Goal: Task Accomplishment & Management: Manage account settings

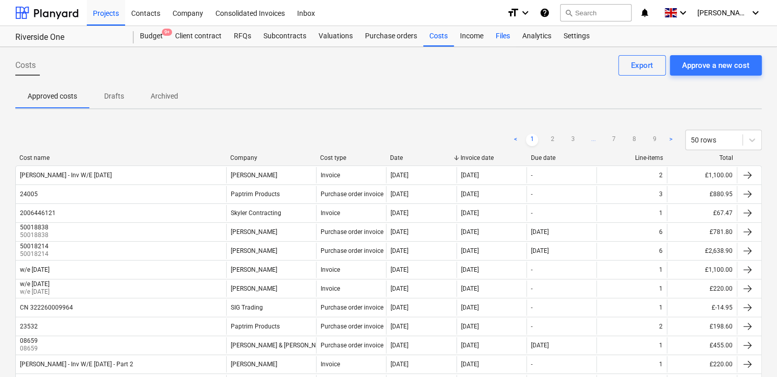
click at [500, 37] on div "Files" at bounding box center [503, 36] width 27 height 20
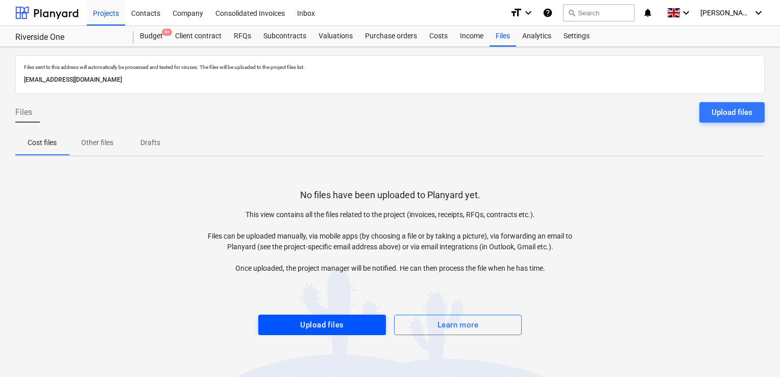
click at [332, 318] on div "Upload files" at bounding box center [321, 324] width 43 height 13
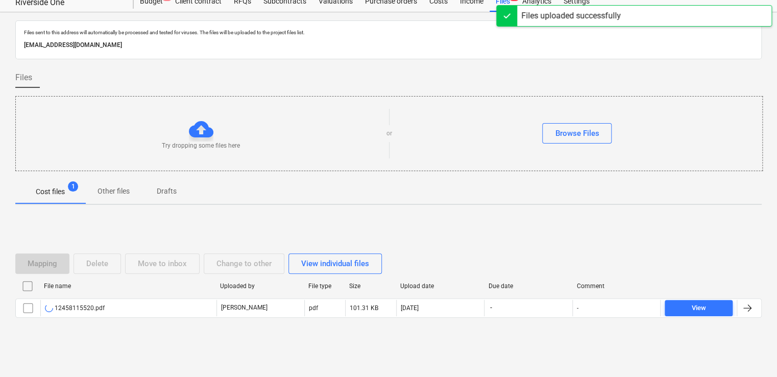
scroll to position [39, 0]
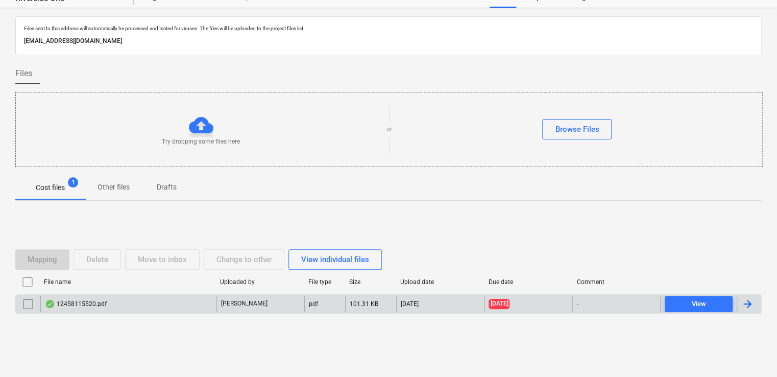
click at [747, 307] on div at bounding box center [748, 304] width 12 height 12
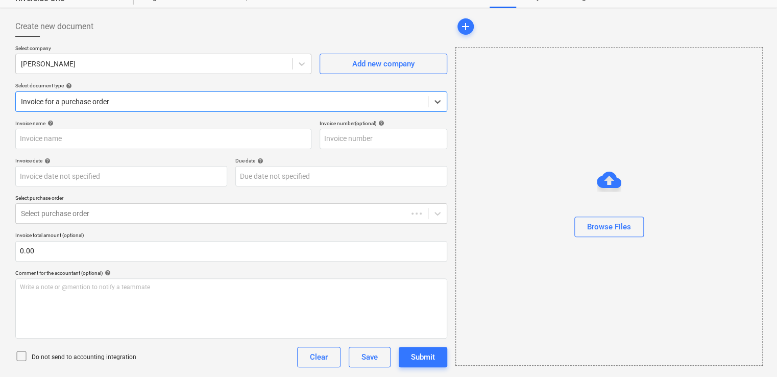
type input "50243797"
type input "[DATE]"
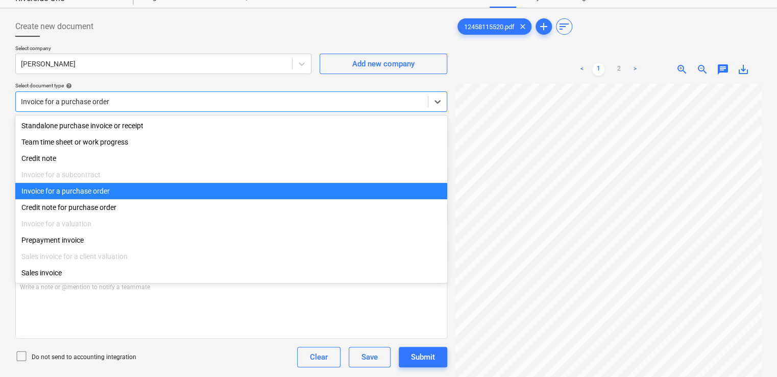
click at [132, 99] on div at bounding box center [222, 102] width 402 height 10
click at [88, 194] on div "Invoice for a purchase order" at bounding box center [231, 191] width 432 height 16
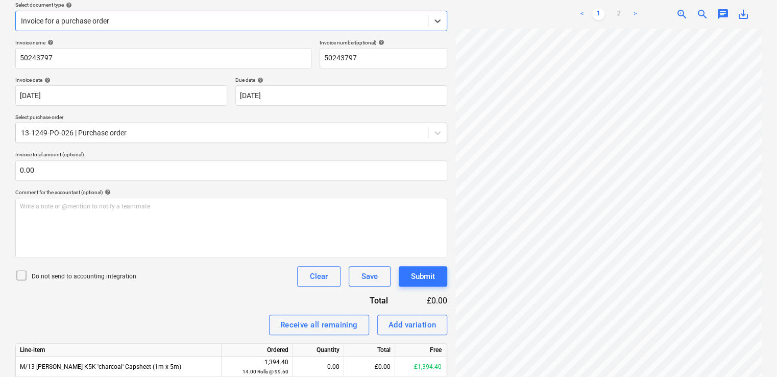
scroll to position [124, 0]
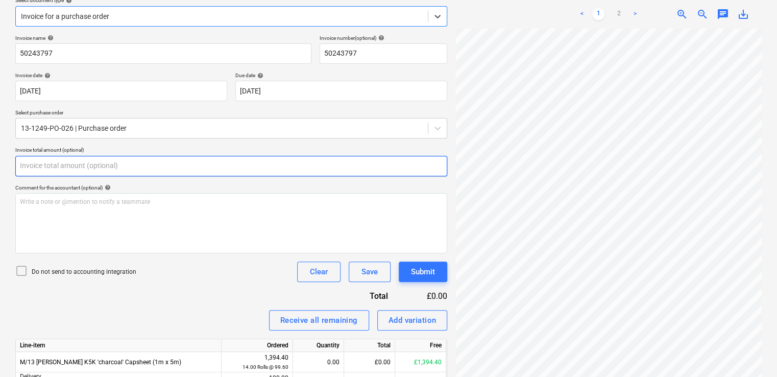
click at [52, 167] on input "text" at bounding box center [231, 166] width 432 height 20
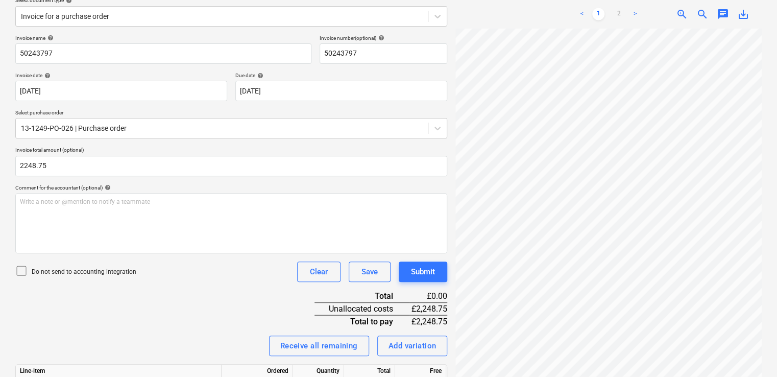
type input "2,248.75"
click at [160, 277] on div "Do not send to accounting integration Clear Save Submit" at bounding box center [231, 271] width 432 height 20
click at [22, 270] on icon at bounding box center [21, 271] width 12 height 12
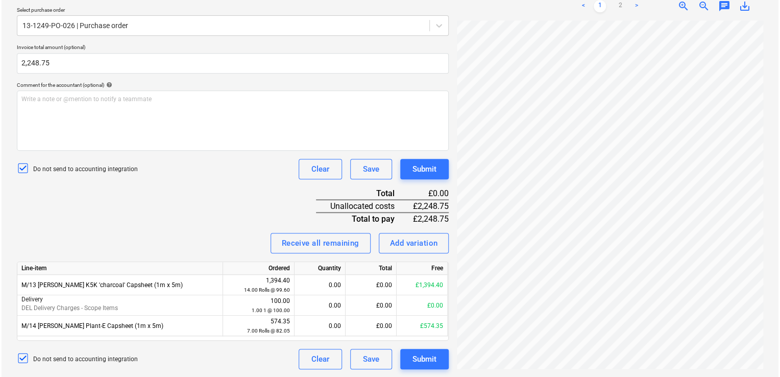
scroll to position [63, 0]
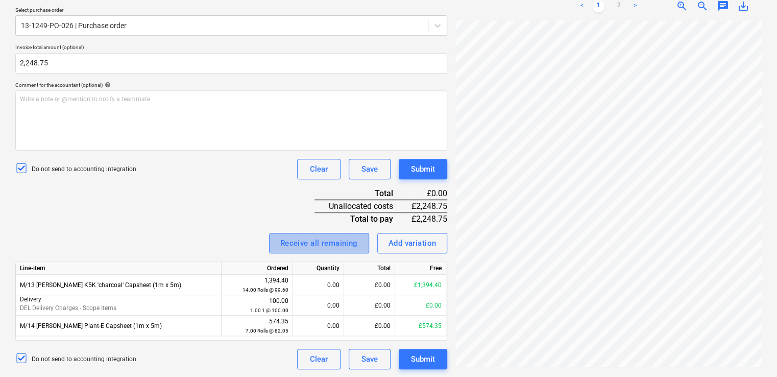
click at [315, 243] on div "Receive all remaining" at bounding box center [319, 242] width 78 height 13
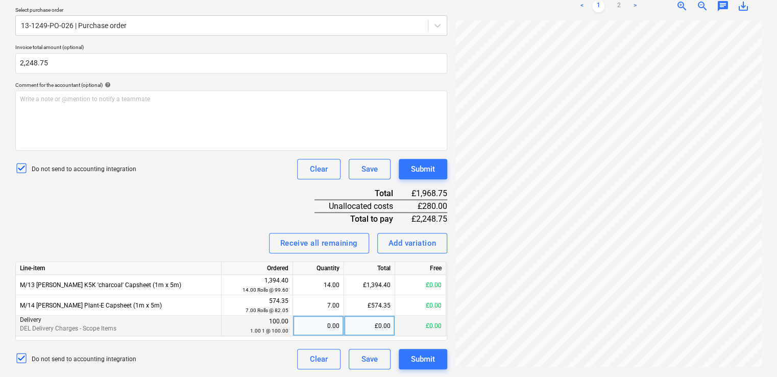
click at [322, 329] on div "0.00" at bounding box center [318, 326] width 42 height 20
click at [362, 328] on div "£0.00" at bounding box center [369, 326] width 51 height 20
click at [169, 216] on div "Invoice name help 50243797 Invoice number (optional) help 50243797 Invoice date…" at bounding box center [231, 150] width 432 height 437
click at [411, 240] on div "Add variation" at bounding box center [413, 242] width 48 height 13
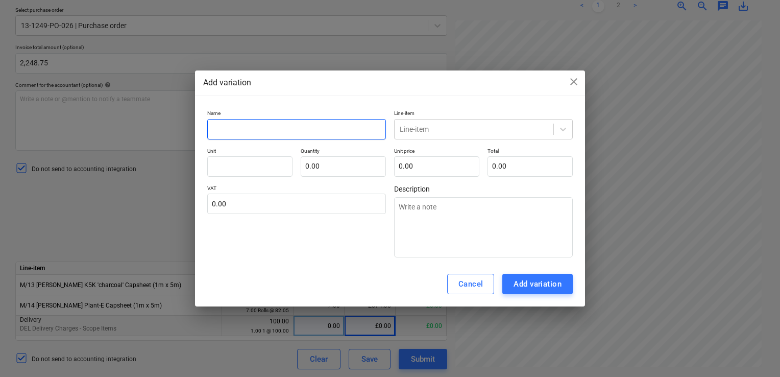
click at [329, 127] on input "text" at bounding box center [296, 129] width 179 height 20
type input "M"
type textarea "x"
type input "Mi"
type textarea "x"
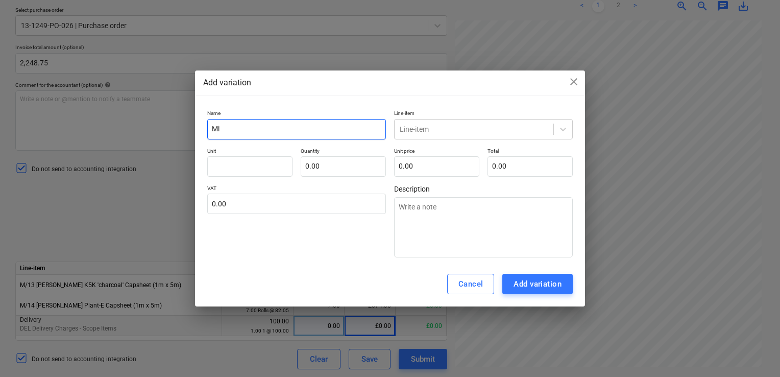
type input "Mis"
type textarea "x"
type input "Miss"
type textarea "x"
type input "Misse"
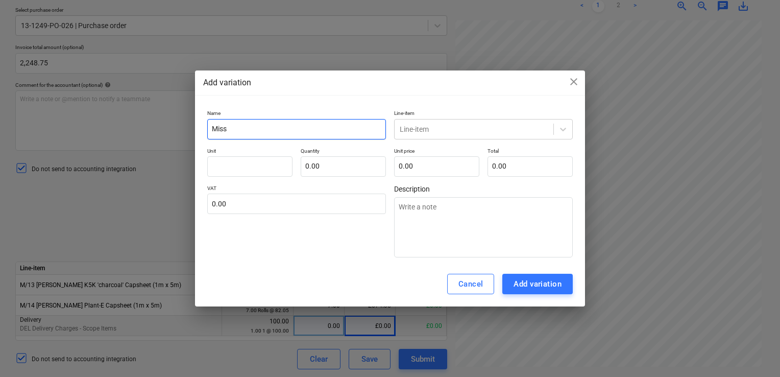
type textarea "x"
type input "Missed"
type textarea "x"
type input "Missed"
type textarea "x"
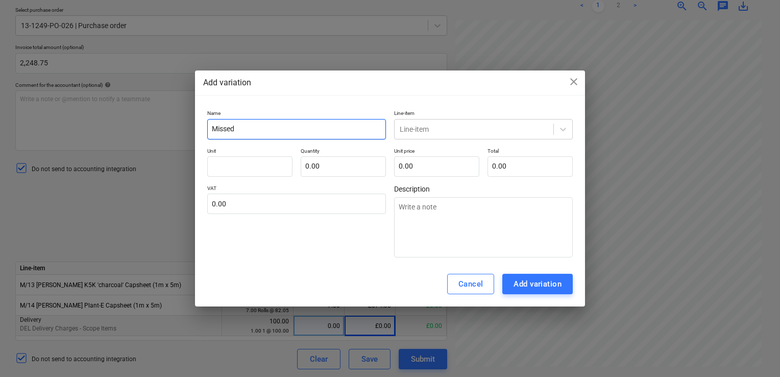
type input "Missed d"
type textarea "x"
type input "Missed del"
type textarea "x"
type input "Missed deli"
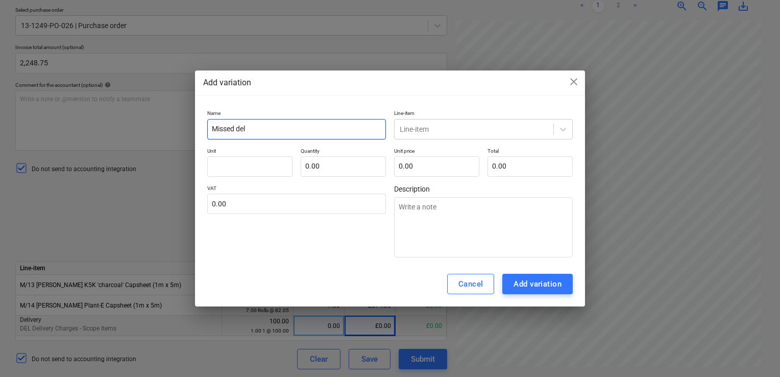
type textarea "x"
type input "Missed deliv"
type textarea "x"
type input "Missed delive"
type textarea "x"
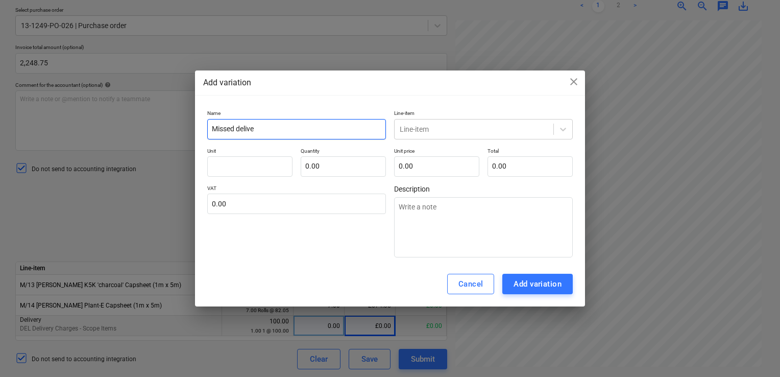
type input "Missed deliver"
type textarea "x"
type input "Missed delivery"
type textarea "x"
type input "Missed delivery"
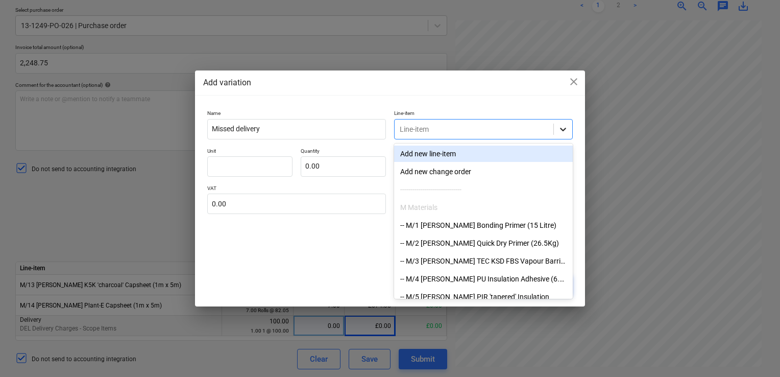
click at [561, 128] on icon at bounding box center [563, 130] width 6 height 4
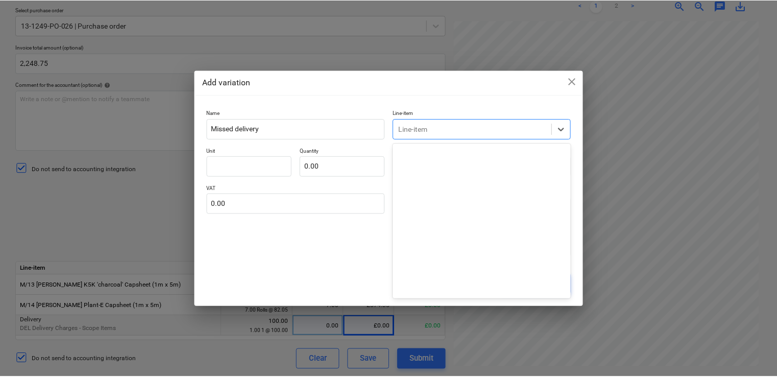
scroll to position [0, 0]
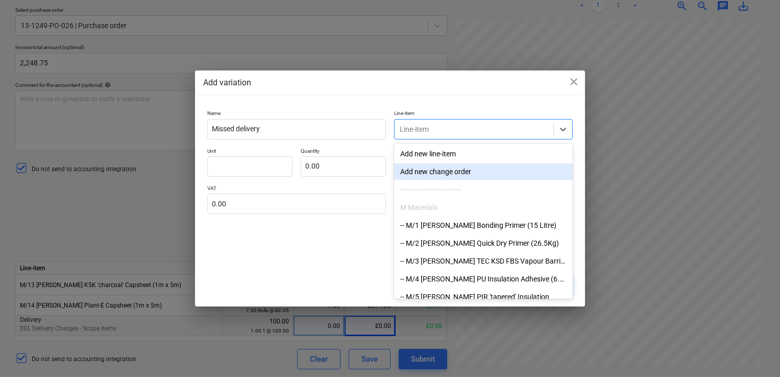
click at [466, 123] on div "Line-item" at bounding box center [474, 129] width 159 height 14
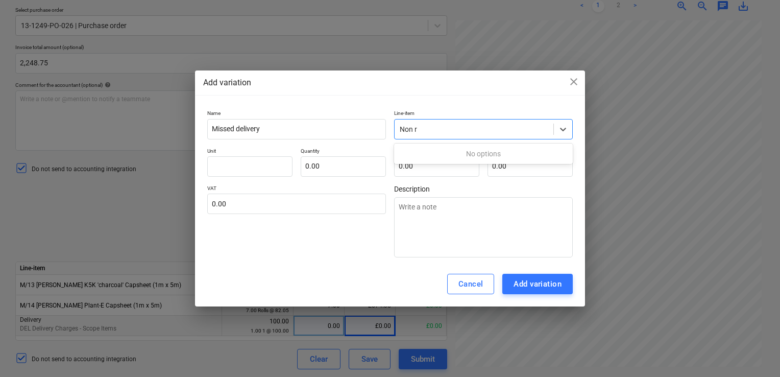
type input "Non"
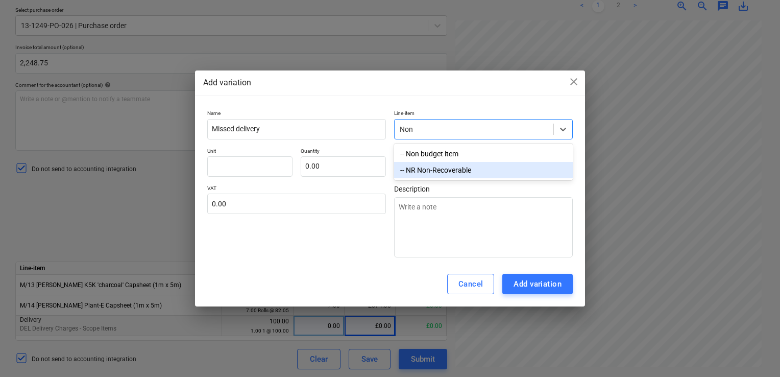
click at [431, 175] on div "-- NR Non-Recoverable" at bounding box center [483, 170] width 179 height 16
type textarea "x"
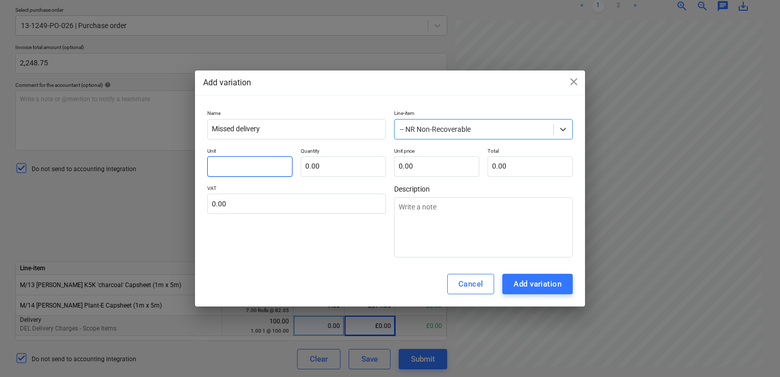
click at [223, 170] on input "text" at bounding box center [249, 166] width 85 height 20
type input "2"
type textarea "x"
type input "28"
type textarea "x"
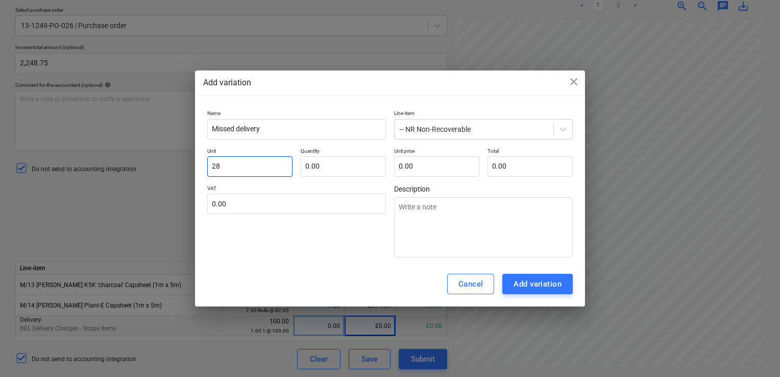
type input "280"
type textarea "x"
type input "28"
type textarea "x"
type input "2"
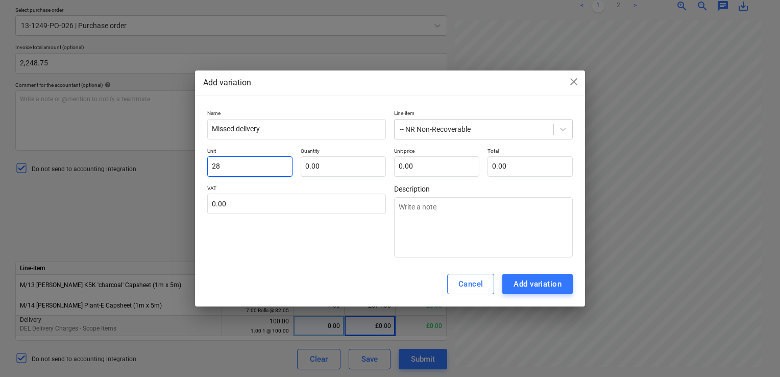
type textarea "x"
type input "1"
type textarea "x"
type input "1"
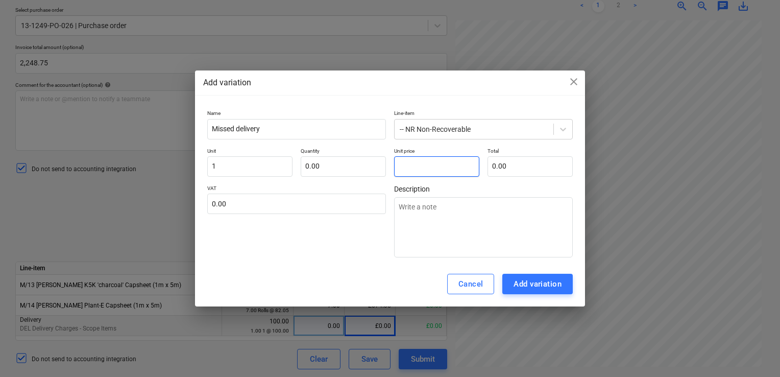
click at [433, 168] on input "text" at bounding box center [436, 166] width 85 height 20
type input "2"
type textarea "x"
type input "28"
type textarea "x"
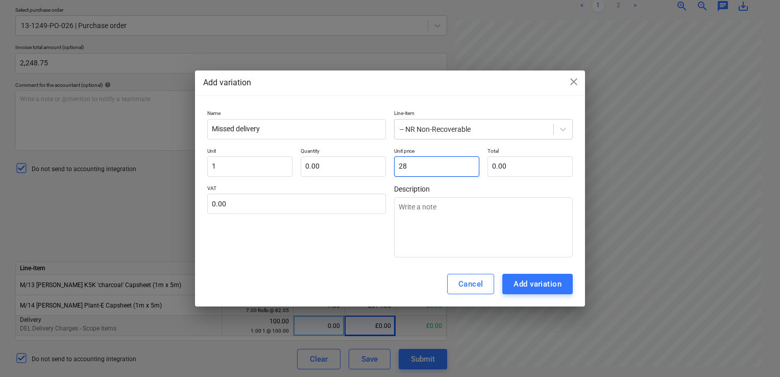
type input "280"
type textarea "x"
type input "280."
type textarea "x"
type input "280.0"
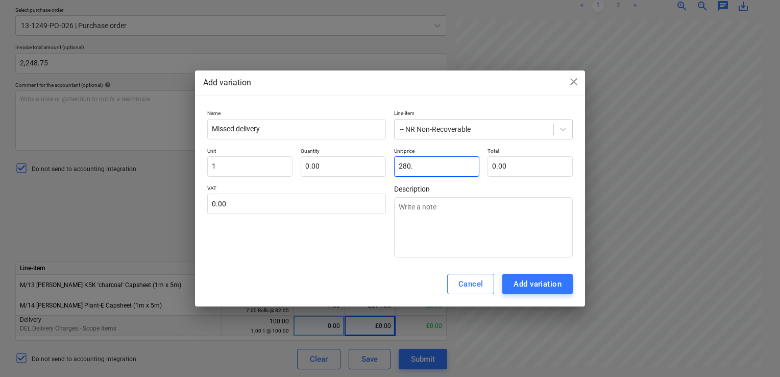
type textarea "x"
type input "280.00"
type textarea "x"
type input "280.0"
type textarea "x"
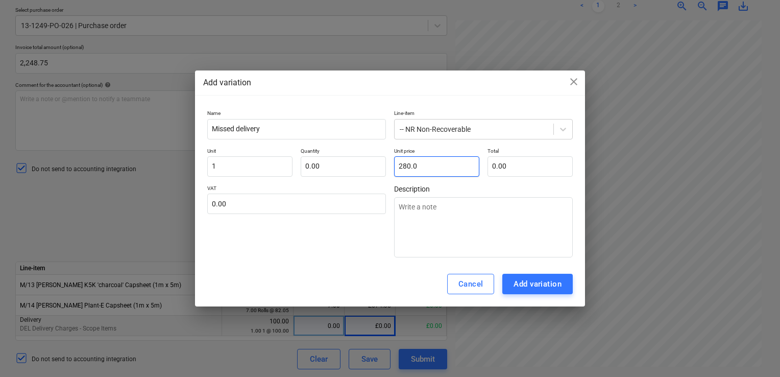
type input "280."
type textarea "x"
type input "280"
type textarea "x"
type input "28"
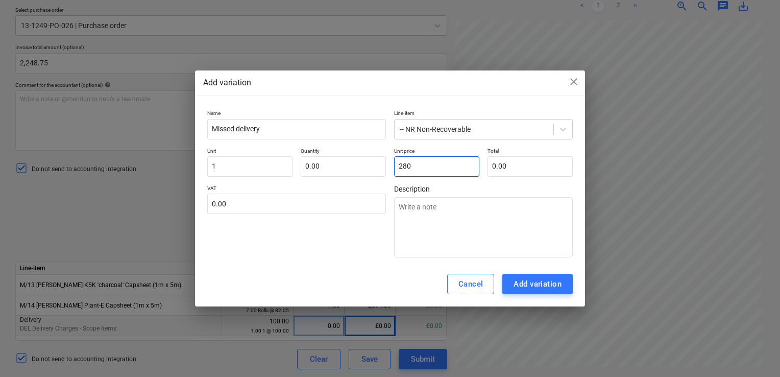
type textarea "x"
type input "2"
type textarea "x"
type input "0.00"
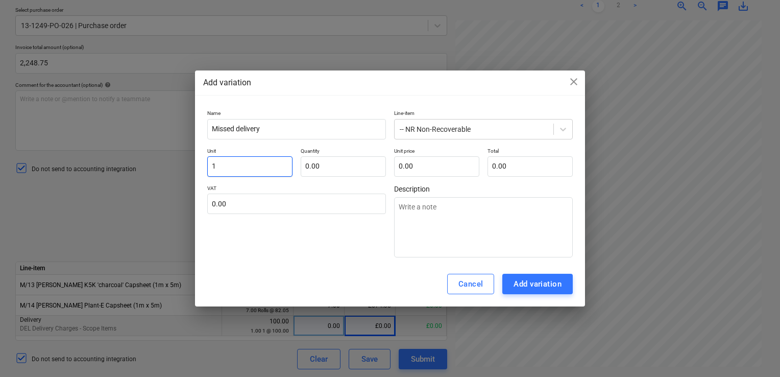
click at [220, 168] on input "1" at bounding box center [249, 166] width 85 height 20
type textarea "x"
click at [253, 165] on input "text" at bounding box center [249, 166] width 85 height 20
click at [226, 169] on input "text" at bounding box center [249, 166] width 85 height 20
type input "I"
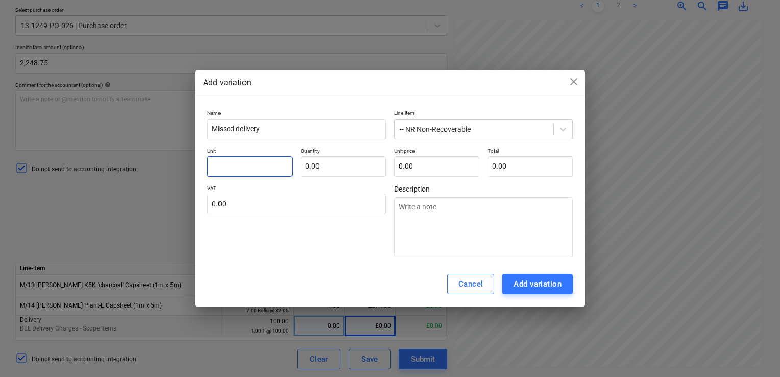
type textarea "x"
type input "It"
type textarea "x"
type input "Itw"
type textarea "x"
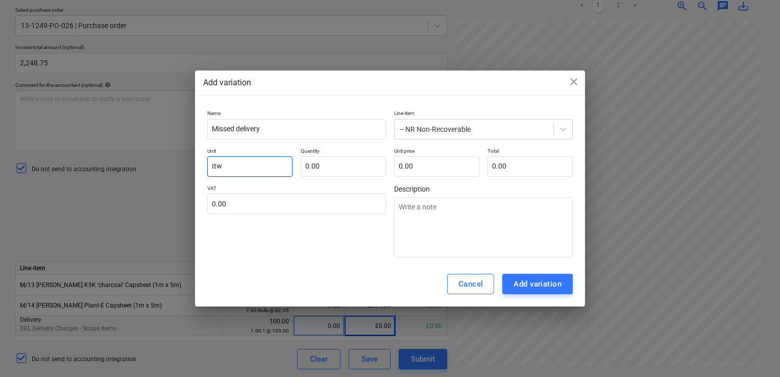
type input "Itwm"
type textarea "x"
type input "Itw"
type textarea "x"
type input "It"
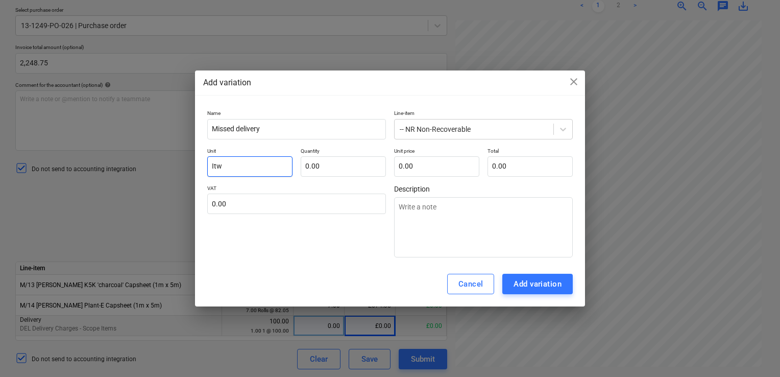
type textarea "x"
type input "Ite"
type textarea "x"
type input "Item"
type textarea "x"
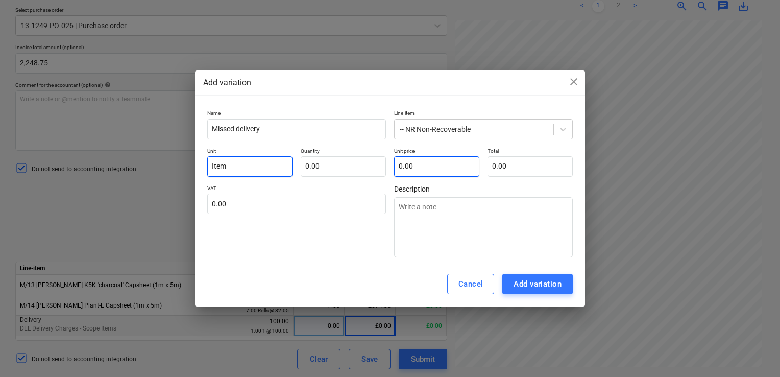
type input "Item"
click at [445, 164] on input "text" at bounding box center [436, 166] width 85 height 20
type input "2"
type textarea "x"
type input "28"
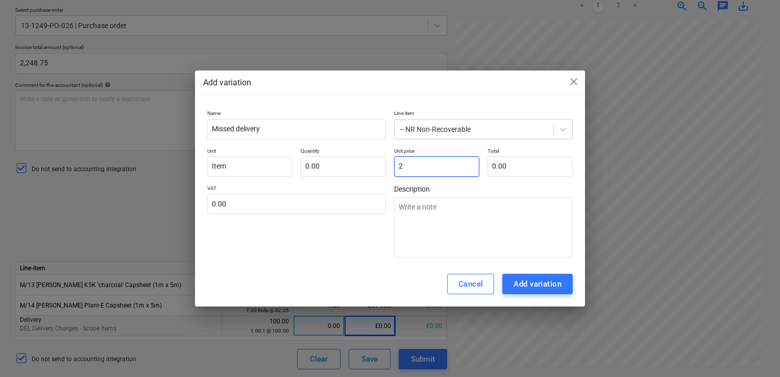
type textarea "x"
type input "280"
type textarea "x"
type input "280."
type textarea "x"
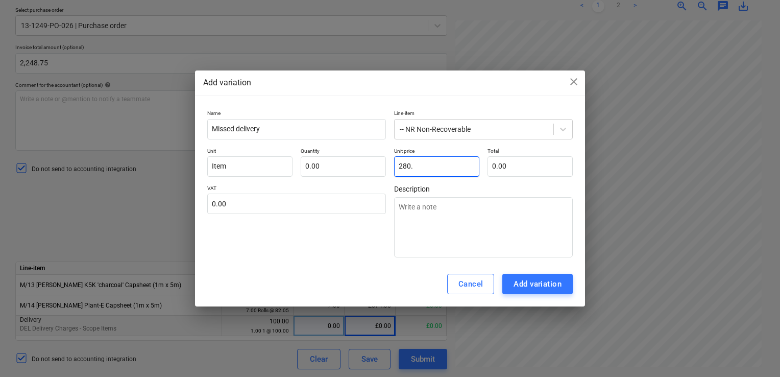
type input "280.0"
type textarea "x"
type input "280.00"
type textarea "x"
type input "280.0"
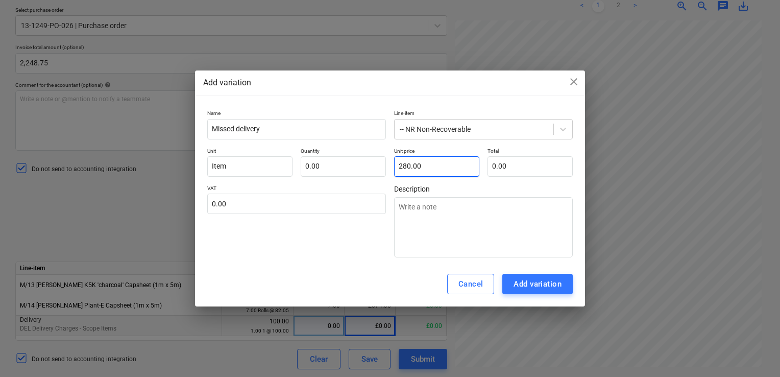
type textarea "x"
type input "280."
type textarea "x"
type input "280"
type textarea "x"
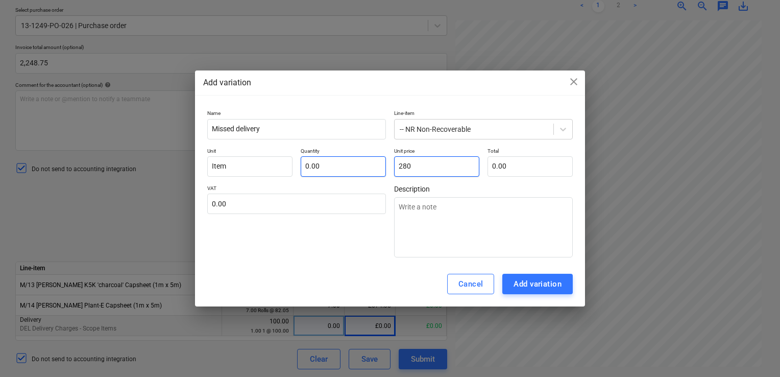
type input "280"
type input "280.00"
click at [349, 166] on input "text" at bounding box center [343, 166] width 85 height 20
type input "1"
type textarea "x"
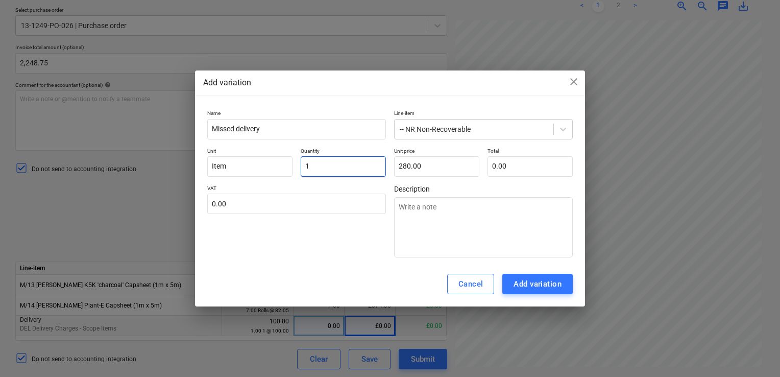
type input "280.00"
type input "1.00"
click at [528, 284] on div "Add variation" at bounding box center [538, 283] width 48 height 13
type textarea "x"
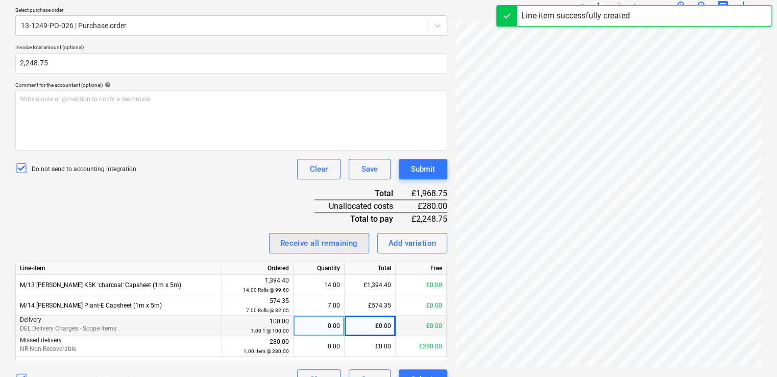
click at [327, 238] on div "Receive all remaining" at bounding box center [319, 242] width 78 height 13
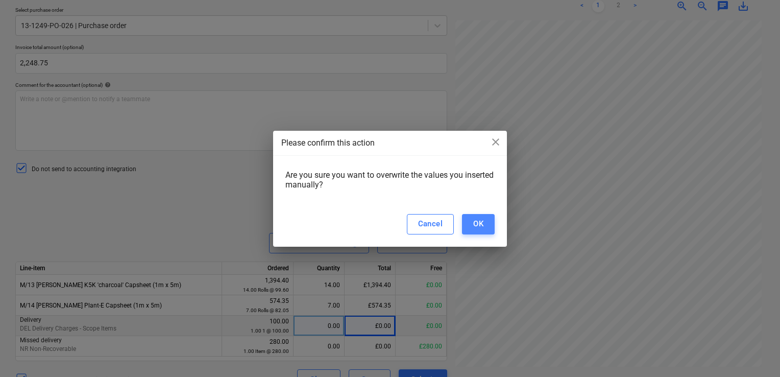
click at [483, 220] on div "OK" at bounding box center [478, 223] width 10 height 13
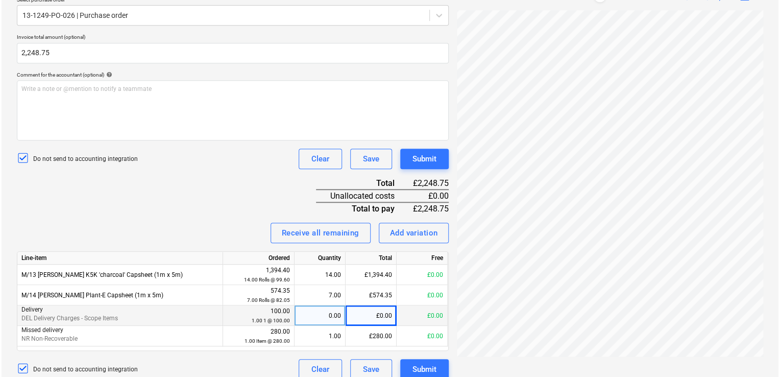
scroll to position [247, 0]
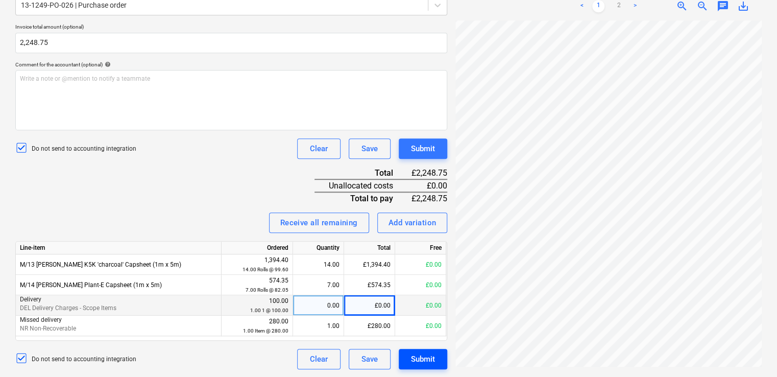
click at [423, 359] on div "Submit" at bounding box center [423, 358] width 24 height 13
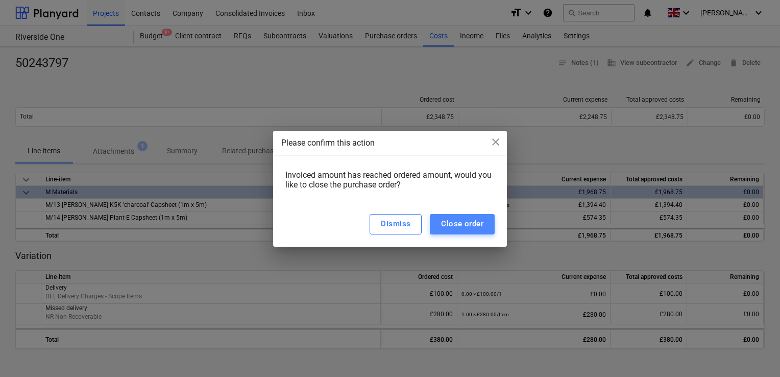
click at [460, 219] on div "Close order" at bounding box center [462, 223] width 42 height 13
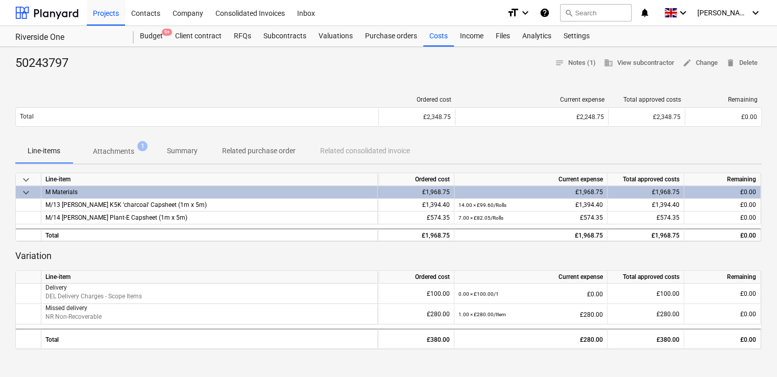
click at [533, 136] on div "Ordered cost Current expense Total approved costs Remaining Total £2,348.75 £2,…" at bounding box center [388, 113] width 747 height 51
click at [499, 34] on div "Files" at bounding box center [503, 36] width 27 height 20
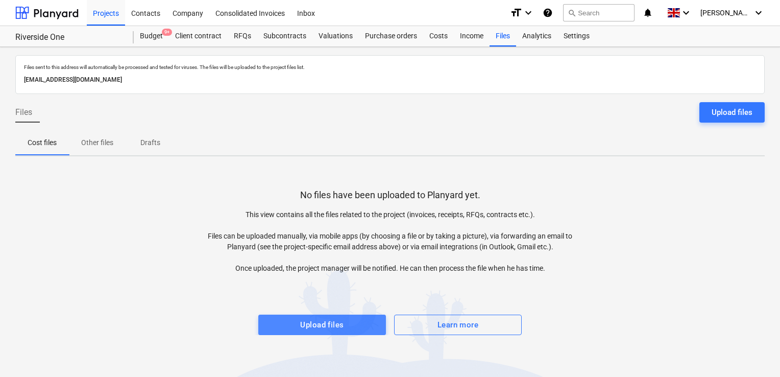
click at [312, 322] on div "Upload files" at bounding box center [321, 324] width 43 height 13
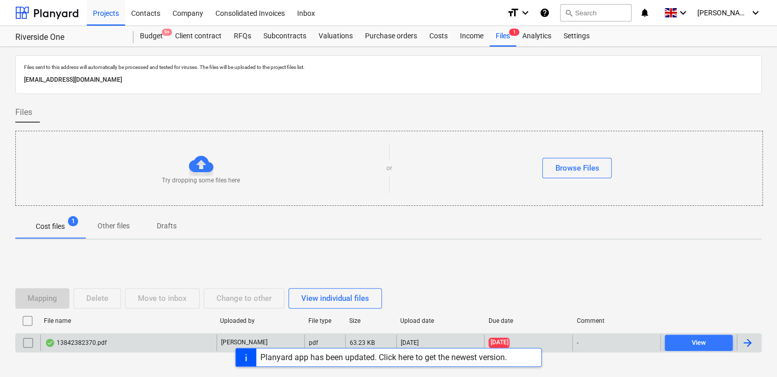
click at [752, 340] on div at bounding box center [748, 343] width 12 height 12
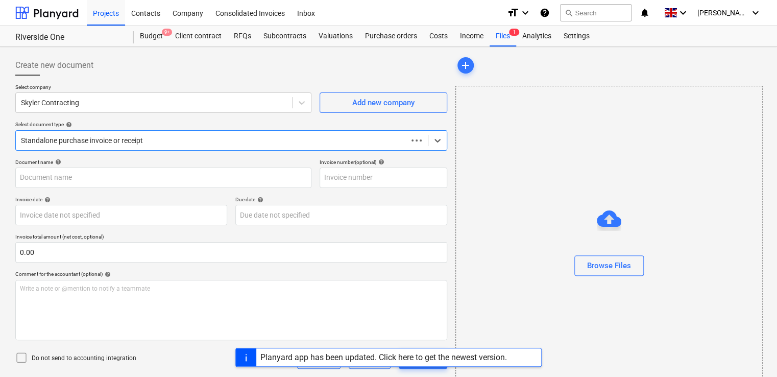
type input "50254924"
type input "26 Jun 2024"
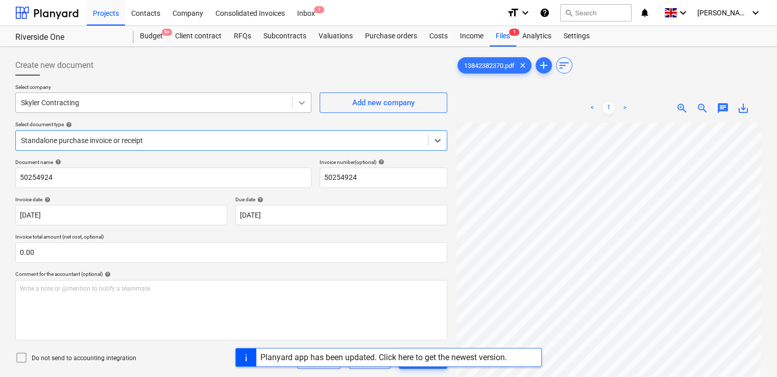
click at [299, 100] on icon at bounding box center [302, 103] width 10 height 10
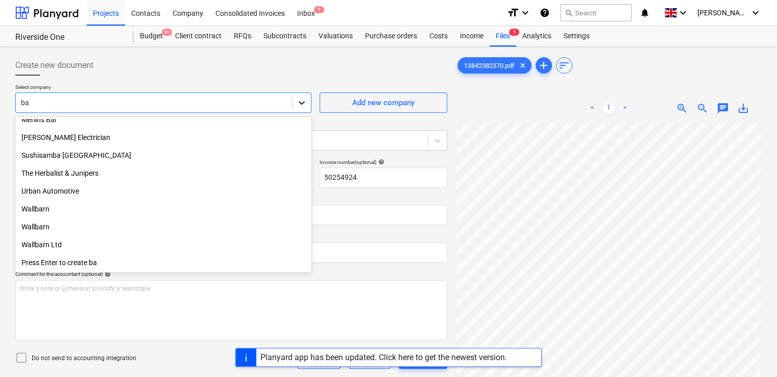
scroll to position [508, 0]
type input "bau"
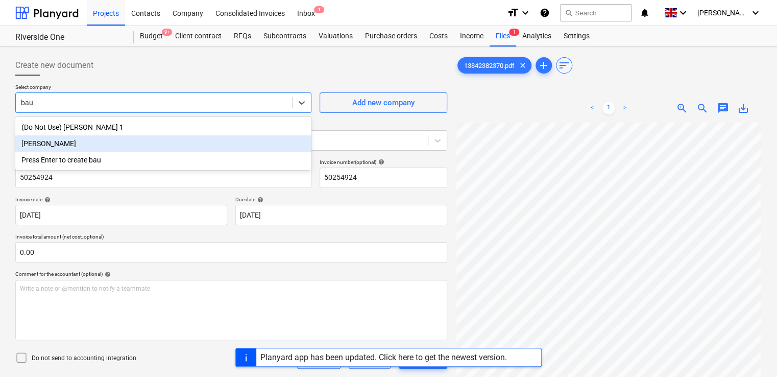
click at [171, 145] on div "[PERSON_NAME]" at bounding box center [163, 143] width 296 height 16
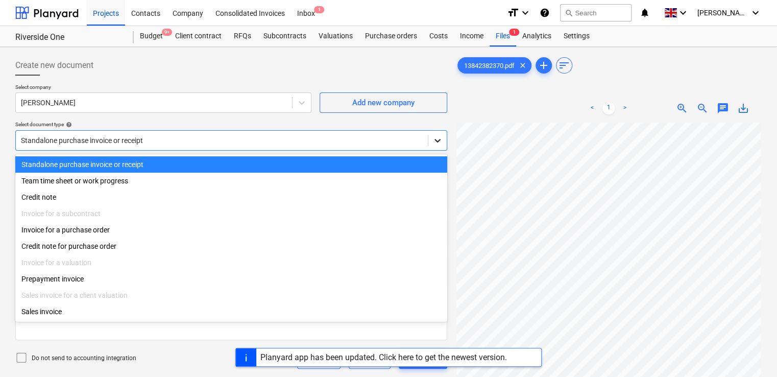
click at [437, 140] on icon at bounding box center [438, 141] width 6 height 4
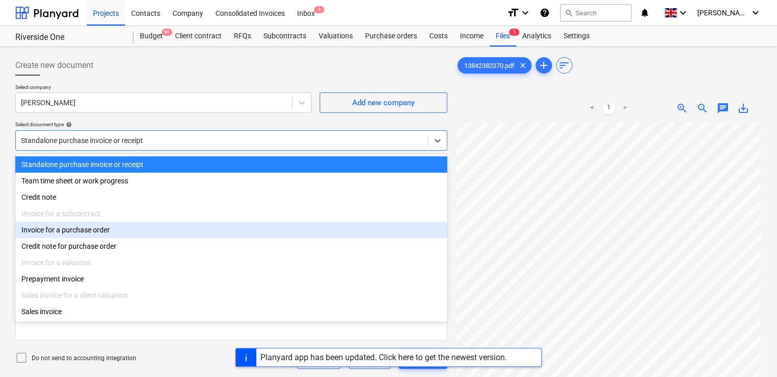
click at [145, 230] on div "Invoice for a purchase order" at bounding box center [231, 230] width 432 height 16
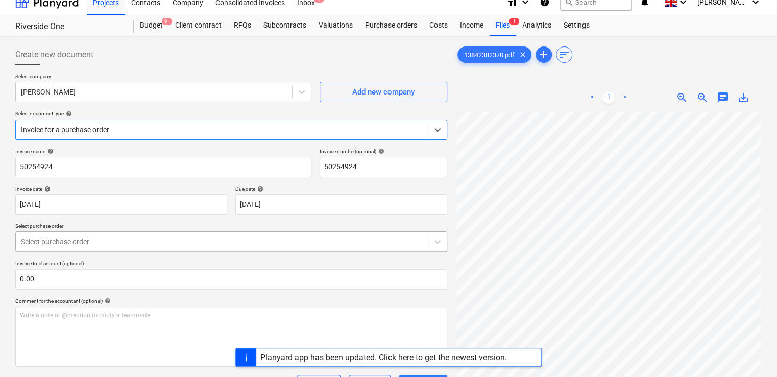
click at [91, 251] on div "Select purchase order" at bounding box center [231, 241] width 432 height 20
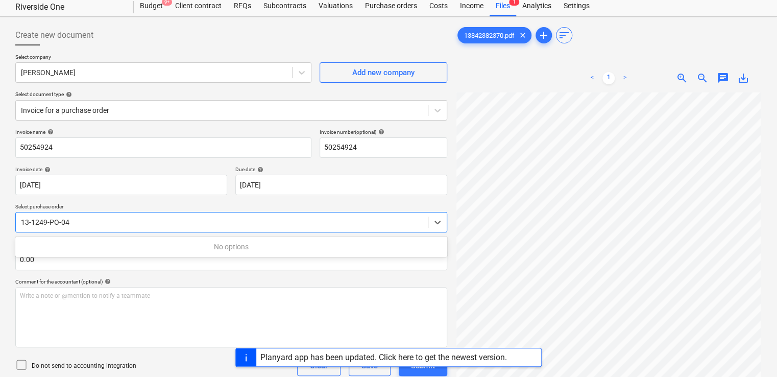
scroll to position [31, 0]
type input "13-1249-PO-04"
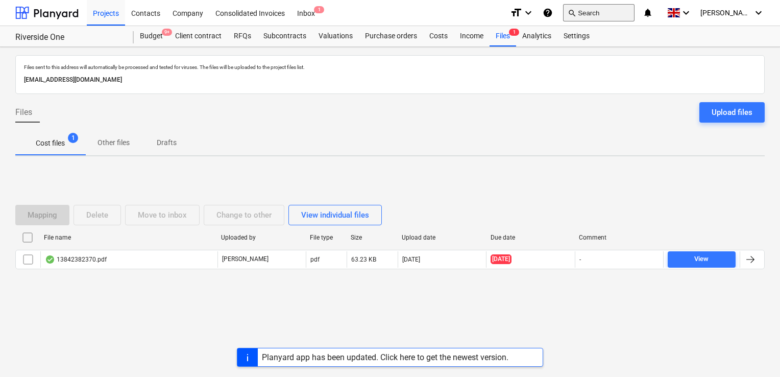
click at [599, 12] on button "search Search" at bounding box center [598, 12] width 71 height 17
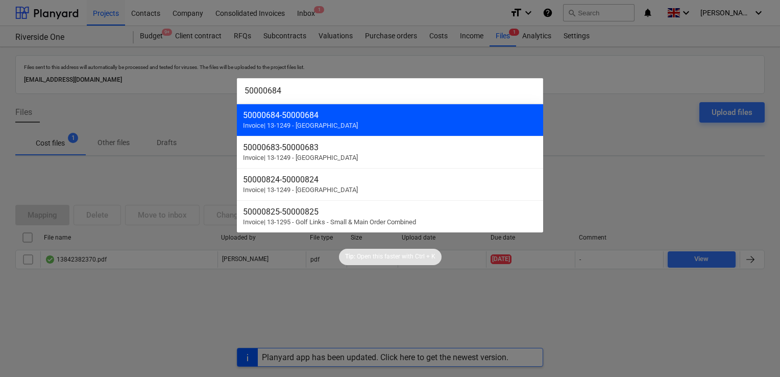
type input "50000684"
click at [352, 125] on div "50000684 - 50000684 Invoice | 13-1249 - Riverside One" at bounding box center [390, 120] width 306 height 32
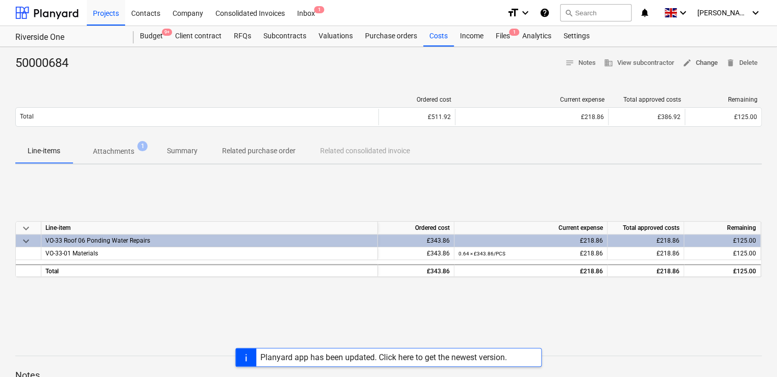
click at [694, 61] on span "edit Change" at bounding box center [700, 63] width 35 height 12
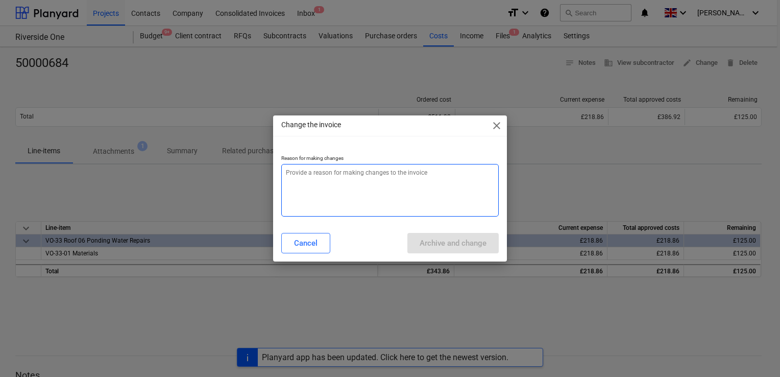
click at [321, 180] on textarea at bounding box center [390, 190] width 218 height 53
type textarea "x"
type textarea "C"
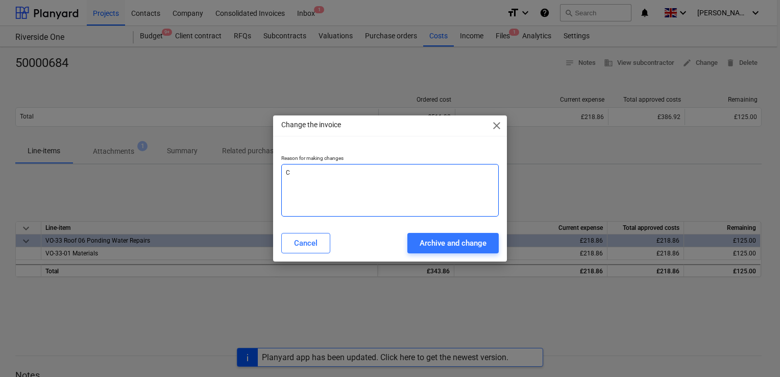
type textarea "x"
type textarea "Cr"
type textarea "x"
type textarea "C"
type textarea "x"
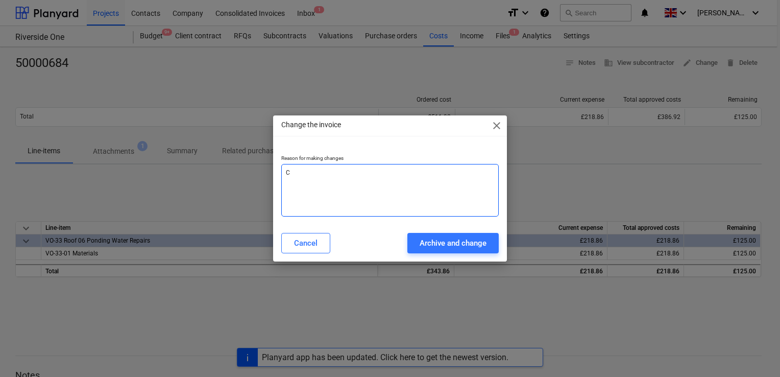
type textarea "Ca"
type textarea "x"
type textarea "Car"
type textarea "x"
type textarea "Carr"
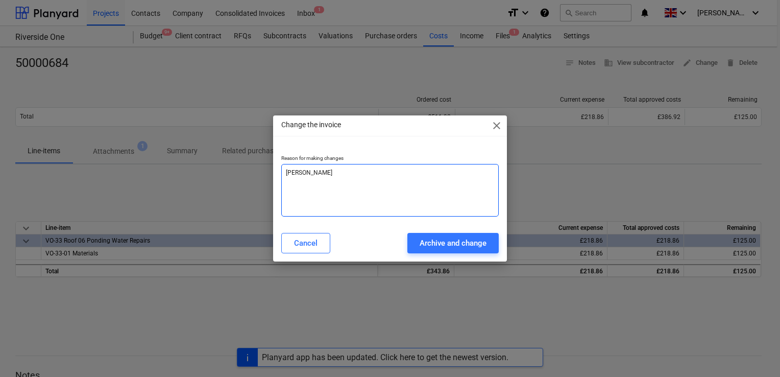
type textarea "x"
type textarea "Carrai"
type textarea "x"
type textarea "Carraig"
type textarea "x"
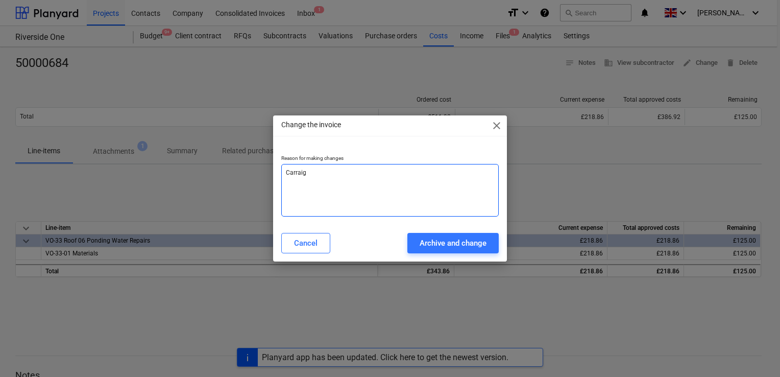
type textarea "Carraige"
type textarea "x"
type textarea "Carraige"
type textarea "x"
type textarea "Carraige n"
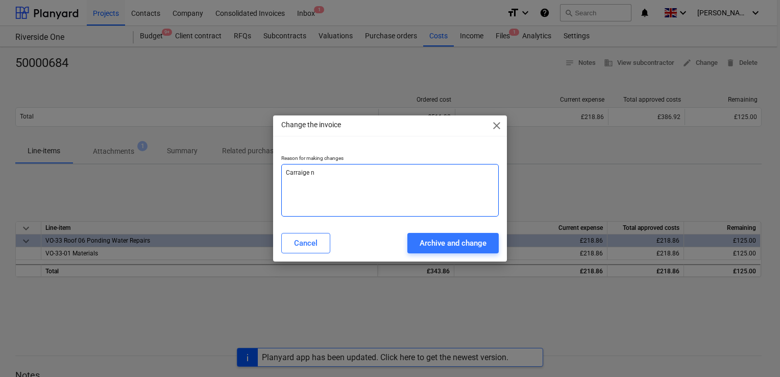
type textarea "x"
type textarea "Carraige no"
type textarea "x"
type textarea "Carraige not"
type textarea "x"
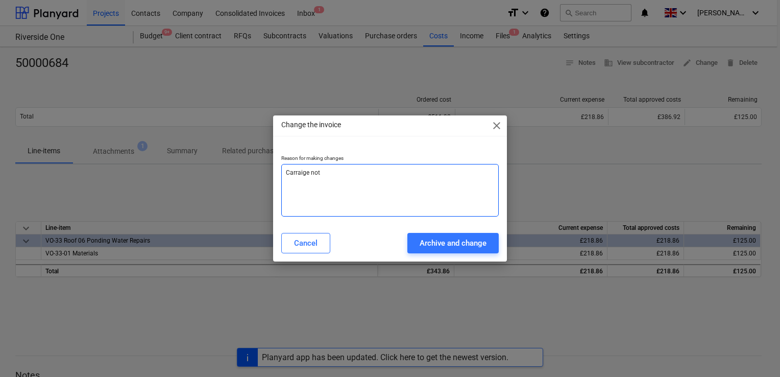
type textarea "Carraige not"
type textarea "x"
type textarea "Carraige not a"
type textarea "x"
type textarea "Carraige not ad"
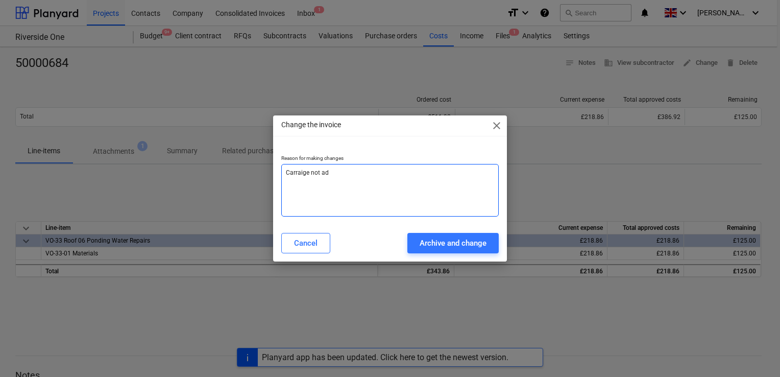
type textarea "x"
type textarea "Carraige not add"
type textarea "x"
type textarea "Carraige not adde"
type textarea "x"
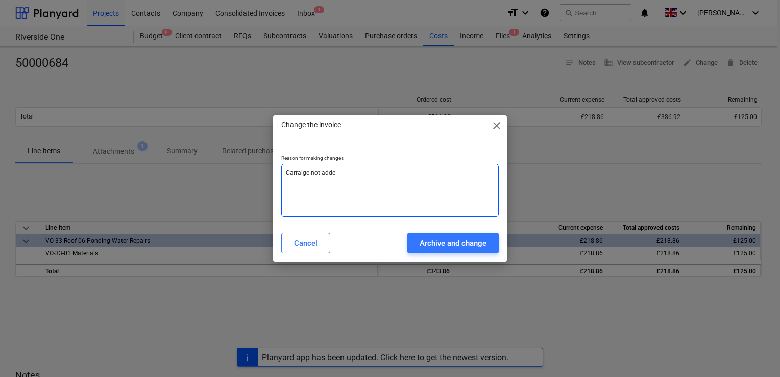
type textarea "Carraige not added"
click at [292, 175] on textarea "Carraige not added" at bounding box center [390, 190] width 218 height 53
click at [300, 174] on textarea "Carraige not added" at bounding box center [390, 190] width 218 height 53
type textarea "x"
type textarea "Carra ige not added"
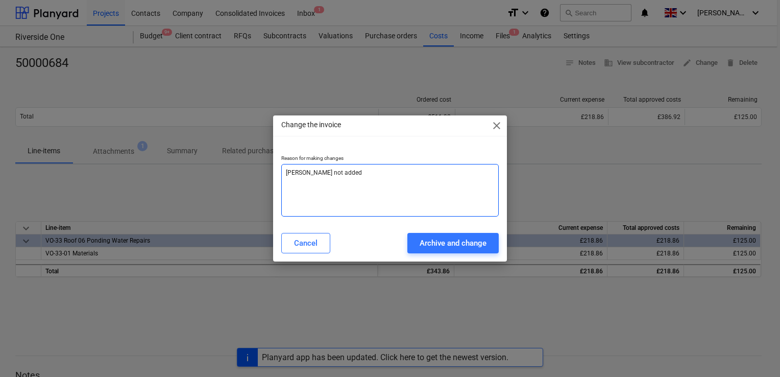
type textarea "x"
type textarea "Carraige not added"
type textarea "x"
type textarea "Carrige not added"
type textarea "x"
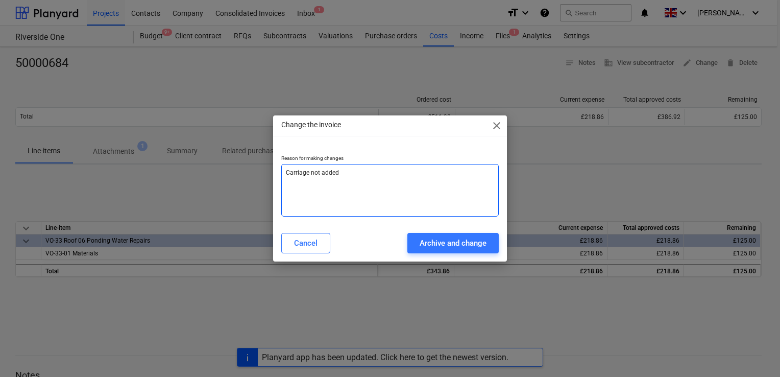
click at [359, 171] on textarea "Carriage not added" at bounding box center [390, 190] width 218 height 53
type textarea "Carriage not added"
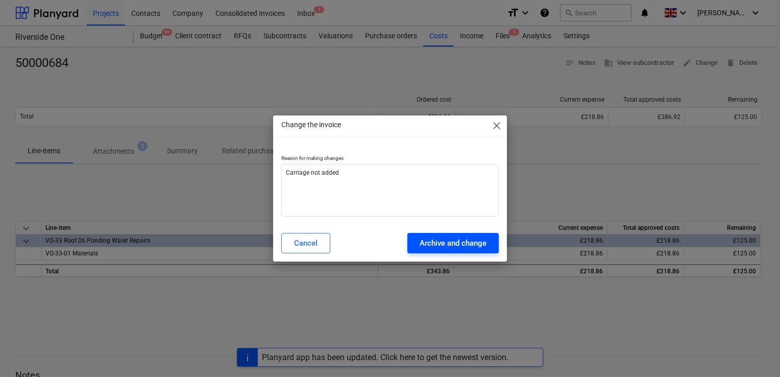
click at [462, 243] on div "Archive and change" at bounding box center [453, 242] width 67 height 13
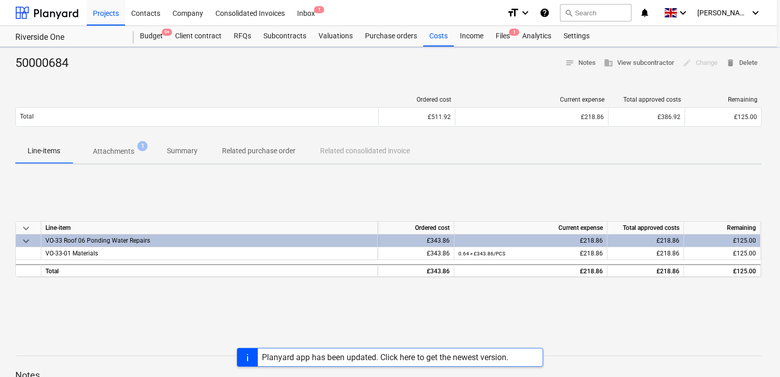
type textarea "x"
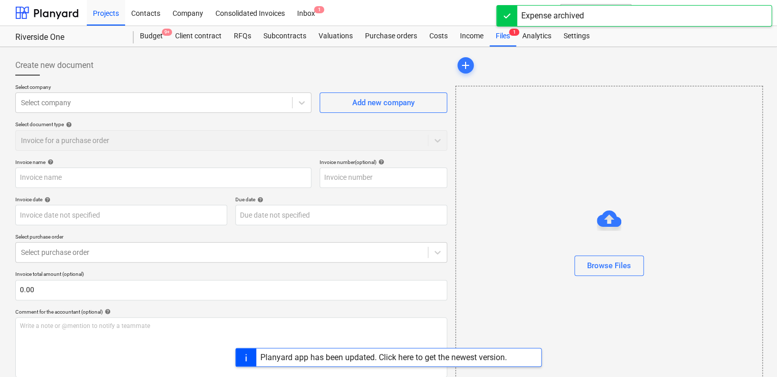
type input "50000684"
type input "[DATE]"
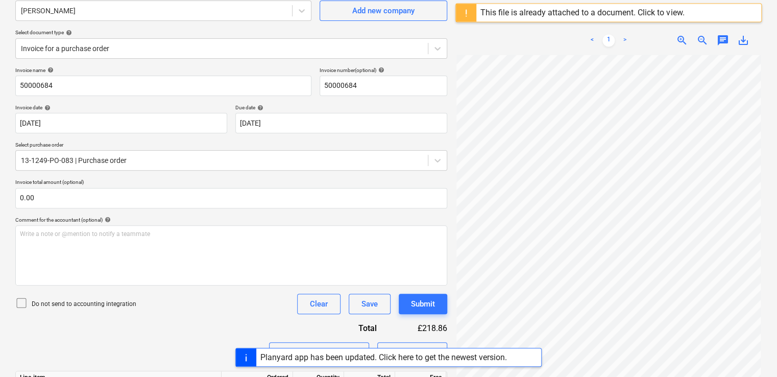
scroll to position [94, 0]
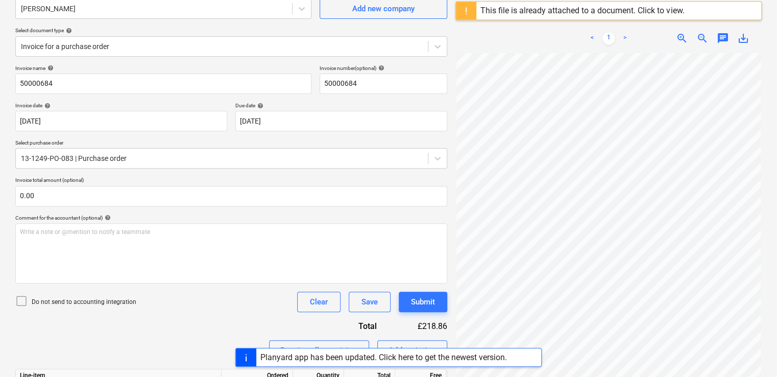
click at [22, 299] on icon at bounding box center [21, 301] width 12 height 12
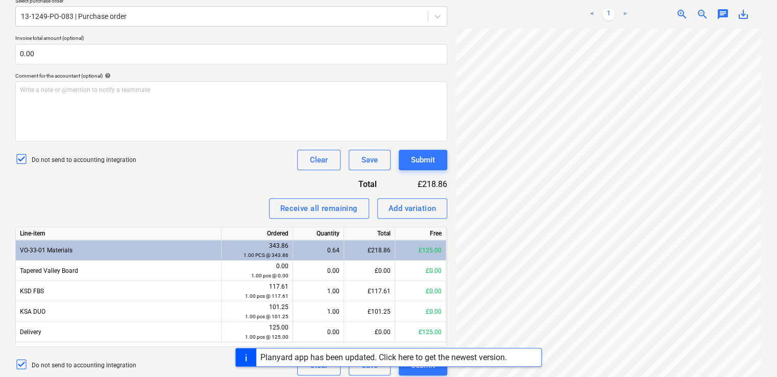
scroll to position [242, 0]
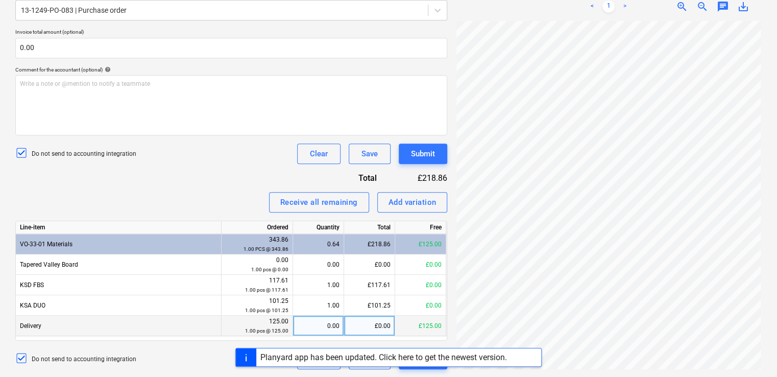
click at [378, 329] on div "£0.00" at bounding box center [369, 326] width 51 height 20
type input "125.00"
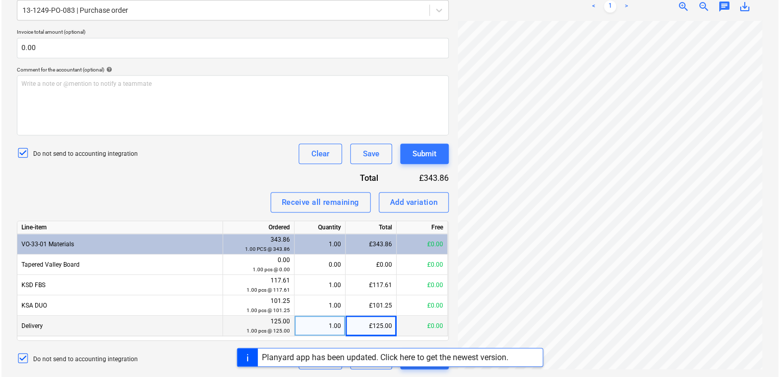
scroll to position [0, 3]
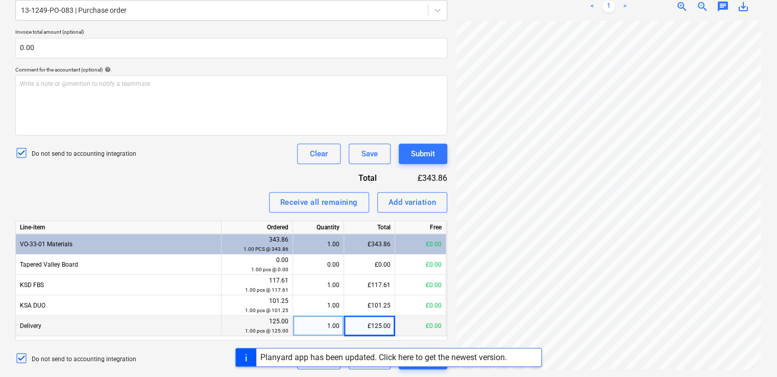
click at [178, 356] on div "Planyard app has been updated. Click here to get the newest version." at bounding box center [388, 357] width 777 height 19
click at [414, 154] on div "Submit" at bounding box center [423, 153] width 24 height 13
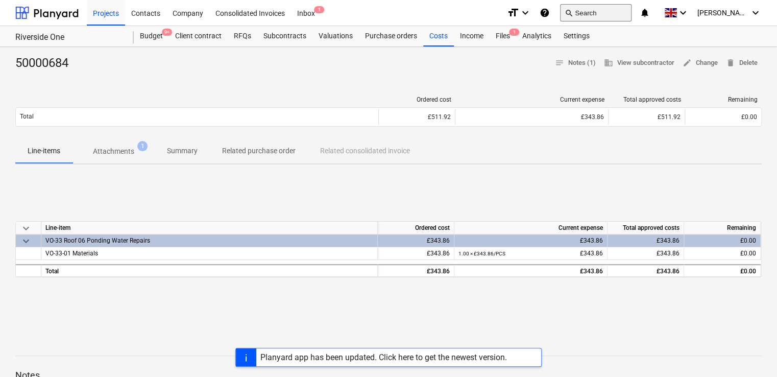
click at [599, 13] on button "search Search" at bounding box center [595, 12] width 71 height 17
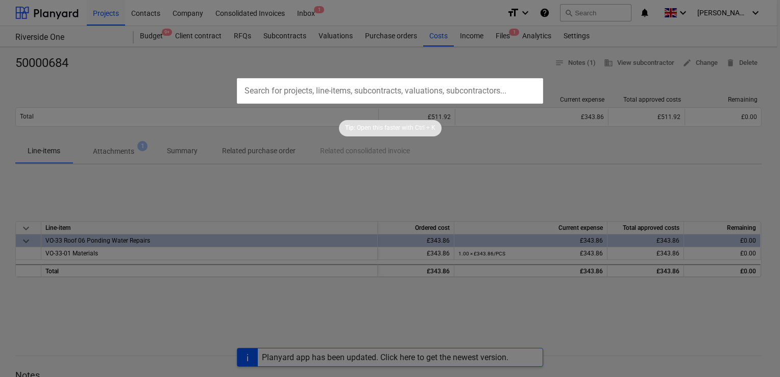
scroll to position [57, 0]
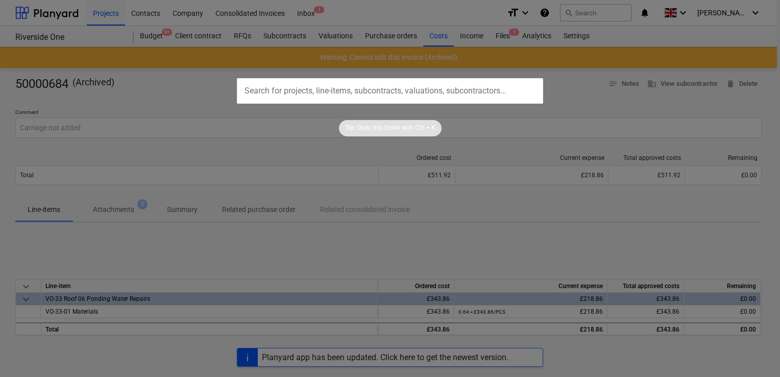
click at [235, 107] on div "Tip: Open this faster with Ctrl + K" at bounding box center [390, 120] width 780 height 33
click at [480, 125] on div "Tip: Open this faster with Ctrl + K" at bounding box center [390, 120] width 780 height 33
click at [271, 143] on div at bounding box center [390, 188] width 780 height 377
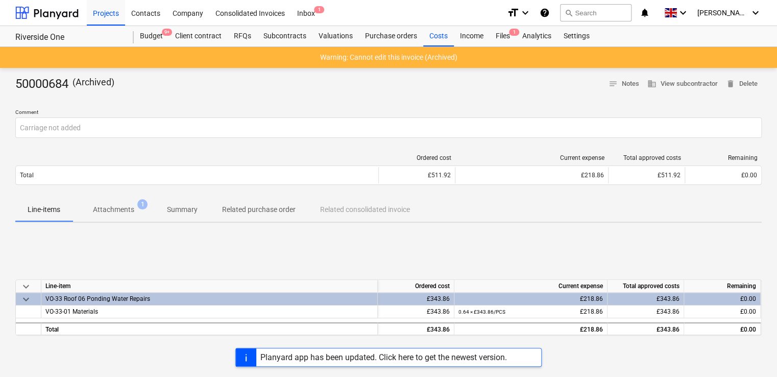
click at [271, 143] on div at bounding box center [388, 142] width 747 height 8
click at [145, 8] on div "Contacts" at bounding box center [145, 12] width 41 height 26
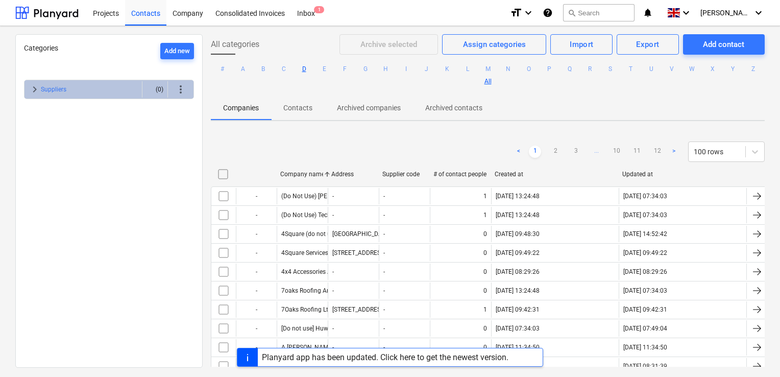
click at [310, 68] on button "D" at bounding box center [304, 69] width 12 height 12
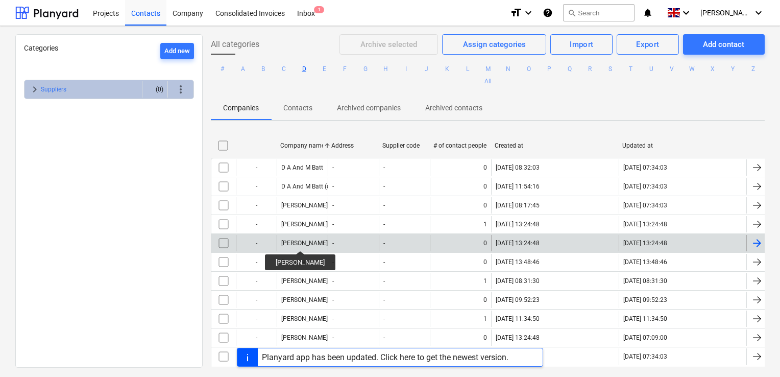
click at [292, 242] on div "[PERSON_NAME]" at bounding box center [304, 243] width 46 height 7
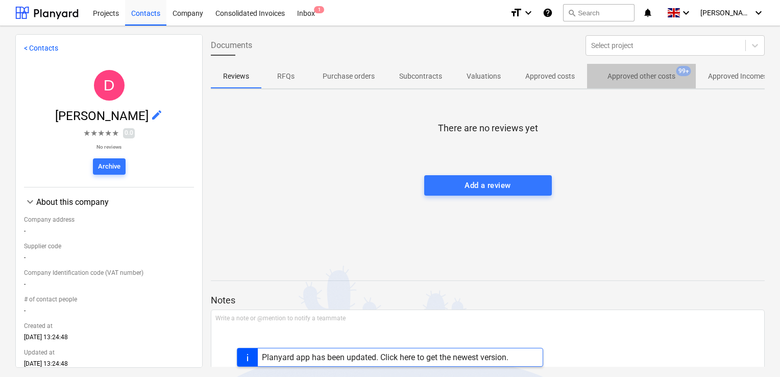
click at [658, 74] on p "Approved other costs" at bounding box center [642, 76] width 68 height 11
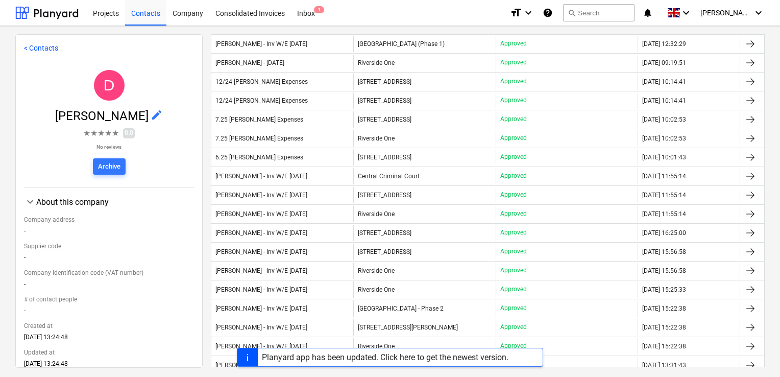
scroll to position [529, 0]
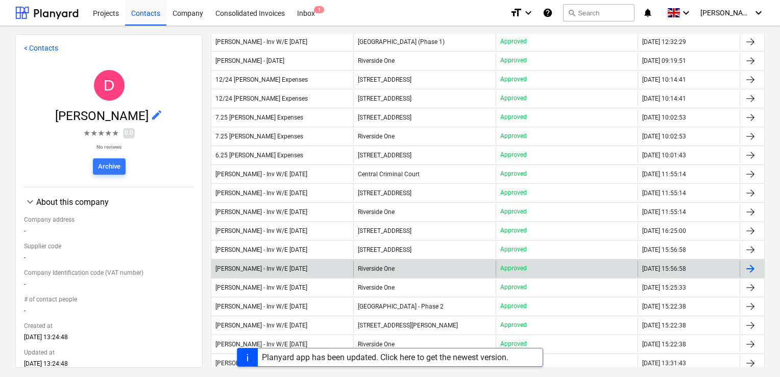
click at [298, 265] on div "Dan Costin - Inv W/E Sun 26.01.2025" at bounding box center [262, 268] width 92 height 7
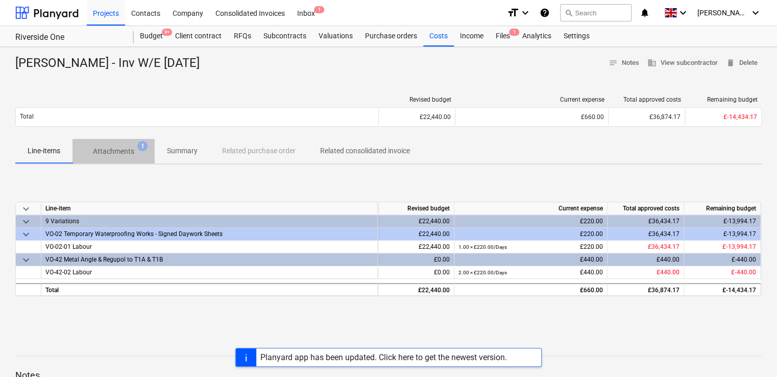
click at [113, 152] on p "Attachments" at bounding box center [113, 151] width 41 height 11
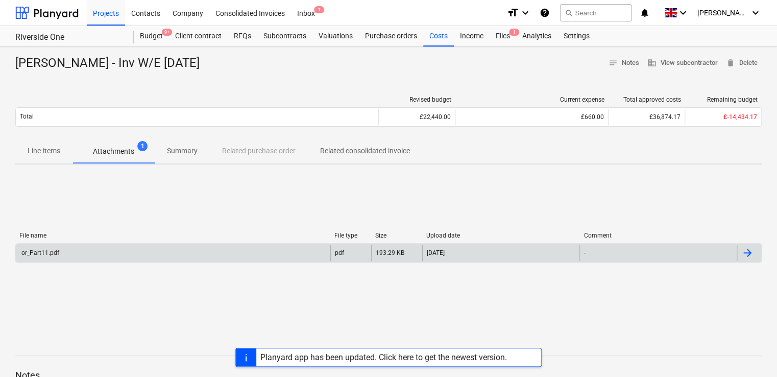
click at [33, 252] on div "or_Part11.pdf" at bounding box center [39, 252] width 39 height 7
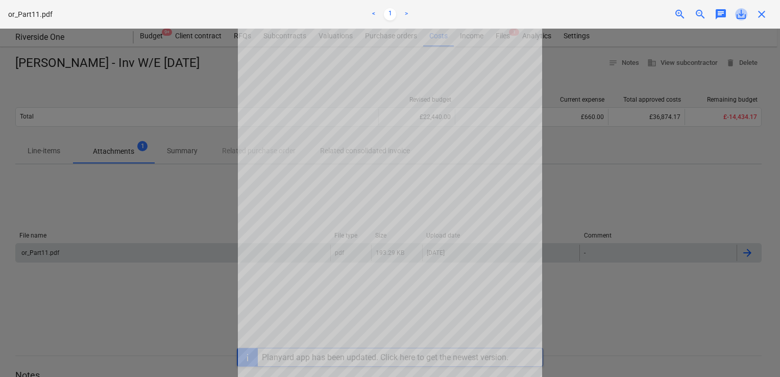
click at [739, 9] on span "save_alt" at bounding box center [741, 14] width 12 height 12
click at [602, 298] on div at bounding box center [390, 203] width 780 height 348
click at [764, 17] on span "close" at bounding box center [762, 14] width 12 height 12
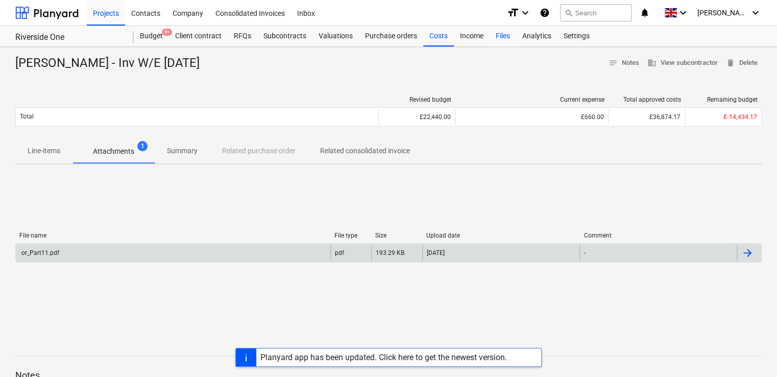
click at [498, 40] on div "Files" at bounding box center [503, 36] width 27 height 20
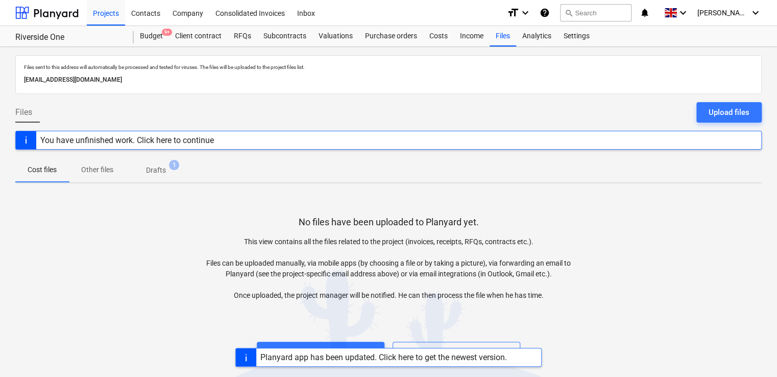
click at [182, 194] on div "No files have been uploaded to Planyard yet. This view contains all the files r…" at bounding box center [388, 277] width 747 height 171
click at [305, 342] on button "Upload files" at bounding box center [321, 352] width 128 height 20
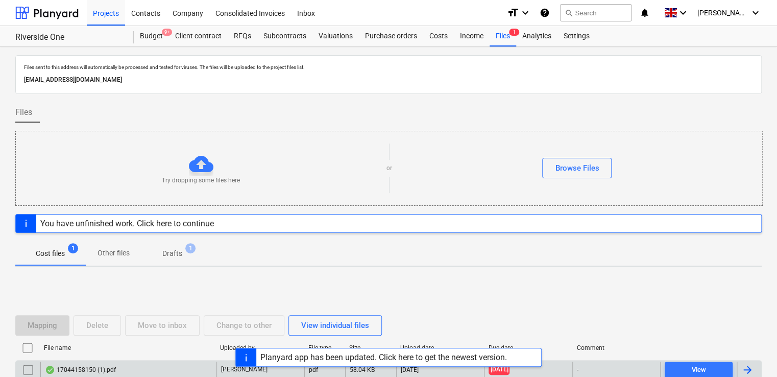
click at [750, 372] on div at bounding box center [748, 370] width 12 height 12
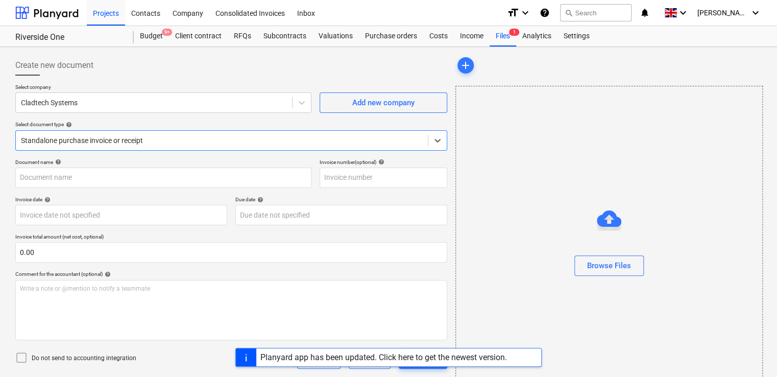
type input "53279638"
type input "[DATE]"
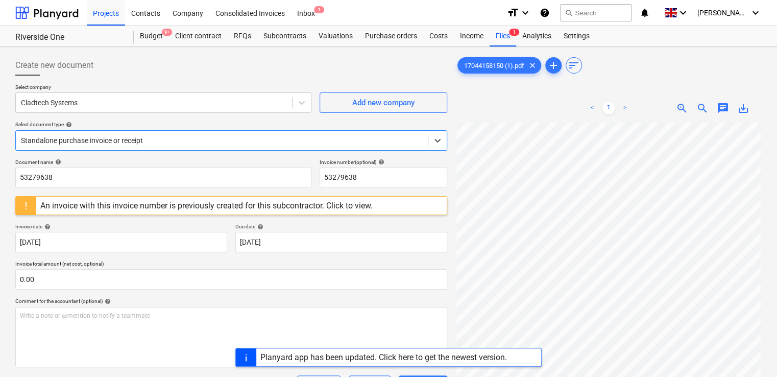
click at [164, 135] on div at bounding box center [222, 140] width 402 height 10
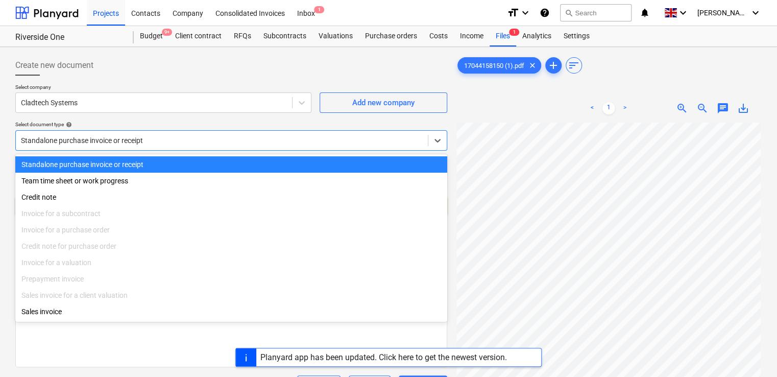
click at [163, 136] on div at bounding box center [222, 140] width 402 height 10
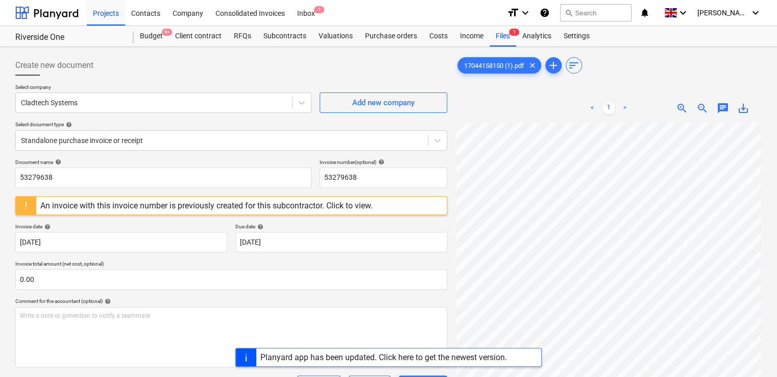
click at [255, 203] on div "An invoice with this invoice number is previously created for this subcontracto…" at bounding box center [206, 206] width 332 height 10
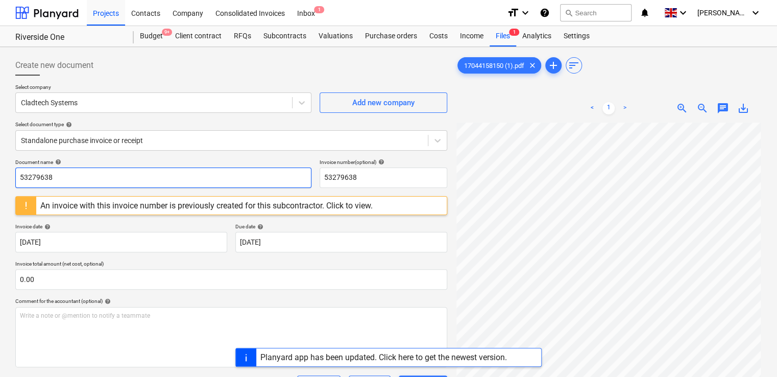
click at [76, 171] on input "53279638" at bounding box center [163, 178] width 296 height 20
type input "5"
type input "1250/1601-163"
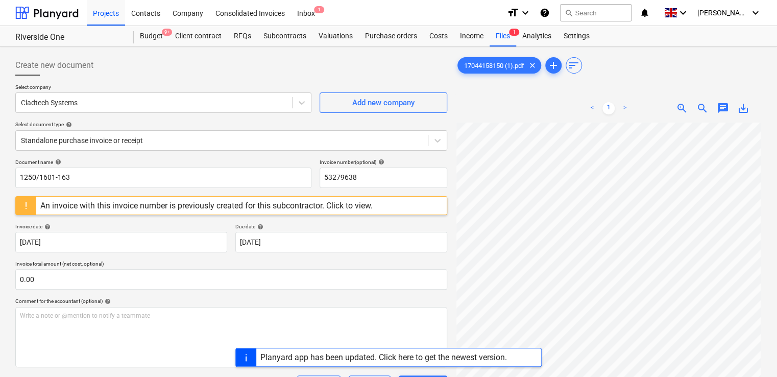
click at [380, 194] on div "Document name help 1250/1601-163 Invoice number (optional) help 53279638 An inv…" at bounding box center [231, 306] width 432 height 294
click at [364, 179] on input "53279638" at bounding box center [384, 178] width 128 height 20
type input "5"
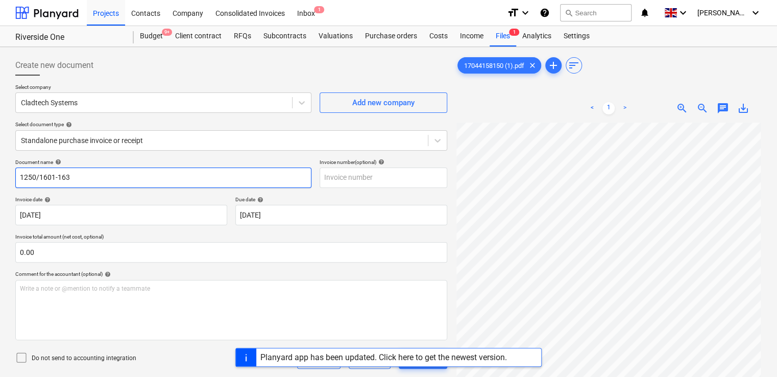
drag, startPoint x: 80, startPoint y: 178, endPoint x: 12, endPoint y: 176, distance: 68.0
click at [12, 176] on div "Create new document Select company Cladtech Systems Add new company Select docu…" at bounding box center [231, 263] width 440 height 424
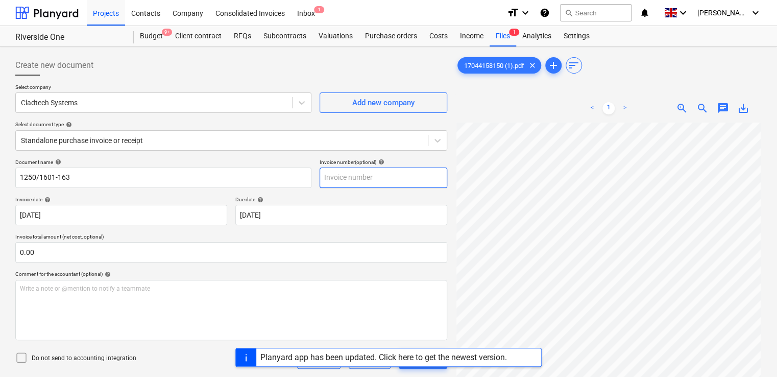
click at [347, 175] on input "text" at bounding box center [384, 178] width 128 height 20
paste input "1250/1601-163"
type input "1250/1601-163"
click at [360, 193] on div "Document name help 1250/1601-163 Invoice number (optional) help 1250/1601-163 I…" at bounding box center [231, 292] width 432 height 267
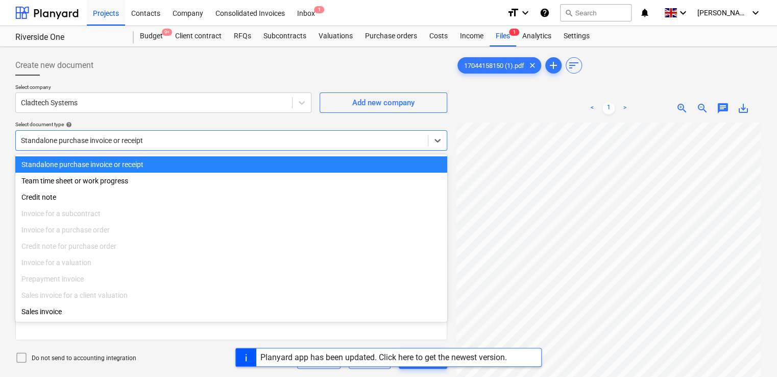
click at [214, 135] on div at bounding box center [222, 140] width 402 height 10
click at [204, 119] on div "Select company Cladtech Systems Add new company Select document type help optio…" at bounding box center [231, 121] width 432 height 75
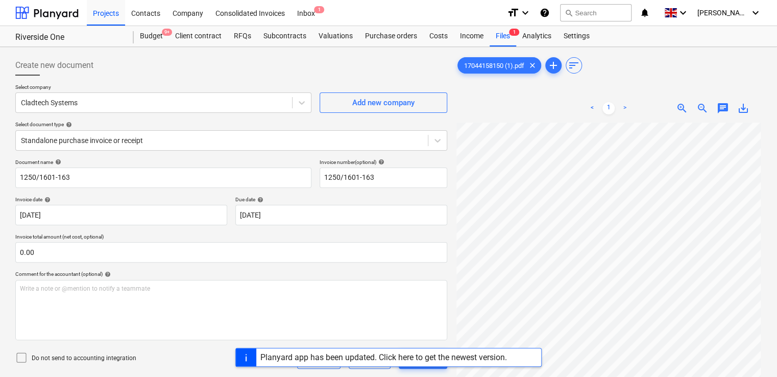
scroll to position [9, 0]
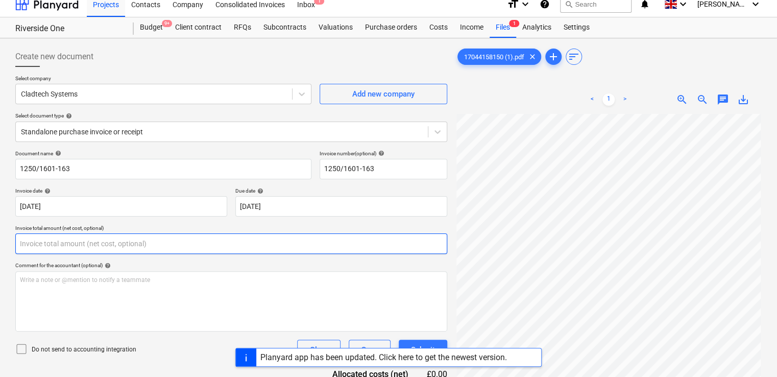
click at [83, 247] on input "text" at bounding box center [231, 243] width 432 height 20
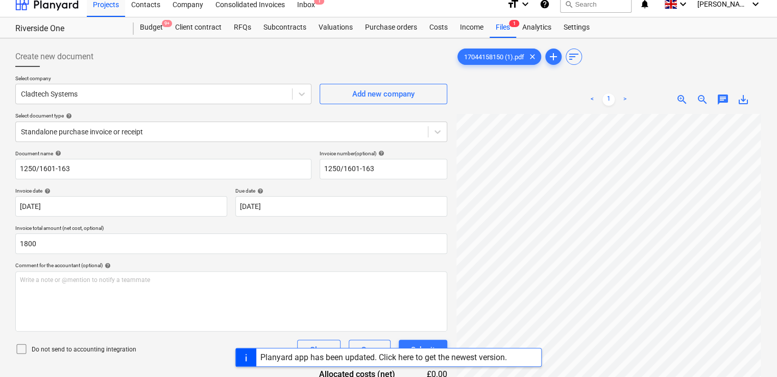
type input "1,800.00"
click at [152, 262] on div "Comment for the accountant (optional) help" at bounding box center [231, 265] width 432 height 7
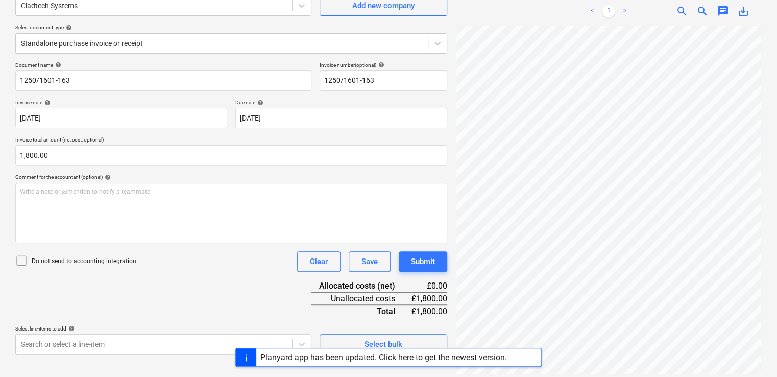
scroll to position [102, 0]
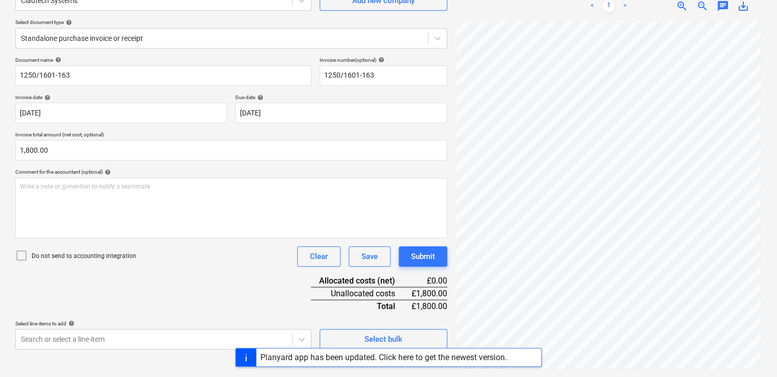
click at [17, 253] on icon at bounding box center [21, 255] width 12 height 12
click at [264, 311] on div "Document name help 1250/1601-163 Invoice number (optional) help 1250/1601-163 I…" at bounding box center [231, 203] width 432 height 293
click at [84, 275] on body "Projects Contacts Company Consolidated Invoices Inbox 1 format_size keyboard_ar…" at bounding box center [388, 86] width 777 height 377
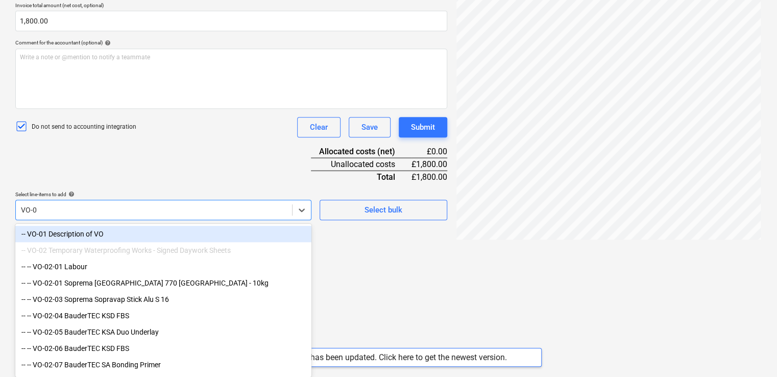
scroll to position [231, 0]
type input "VO-02"
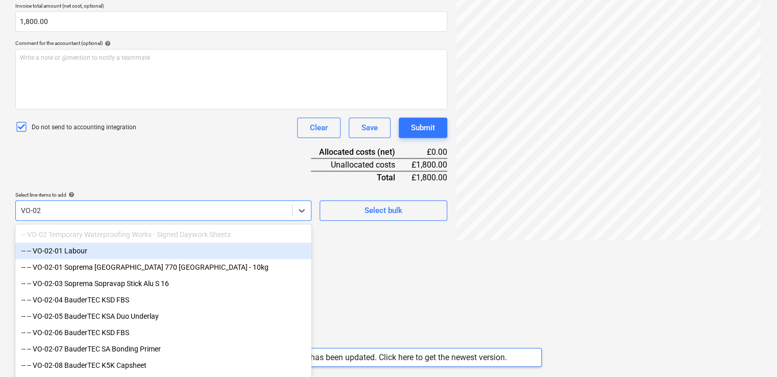
click at [61, 251] on div "-- -- VO-02-01 Labour" at bounding box center [163, 251] width 296 height 16
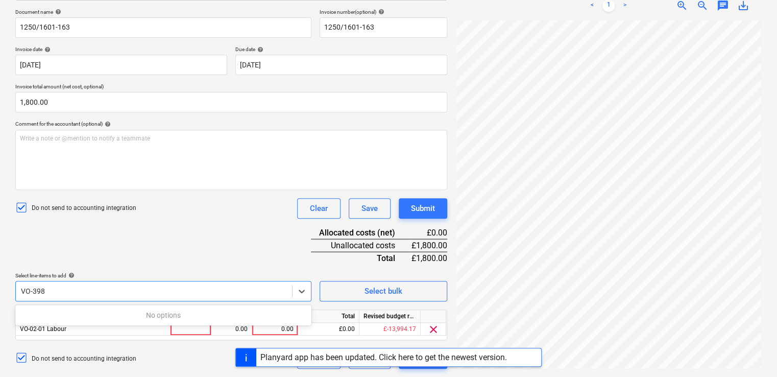
scroll to position [149, 0]
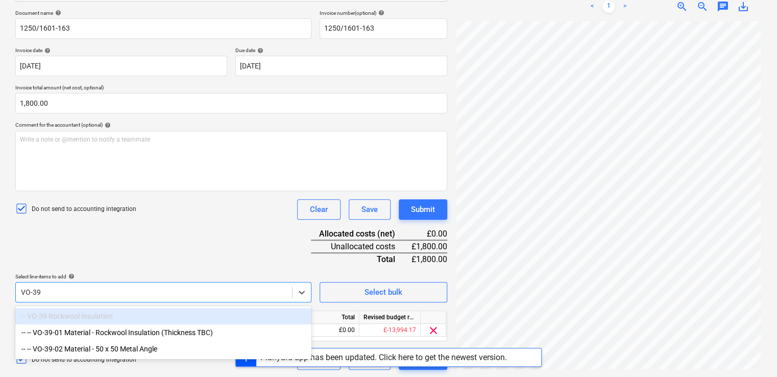
type input "VO-39"
click at [183, 244] on div "Document name help 1250/1601-163 Invoice number (optional) help 1250/1601-163 I…" at bounding box center [231, 190] width 432 height 360
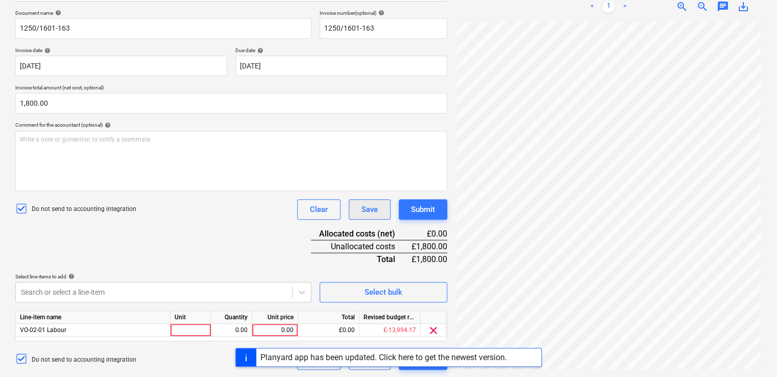
click at [370, 211] on div "Save" at bounding box center [370, 209] width 16 height 13
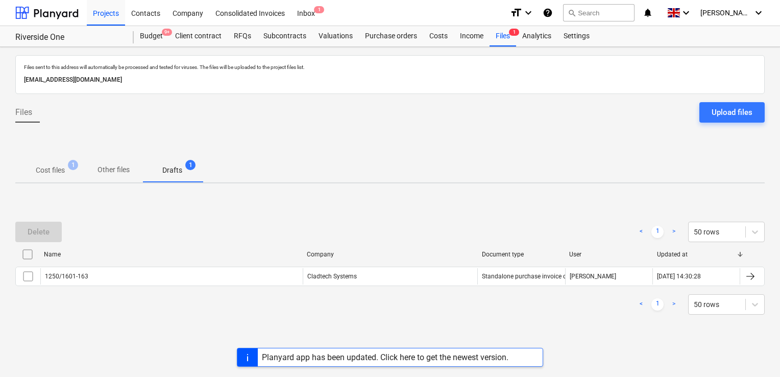
click at [370, 211] on div "Delete < 1 > 50 rows Name Company Document type User Updated at 1250/1601-163 C…" at bounding box center [390, 267] width 750 height 117
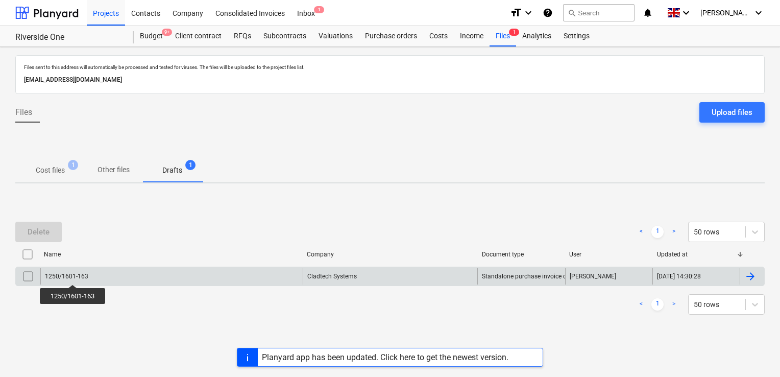
click at [74, 275] on div "1250/1601-163" at bounding box center [66, 276] width 43 height 7
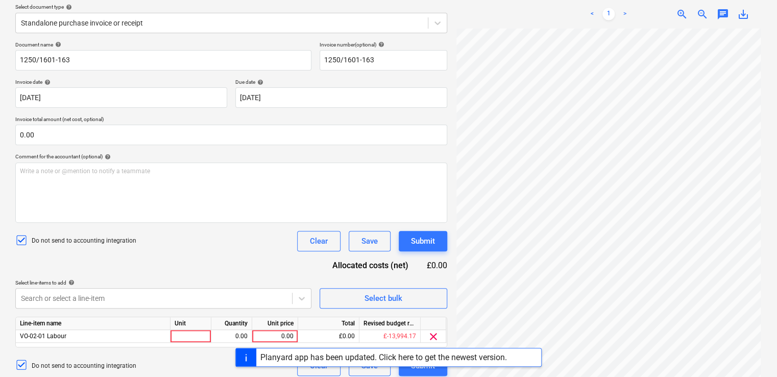
scroll to position [124, 0]
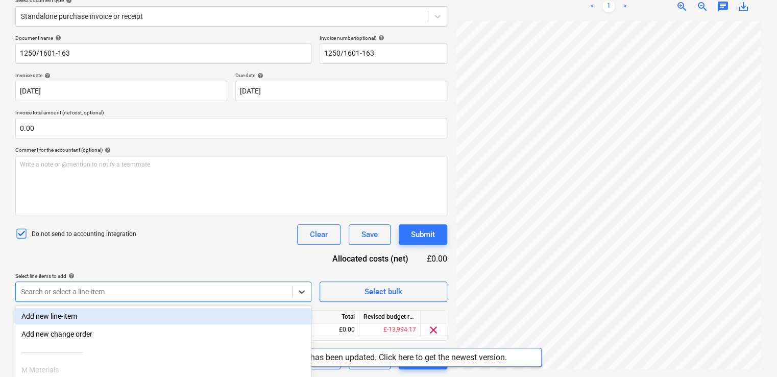
click at [130, 253] on body "Projects Contacts Company Consolidated Invoices Inbox 1 format_size keyboard_ar…" at bounding box center [388, 64] width 777 height 377
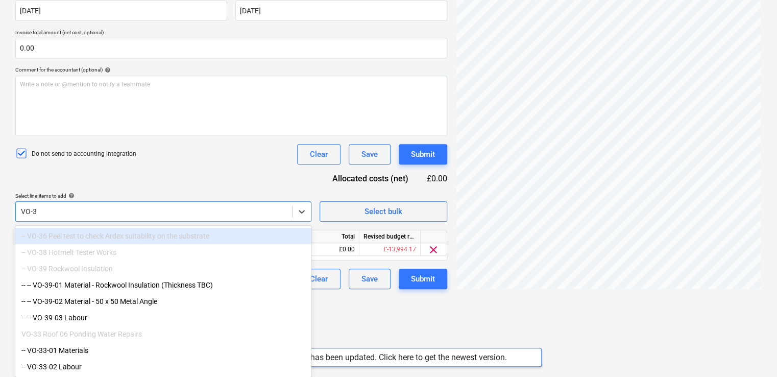
type input "VO-39"
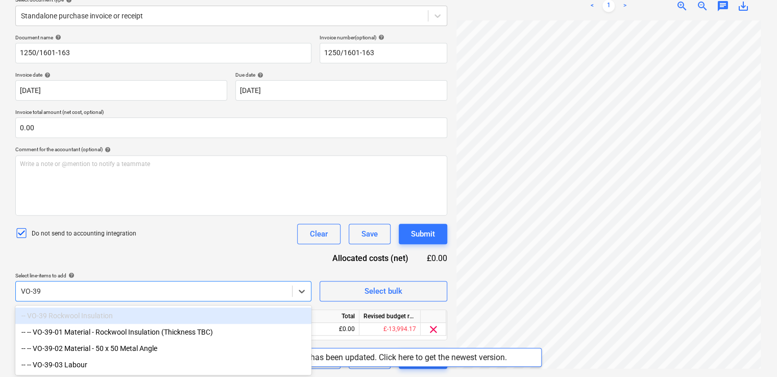
scroll to position [124, 0]
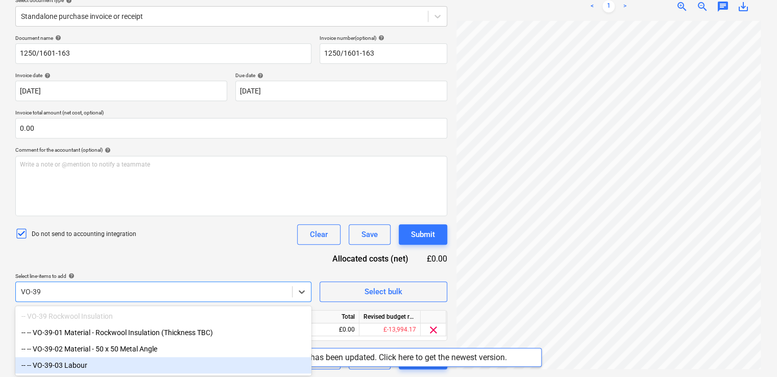
click at [68, 367] on div "-- -- VO-39-03 Labour" at bounding box center [163, 365] width 296 height 16
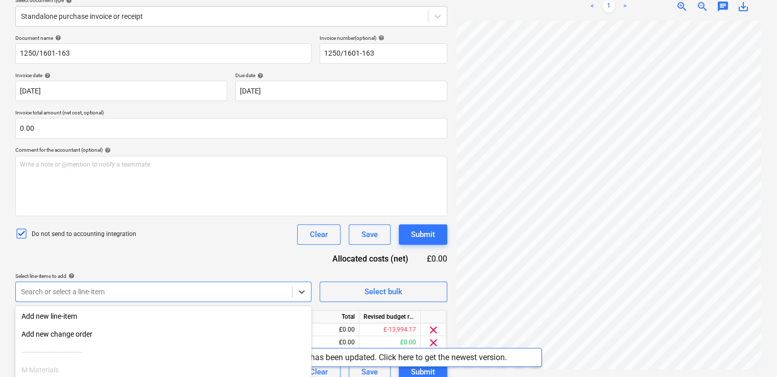
scroll to position [208, 0]
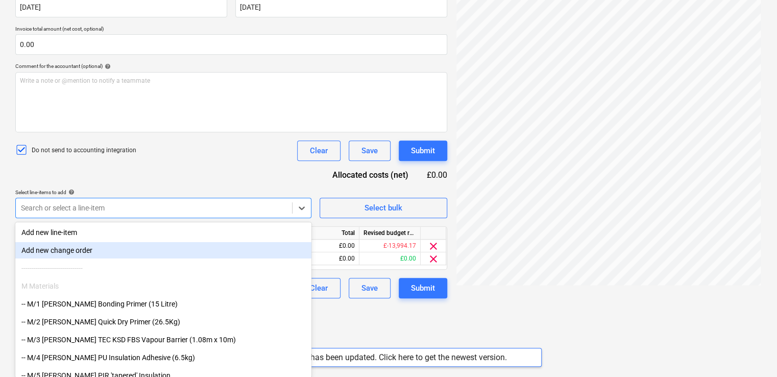
click at [168, 144] on div "Document name help 1250/1601-163 Invoice number (optional) help 1250/1601-163 I…" at bounding box center [231, 124] width 432 height 347
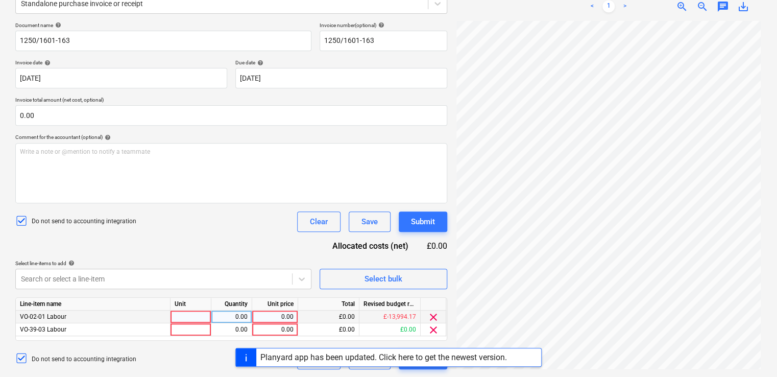
click at [200, 319] on div at bounding box center [191, 316] width 41 height 13
type input "D"
type input "Days"
click at [198, 336] on div at bounding box center [191, 329] width 41 height 13
type input "Days"
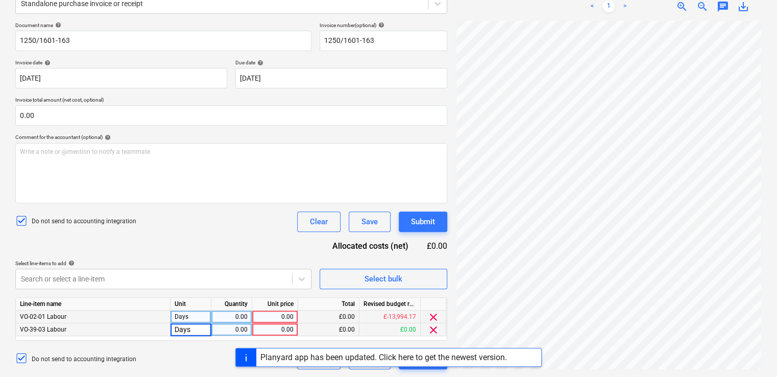
click at [276, 312] on div "0.00" at bounding box center [274, 316] width 37 height 13
click at [242, 315] on div "0.00" at bounding box center [232, 316] width 32 height 13
click at [277, 316] on div "0.00" at bounding box center [274, 316] width 37 height 13
click at [245, 332] on div "0.00" at bounding box center [232, 329] width 32 height 13
click at [269, 327] on div "0.00" at bounding box center [274, 329] width 37 height 13
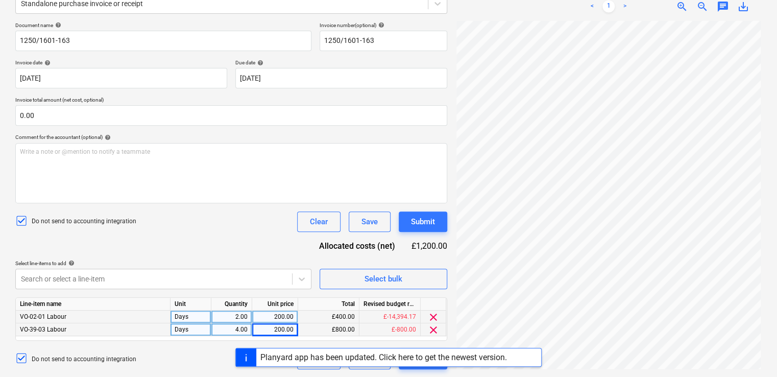
click at [323, 291] on div "Document name help 1250/1601-163 Invoice number (optional) help 1250/1601-163 I…" at bounding box center [231, 195] width 432 height 347
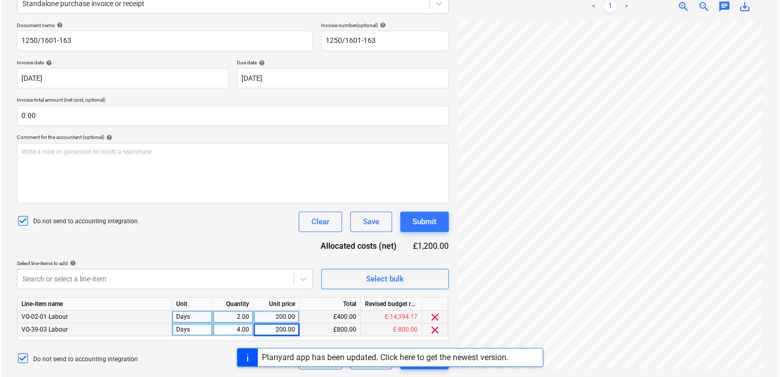
scroll to position [70, 0]
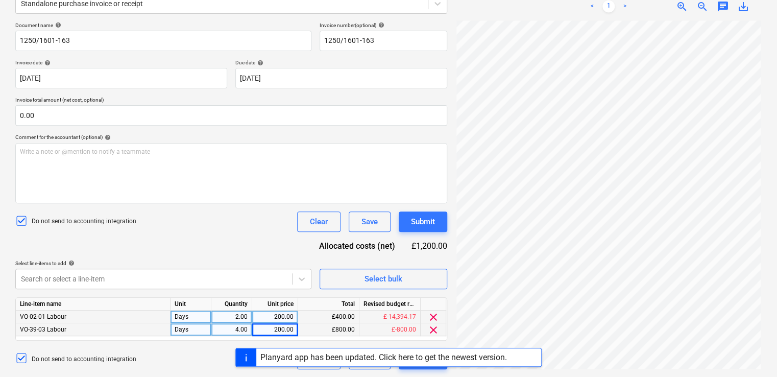
click at [278, 316] on div "200.00" at bounding box center [274, 316] width 37 height 13
click at [277, 329] on div "200.00" at bounding box center [274, 329] width 37 height 13
click at [261, 218] on div "Do not send to accounting integration Clear Save Submit" at bounding box center [231, 221] width 432 height 20
click at [421, 225] on div "Submit" at bounding box center [423, 221] width 24 height 13
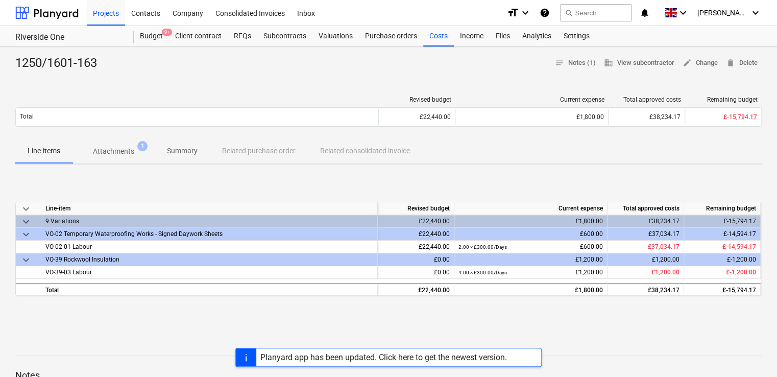
click at [518, 139] on div "Line-items Attachments 1 Summary Related purchase order Related consolidated in…" at bounding box center [388, 151] width 747 height 25
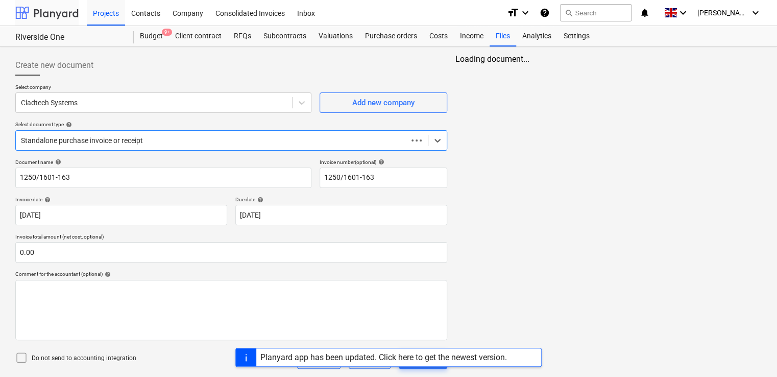
scroll to position [57, 0]
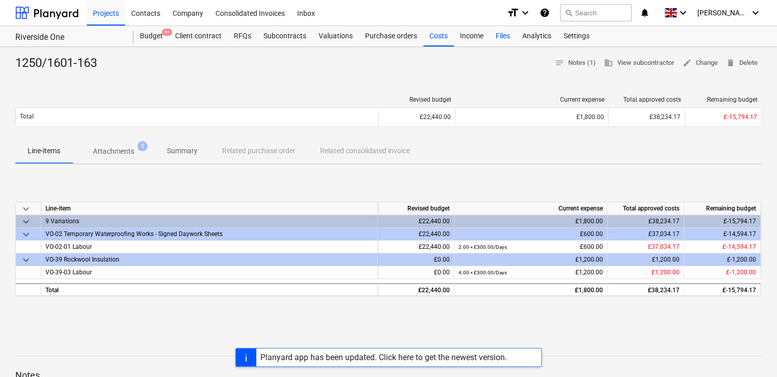
click at [504, 28] on div "Files" at bounding box center [503, 36] width 27 height 20
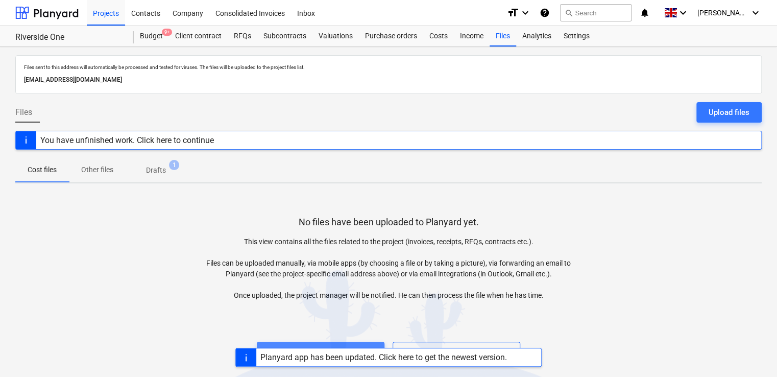
click at [301, 342] on button "Upload files" at bounding box center [321, 352] width 128 height 20
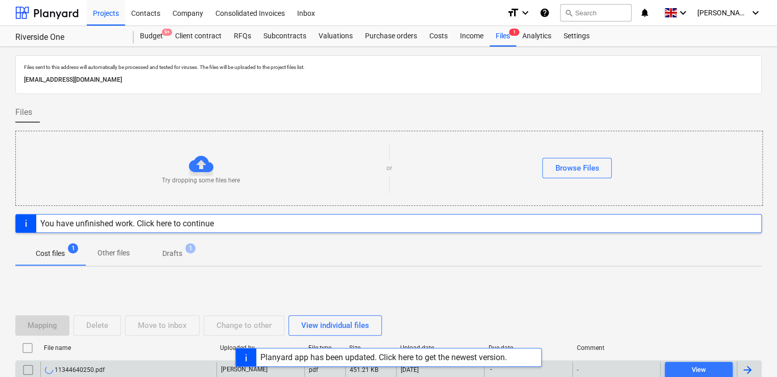
click at [747, 368] on div at bounding box center [748, 370] width 12 height 12
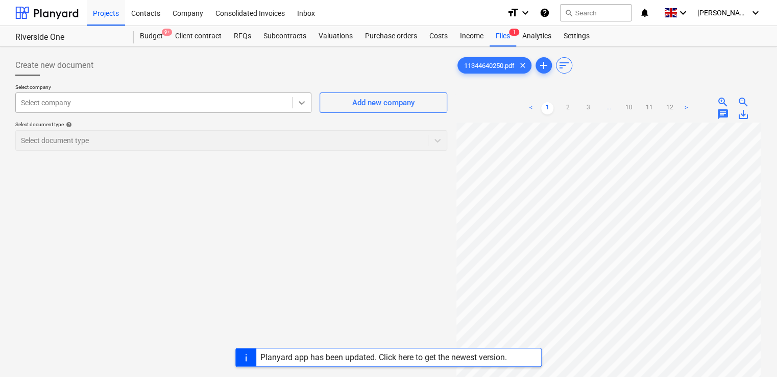
click at [304, 98] on icon at bounding box center [302, 103] width 10 height 10
click at [267, 99] on div at bounding box center [154, 103] width 266 height 10
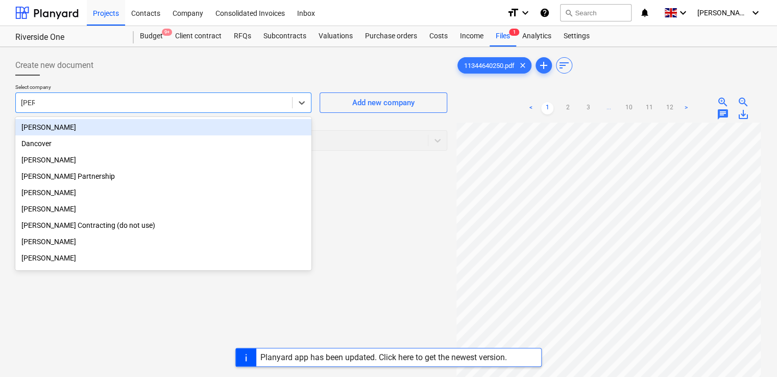
click at [125, 124] on div "[PERSON_NAME]" at bounding box center [163, 127] width 296 height 16
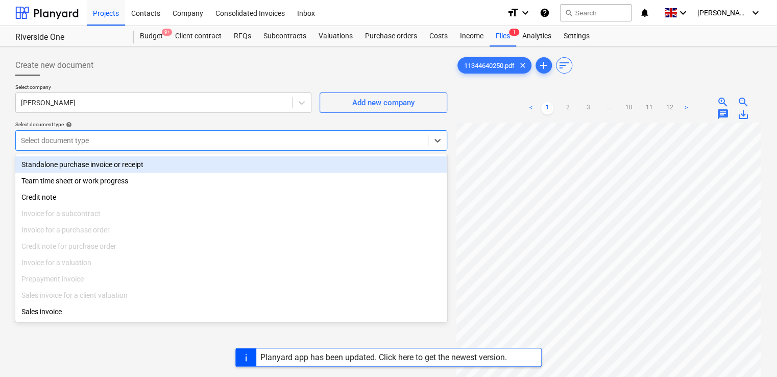
click at [144, 140] on div at bounding box center [222, 140] width 402 height 10
click at [138, 168] on div "Standalone purchase invoice or receipt" at bounding box center [231, 164] width 432 height 16
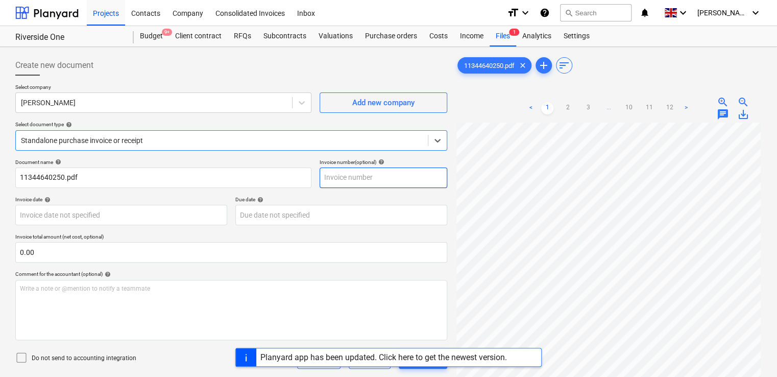
click at [344, 178] on input "text" at bounding box center [384, 178] width 128 height 20
click at [333, 199] on div "Due date help" at bounding box center [341, 199] width 212 height 7
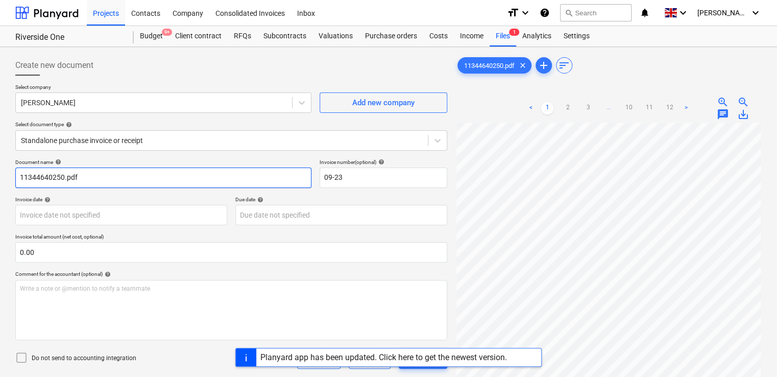
click at [294, 183] on input "11344640250.pdf" at bounding box center [163, 178] width 296 height 20
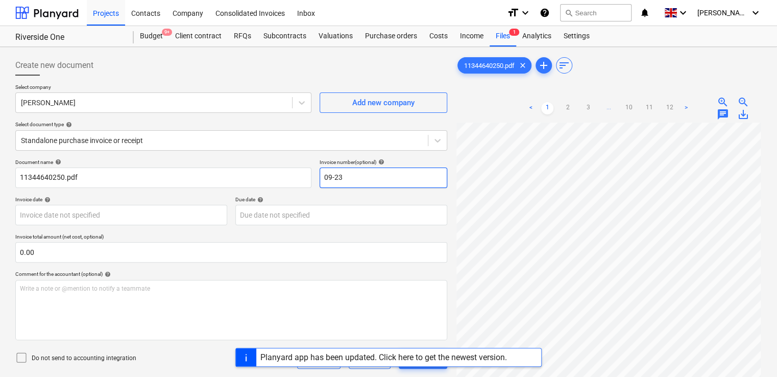
click at [332, 177] on input "09-23" at bounding box center [384, 178] width 128 height 20
click at [327, 192] on div "Document name help 11344640250.pdf Invoice number (optional) help 11-23 Invoice…" at bounding box center [231, 292] width 432 height 267
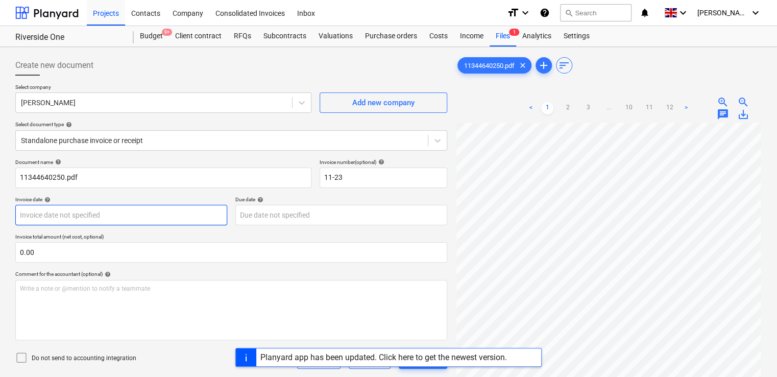
click at [97, 217] on body "Projects Contacts Company Consolidated Invoices Inbox format_size keyboard_arro…" at bounding box center [388, 188] width 777 height 377
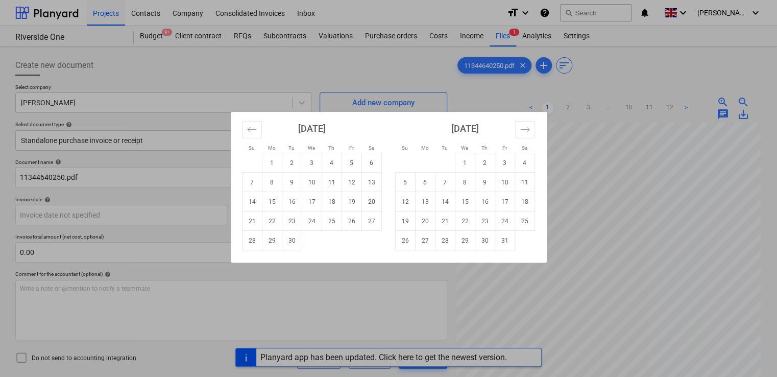
click at [135, 196] on div "Su Mo Tu We Th Fr Sa Su Mo Tu We Th Fr Sa August 2025 1 2 3 4 5 6 7 8 9 10 11 1…" at bounding box center [388, 188] width 777 height 377
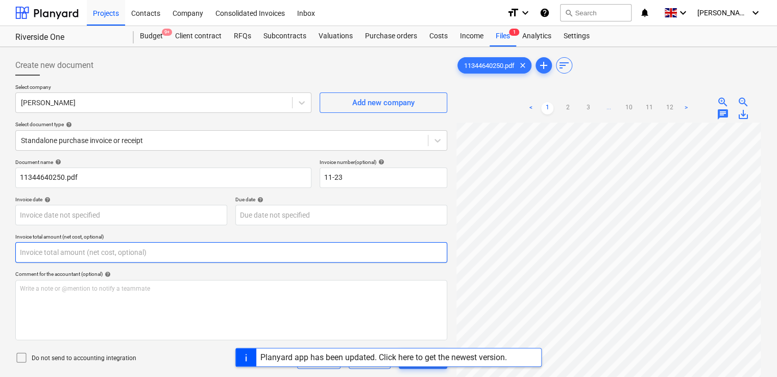
click at [68, 252] on input "text" at bounding box center [231, 252] width 432 height 20
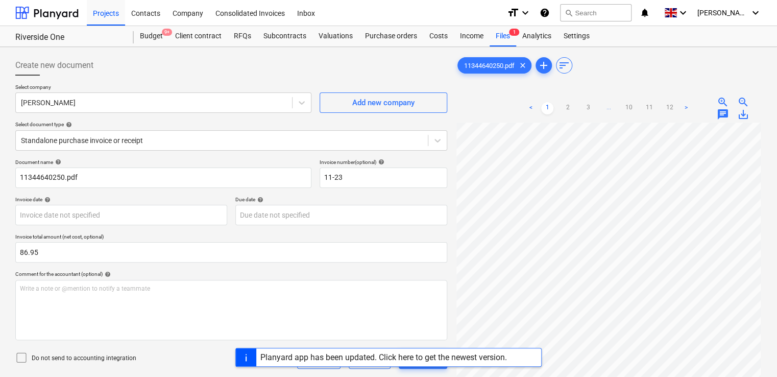
click at [158, 270] on div "Document name help 11344640250.pdf Invoice number (optional) help 11-23 Invoice…" at bounding box center [231, 305] width 432 height 293
click at [167, 354] on div "Planyard app has been updated. Click here to get the newest version." at bounding box center [388, 357] width 777 height 19
click at [21, 358] on div "Planyard app has been updated. Click here to get the newest version." at bounding box center [388, 357] width 777 height 19
click at [21, 354] on div "Planyard app has been updated. Click here to get the newest version." at bounding box center [388, 357] width 777 height 19
click at [173, 305] on div "Write a note or @mention to notify a teammate ﻿" at bounding box center [231, 310] width 432 height 60
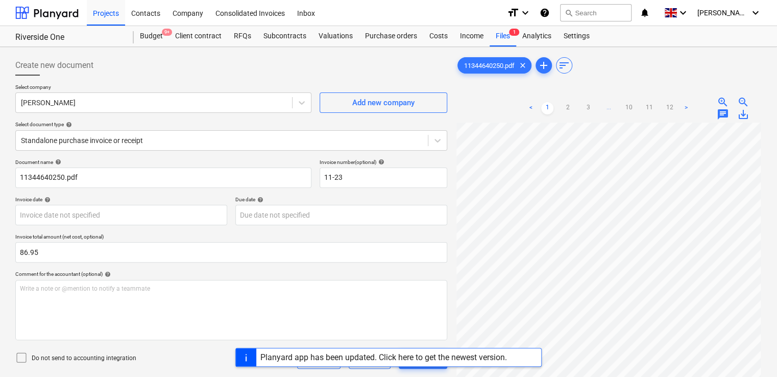
click at [22, 357] on div "Planyard app has been updated. Click here to get the newest version." at bounding box center [388, 357] width 777 height 19
click at [90, 369] on div "Document name help 11344640250.pdf Invoice number (optional) help 11-23 Invoice…" at bounding box center [231, 305] width 432 height 293
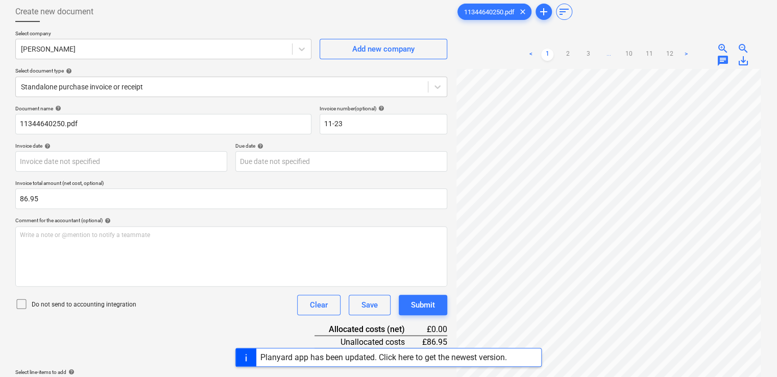
scroll to position [41, 0]
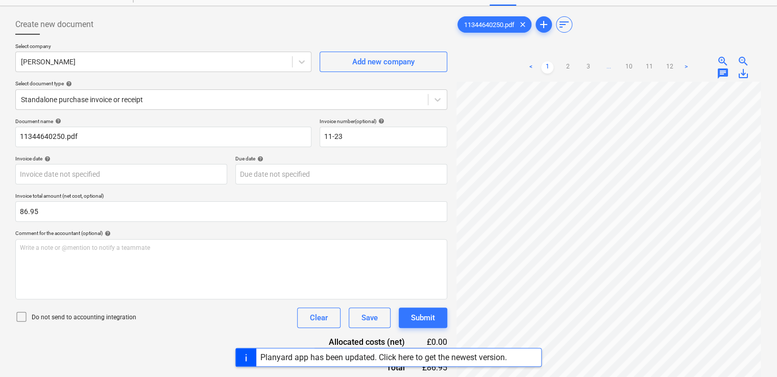
click at [18, 313] on icon at bounding box center [21, 316] width 12 height 12
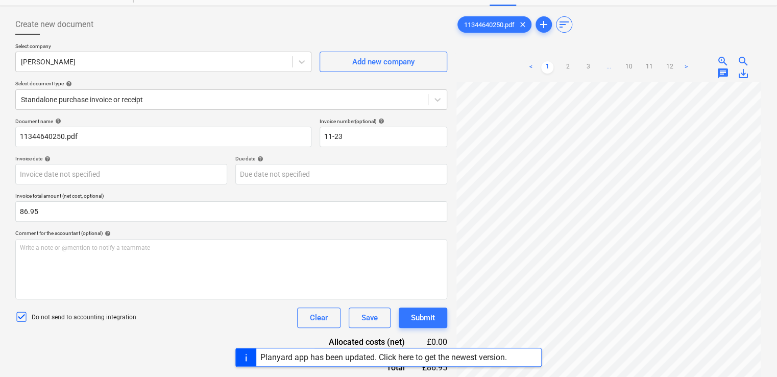
click at [129, 339] on div "Document name help 11344640250.pdf Invoice number (optional) help 11-23 Invoice…" at bounding box center [231, 264] width 432 height 293
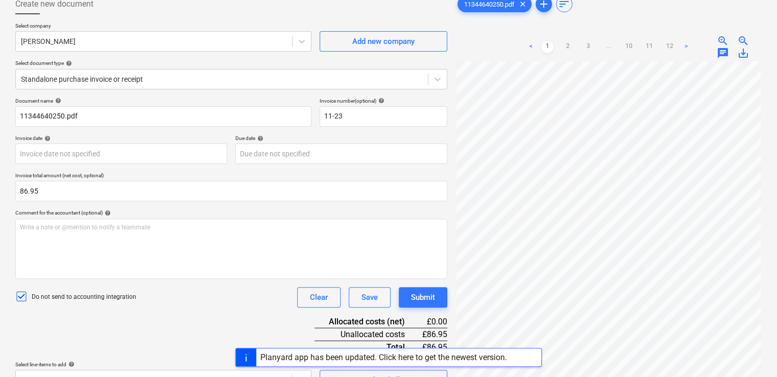
scroll to position [102, 0]
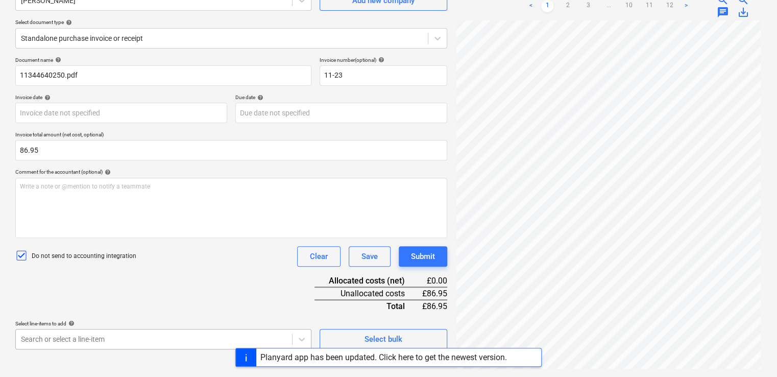
click at [246, 275] on body "Projects Contacts Company Consolidated Invoices Inbox format_size keyboard_arro…" at bounding box center [388, 86] width 777 height 377
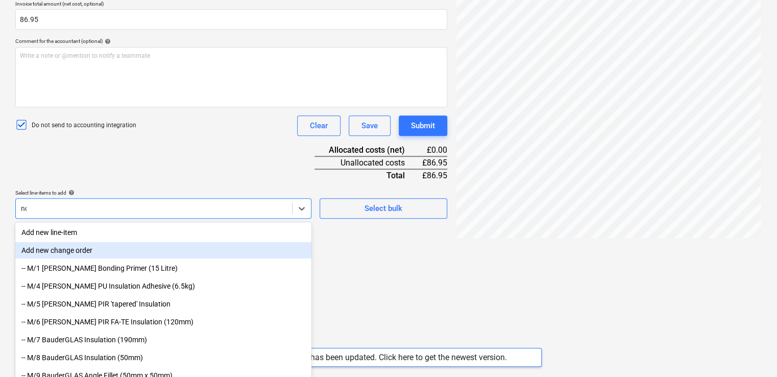
scroll to position [115, 0]
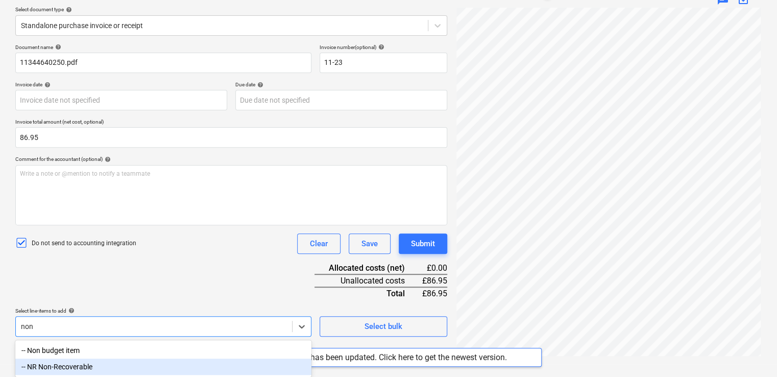
click at [64, 365] on div "-- NR Non-Recoverable" at bounding box center [163, 367] width 296 height 16
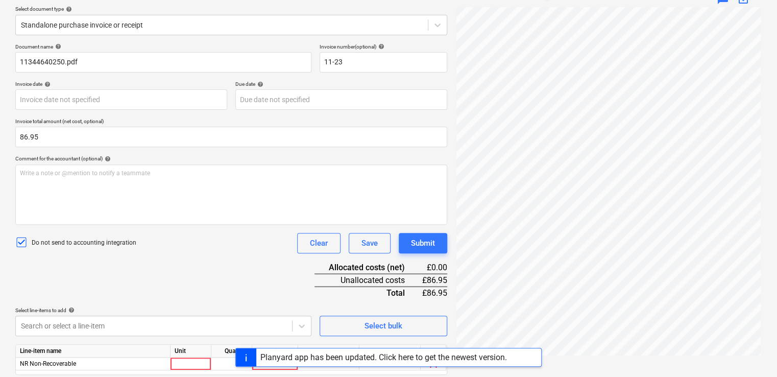
click at [193, 289] on div "Document name help 11344640250.pdf Invoice number (optional) help 11-23 Invoice…" at bounding box center [231, 223] width 432 height 360
drag, startPoint x: 243, startPoint y: 361, endPoint x: 235, endPoint y: 341, distance: 21.1
click at [235, 261] on div "Projects Contacts Company Consolidated Invoices Inbox format_size keyboard_arro…" at bounding box center [388, 73] width 777 height 377
drag, startPoint x: 235, startPoint y: 341, endPoint x: 190, endPoint y: 262, distance: 90.8
click at [190, 262] on div "Document name help 11344640250.pdf Invoice number (optional) help 11-23 Invoice…" at bounding box center [231, 223] width 432 height 360
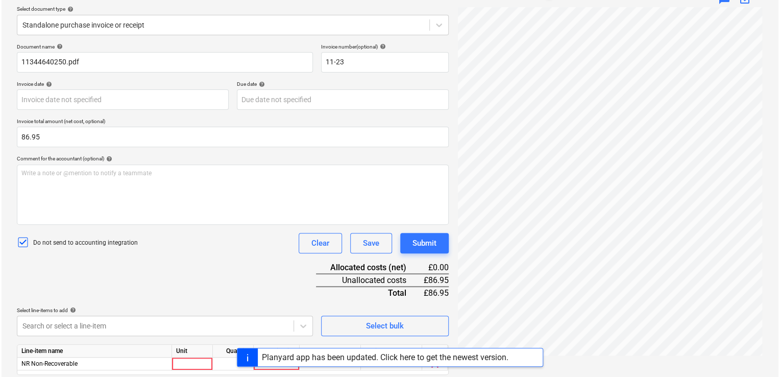
scroll to position [149, 0]
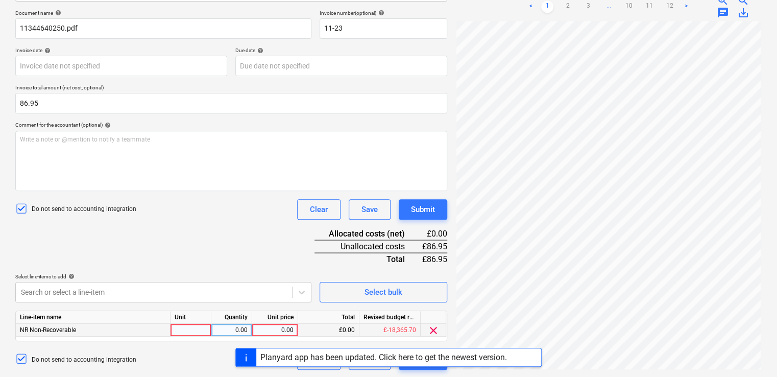
click at [205, 326] on div at bounding box center [191, 330] width 41 height 13
click at [225, 330] on div "0.00" at bounding box center [232, 330] width 32 height 13
click at [266, 327] on div "0.00" at bounding box center [274, 330] width 37 height 13
click at [299, 257] on div "Document name help 11344640250.pdf Invoice number (optional) help 11-23 Invoice…" at bounding box center [231, 190] width 432 height 360
click at [428, 210] on div "Submit" at bounding box center [423, 209] width 24 height 13
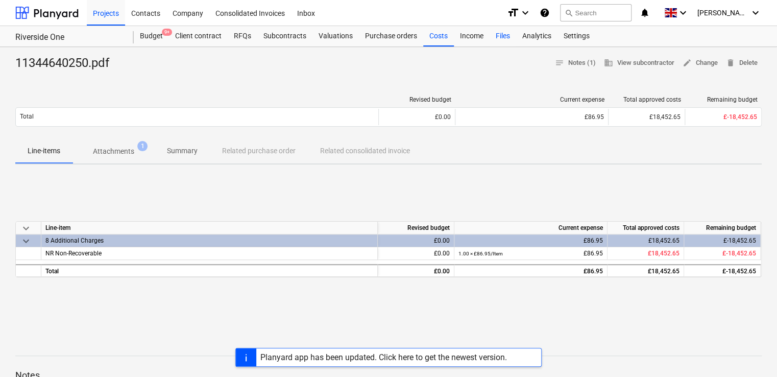
click at [502, 34] on div "Files" at bounding box center [503, 36] width 27 height 20
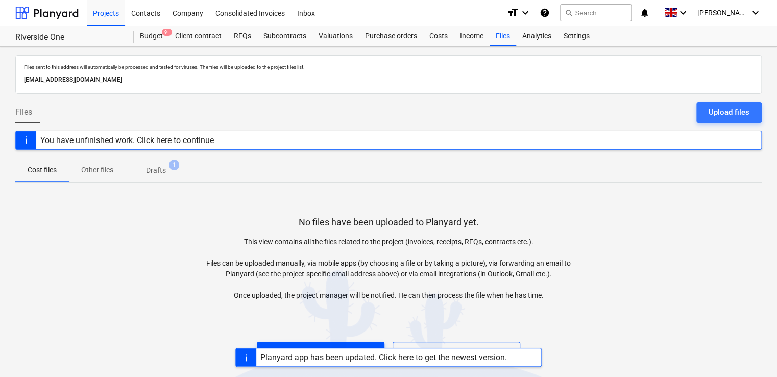
click at [303, 345] on div "Upload files" at bounding box center [320, 351] width 43 height 13
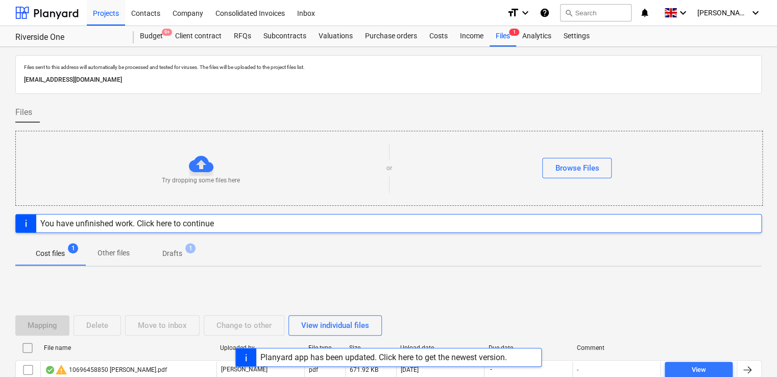
click at [743, 367] on div "Planyard app has been updated. Click here to get the newest version." at bounding box center [388, 357] width 777 height 19
click at [277, 358] on div "Planyard app has been updated. Click here to get the newest version." at bounding box center [383, 357] width 247 height 10
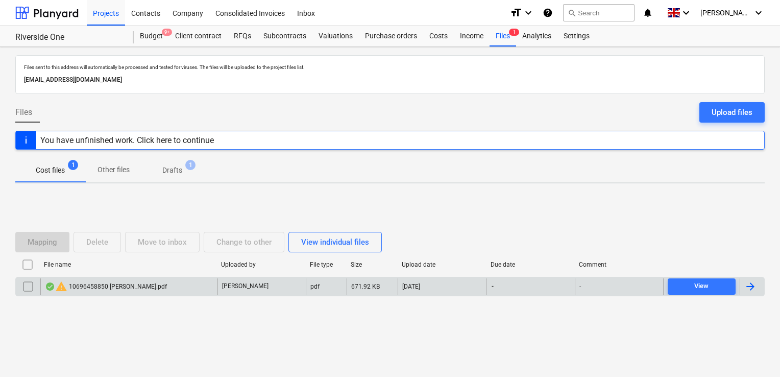
click at [742, 289] on div at bounding box center [752, 286] width 25 height 16
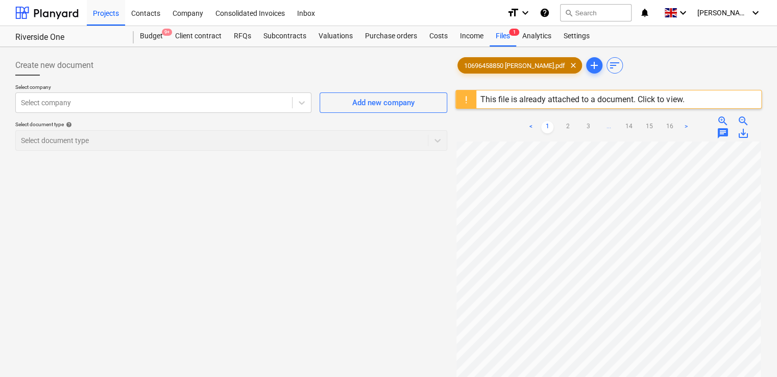
click at [507, 70] on div "10696458850 [PERSON_NAME].pdf clear" at bounding box center [520, 65] width 125 height 16
click at [517, 109] on div at bounding box center [609, 111] width 306 height 4
click at [517, 102] on div "This file is already attached to a document. Click to view." at bounding box center [583, 99] width 204 height 10
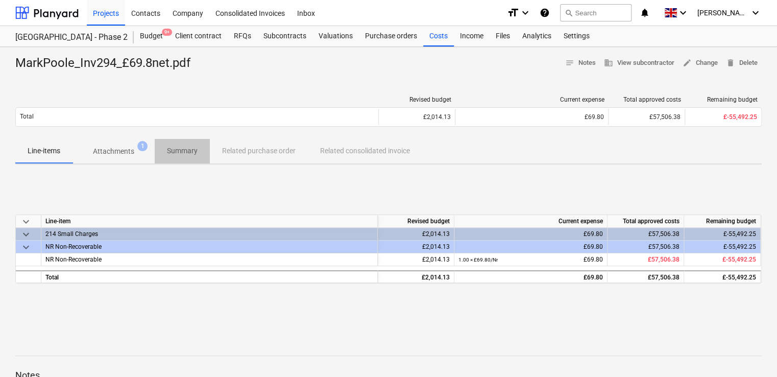
click at [176, 152] on p "Summary" at bounding box center [182, 151] width 31 height 11
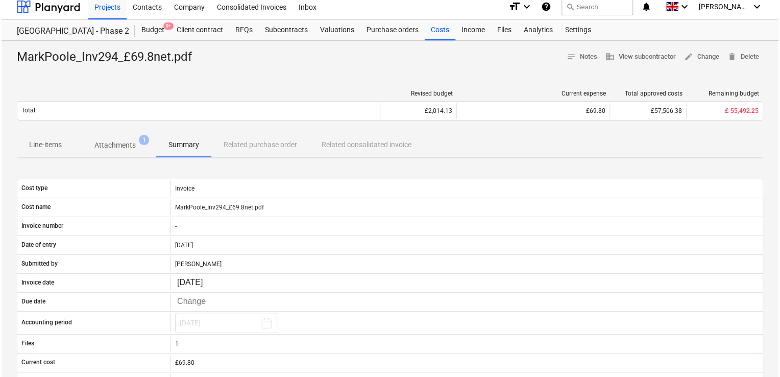
scroll to position [4, 0]
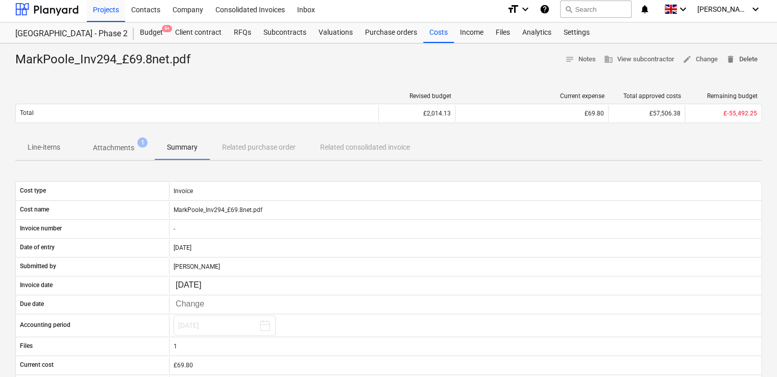
click at [740, 56] on span "delete Delete" at bounding box center [742, 60] width 32 height 12
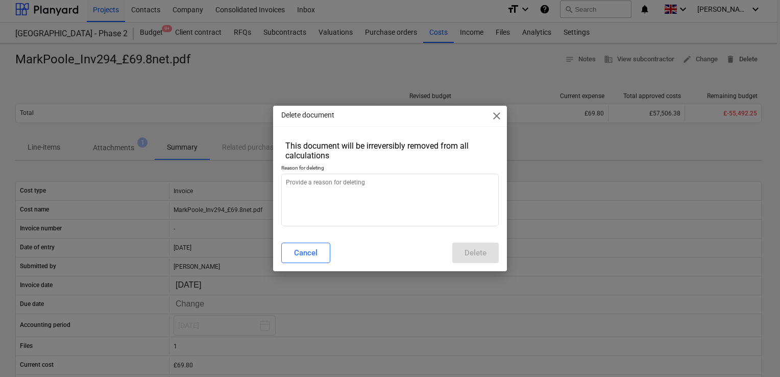
type textarea "x"
click at [339, 185] on textarea at bounding box center [390, 200] width 218 height 53
type textarea "."
type textarea "x"
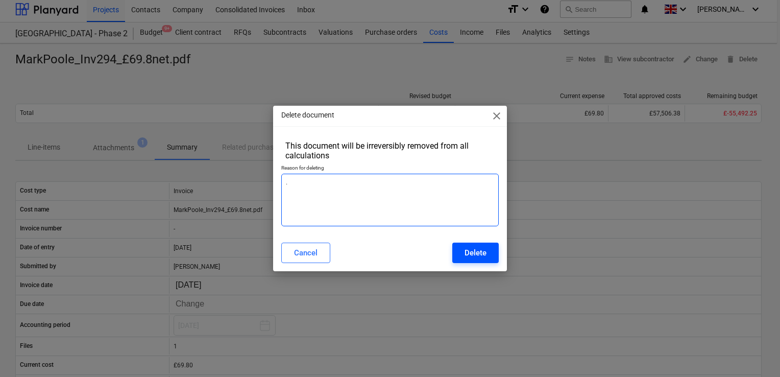
type textarea "."
click at [458, 250] on button "Delete" at bounding box center [475, 253] width 46 height 20
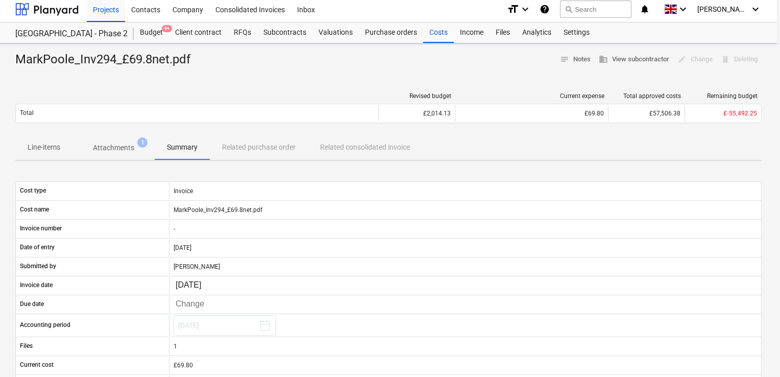
type textarea "x"
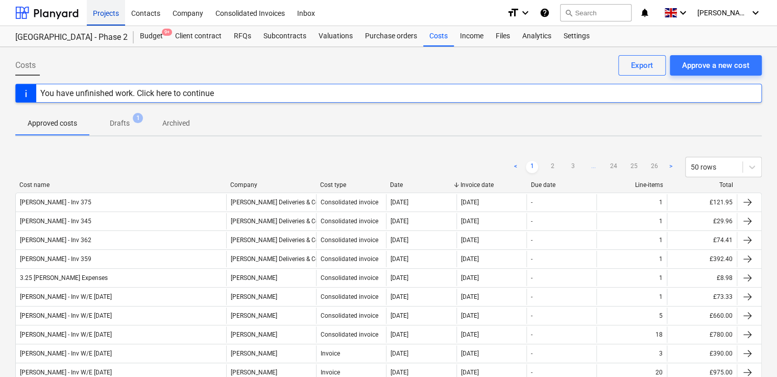
click at [109, 13] on div "Projects" at bounding box center [106, 12] width 38 height 26
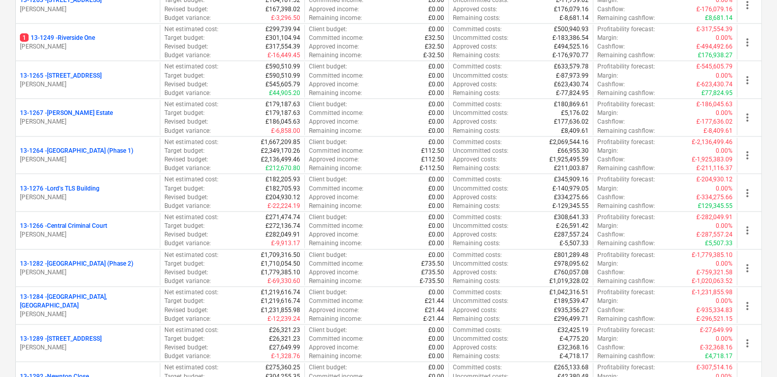
scroll to position [968, 0]
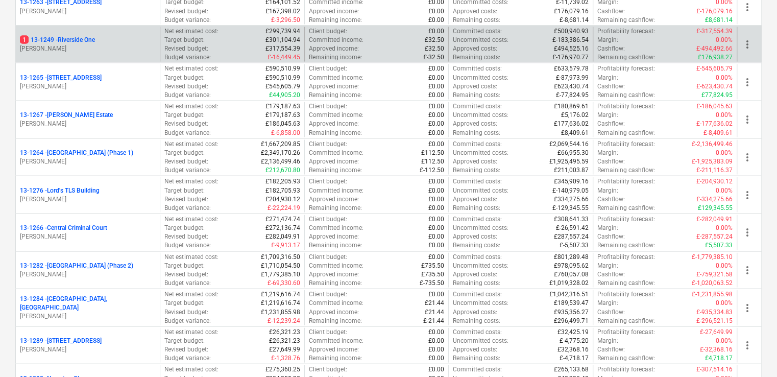
click at [88, 31] on div "1 13-1249 - Riverside One [PERSON_NAME]" at bounding box center [88, 44] width 144 height 35
click at [85, 44] on p "[PERSON_NAME]" at bounding box center [88, 48] width 136 height 9
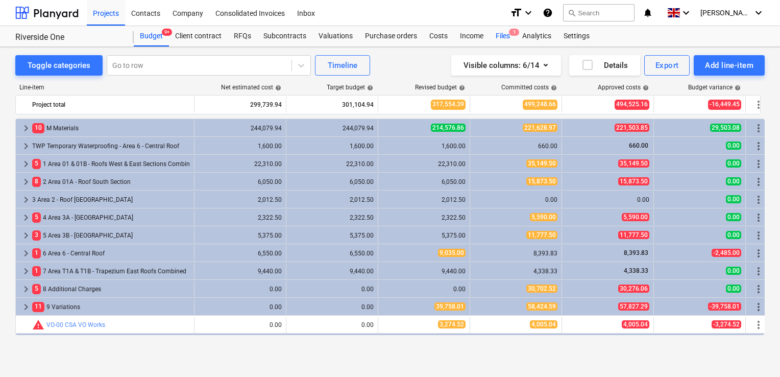
click at [496, 37] on div "Files 1" at bounding box center [503, 36] width 27 height 20
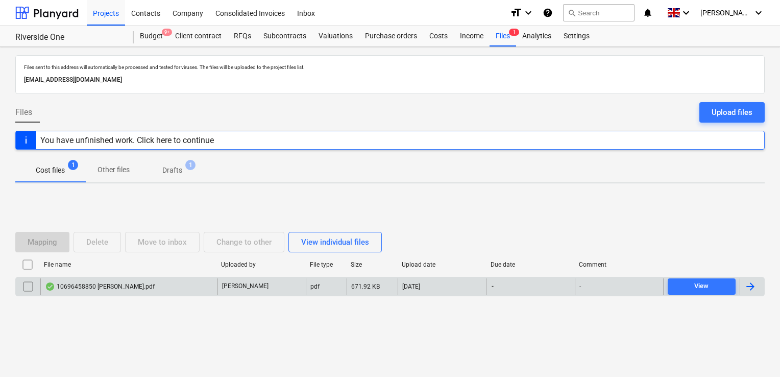
click at [29, 281] on input "checkbox" at bounding box center [28, 286] width 16 height 16
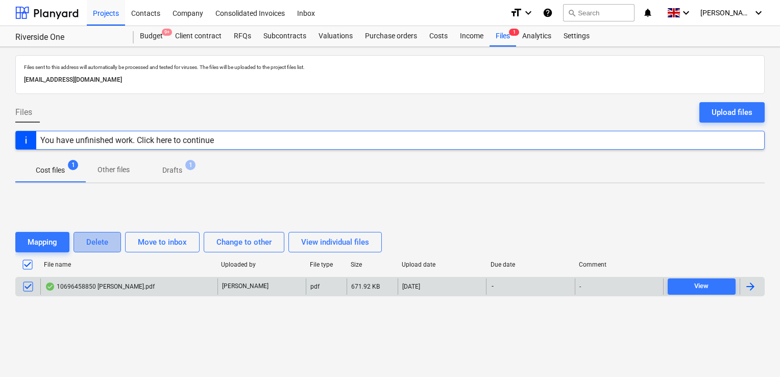
click at [98, 241] on div "Delete" at bounding box center [97, 241] width 22 height 13
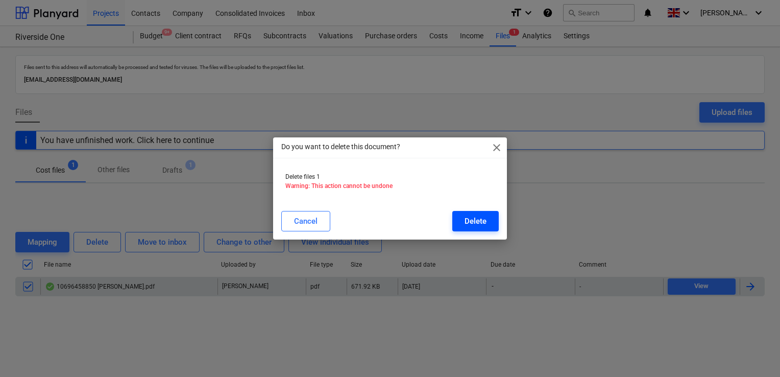
click at [483, 216] on div "Delete" at bounding box center [476, 220] width 22 height 13
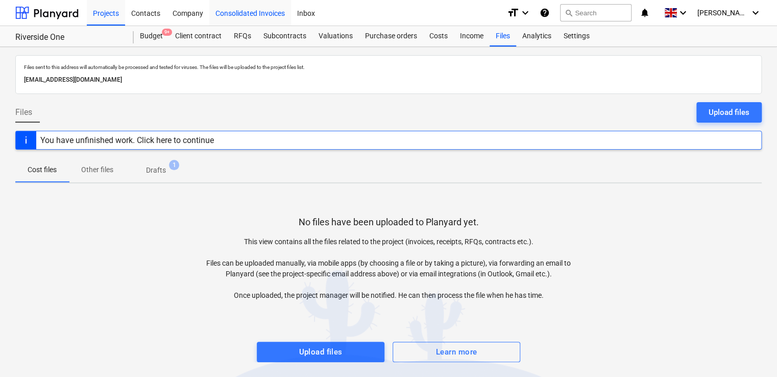
click at [248, 12] on div "Consolidated Invoices" at bounding box center [250, 12] width 82 height 26
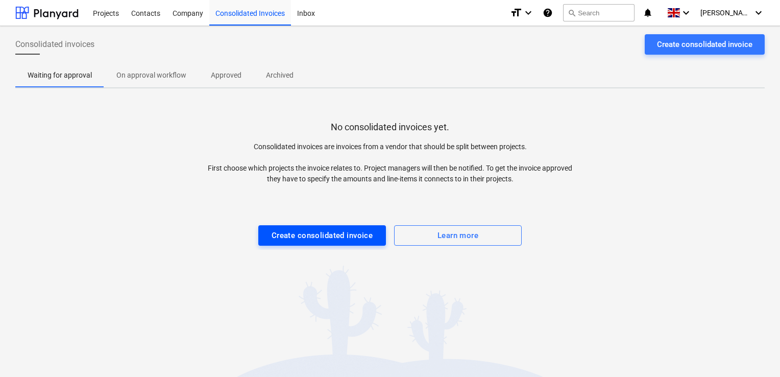
click at [308, 235] on div "Create consolidated invoice" at bounding box center [323, 235] width 102 height 13
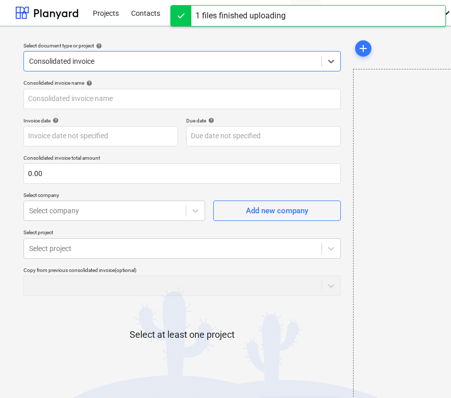
type input "10696458850 [PERSON_NAME].pdf"
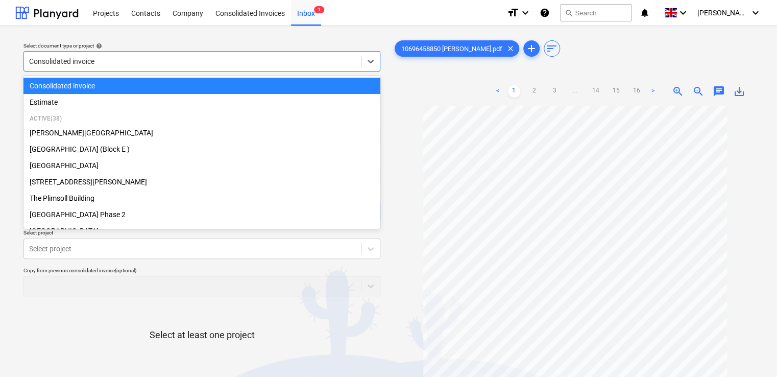
drag, startPoint x: 102, startPoint y: 59, endPoint x: 34, endPoint y: 60, distance: 68.4
click at [34, 60] on div at bounding box center [192, 61] width 327 height 10
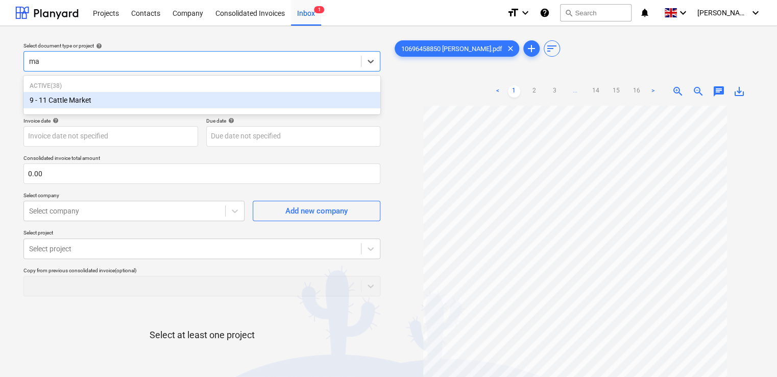
type input "m"
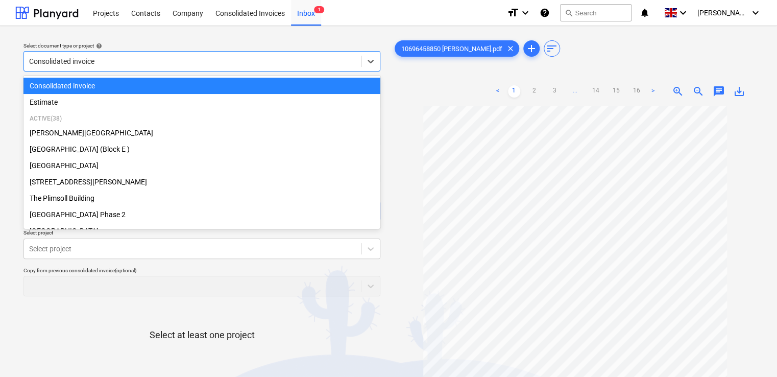
click at [55, 84] on div "Consolidated invoice" at bounding box center [201, 86] width 357 height 16
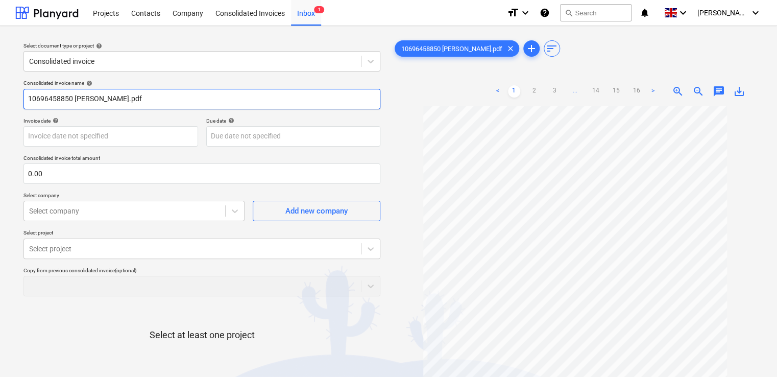
drag, startPoint x: 112, startPoint y: 101, endPoint x: -2, endPoint y: 99, distance: 113.9
click at [0, 99] on html "Projects Contacts Company Consolidated Invoices Inbox 1 format_size keyboard_ar…" at bounding box center [388, 188] width 777 height 377
type input "Mark 294"
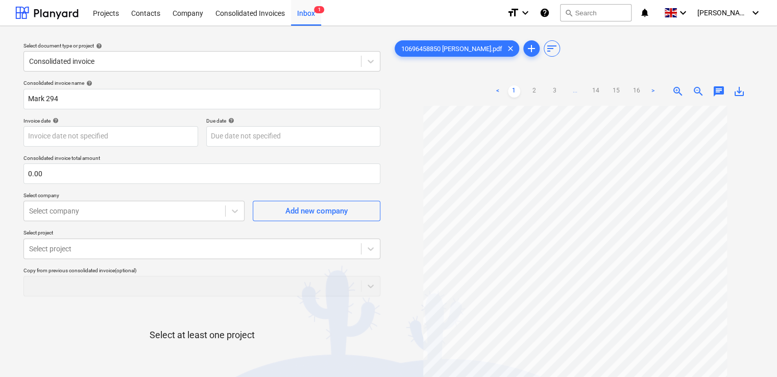
click at [184, 118] on div "Invoice date help" at bounding box center [110, 120] width 175 height 7
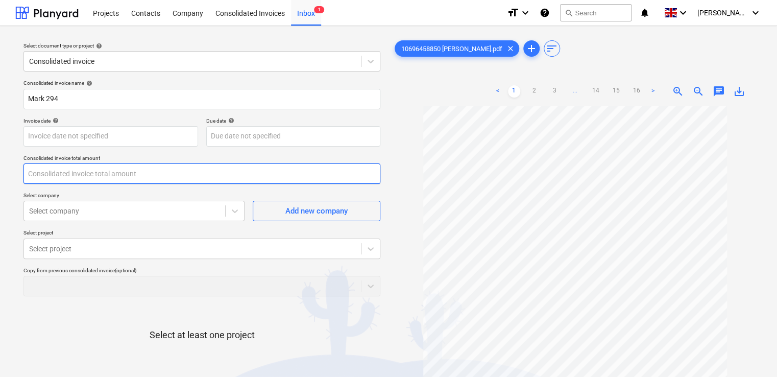
click at [135, 177] on input "text" at bounding box center [201, 173] width 357 height 20
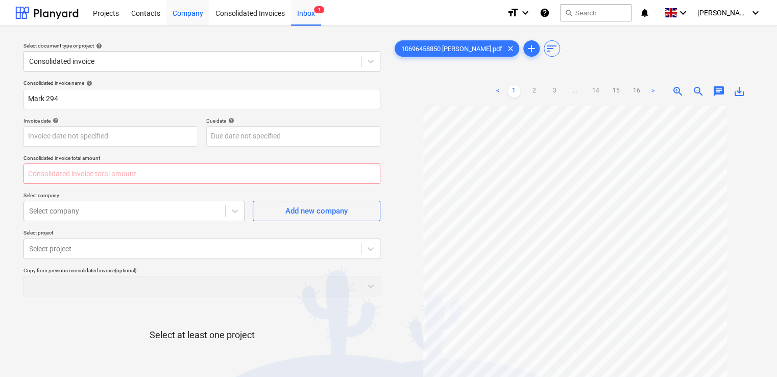
type input "0.00"
click at [87, 173] on input "text" at bounding box center [201, 173] width 357 height 20
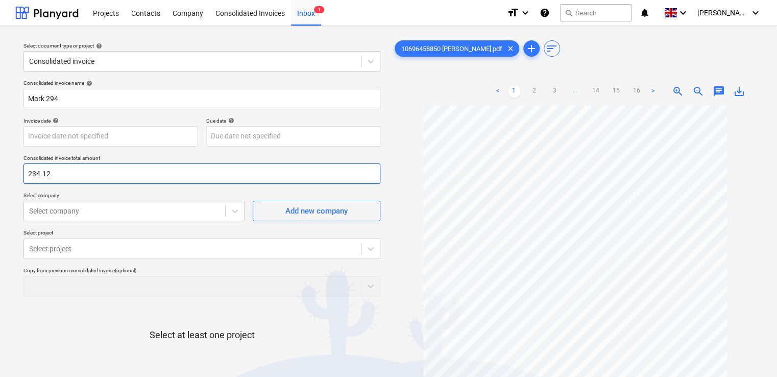
type input "234.12"
click at [102, 193] on p "Select company" at bounding box center [133, 196] width 221 height 9
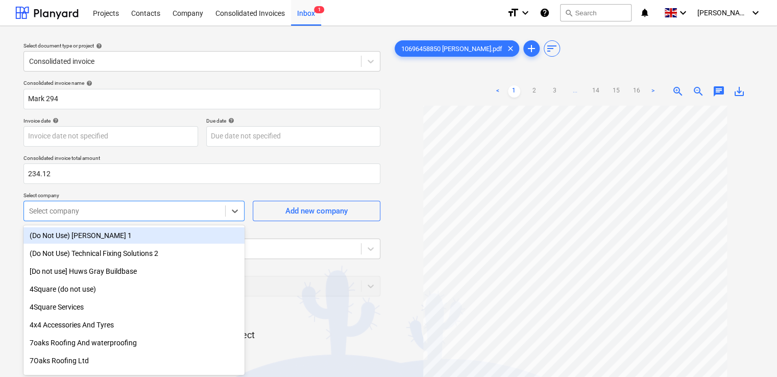
click at [204, 216] on div "Select company" at bounding box center [133, 211] width 221 height 20
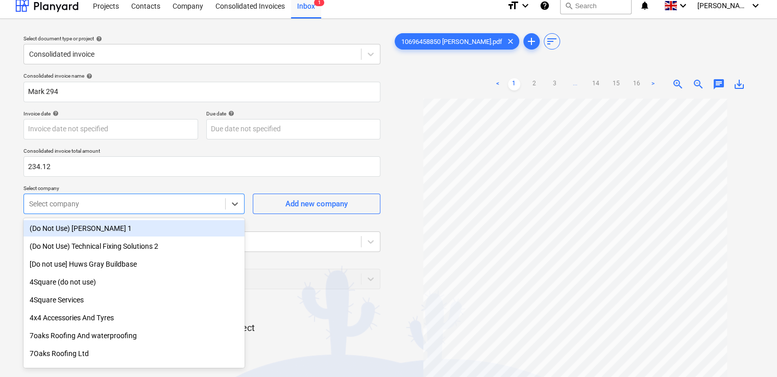
scroll to position [8, 0]
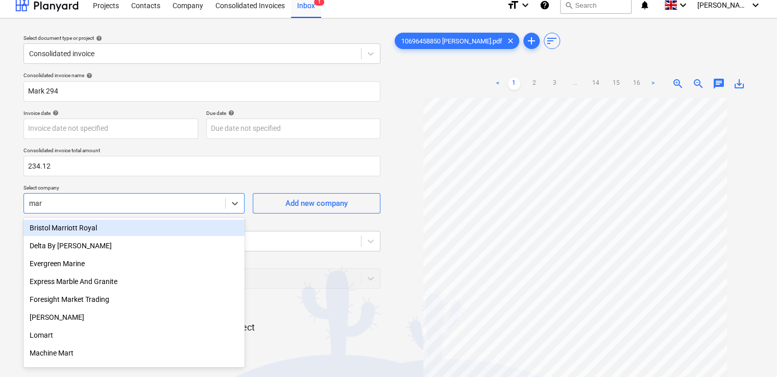
type input "mark"
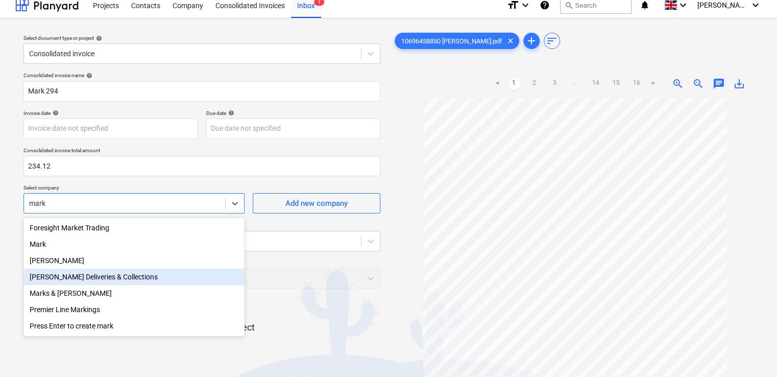
click at [129, 279] on div "[PERSON_NAME] Deliveries & Collections" at bounding box center [133, 277] width 221 height 16
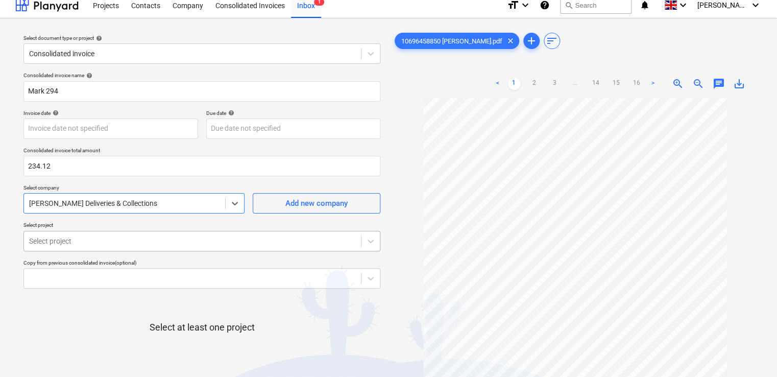
click at [116, 237] on body "Projects Contacts Company Consolidated Invoices Inbox 1 format_size keyboard_ar…" at bounding box center [388, 180] width 777 height 377
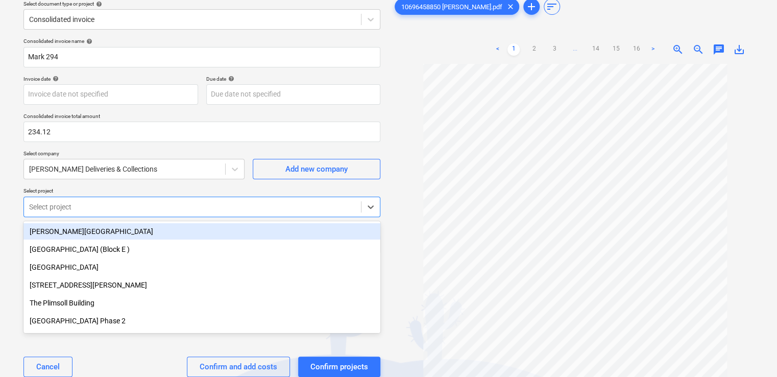
scroll to position [45, 0]
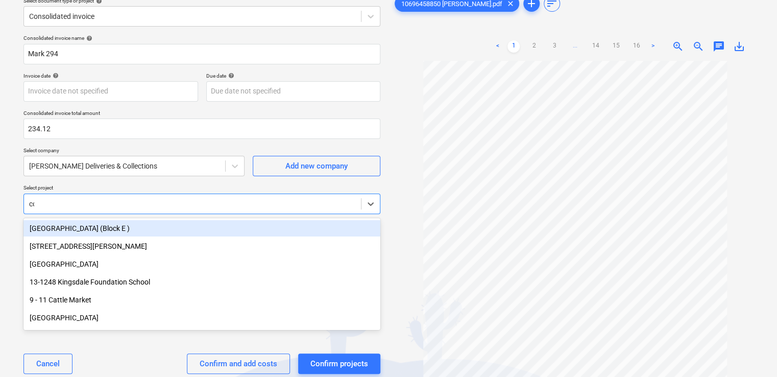
type input "cor"
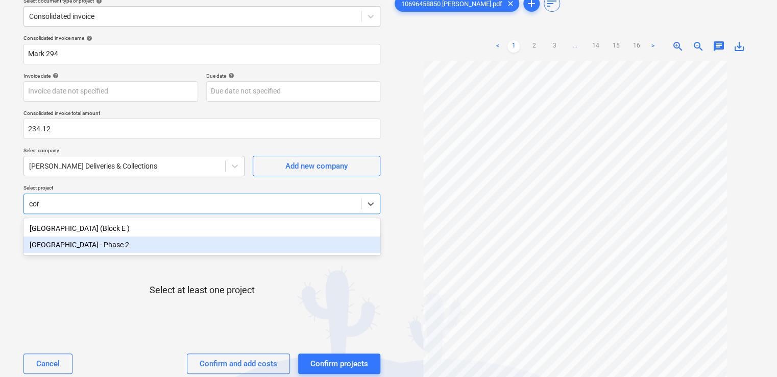
click at [83, 250] on div "[GEOGRAPHIC_DATA] - Phase 2" at bounding box center [201, 244] width 357 height 16
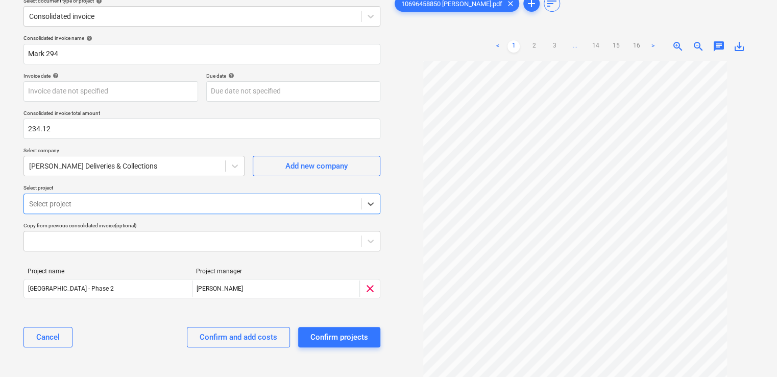
click at [74, 203] on div at bounding box center [192, 204] width 327 height 10
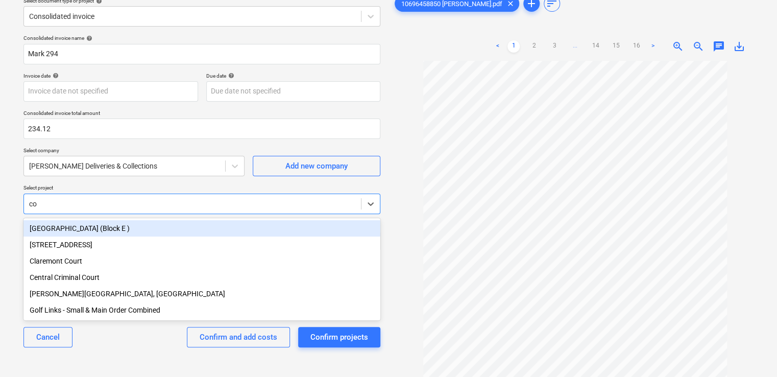
type input "c"
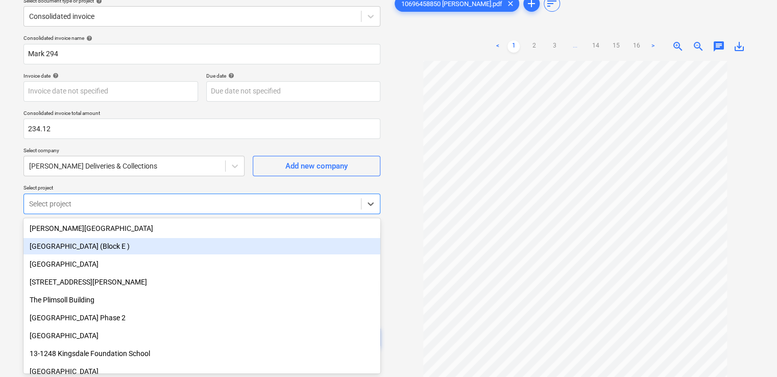
click at [12, 201] on div "Select document type or project help Consolidated invoice Consolidated invoice …" at bounding box center [388, 201] width 777 height 440
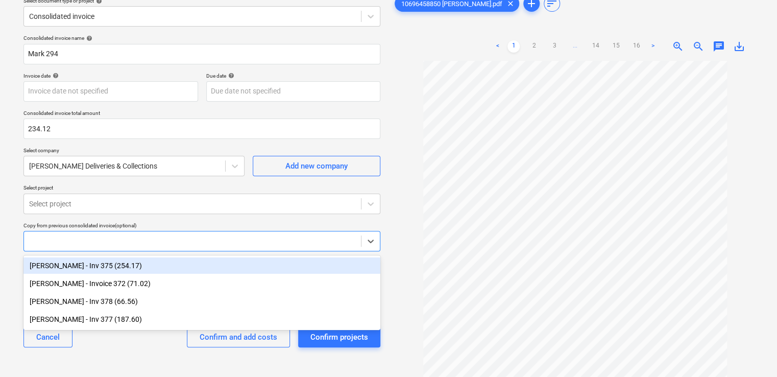
click at [182, 235] on body "Projects Contacts Company Consolidated Invoices Inbox 1 format_size keyboard_ar…" at bounding box center [388, 143] width 777 height 377
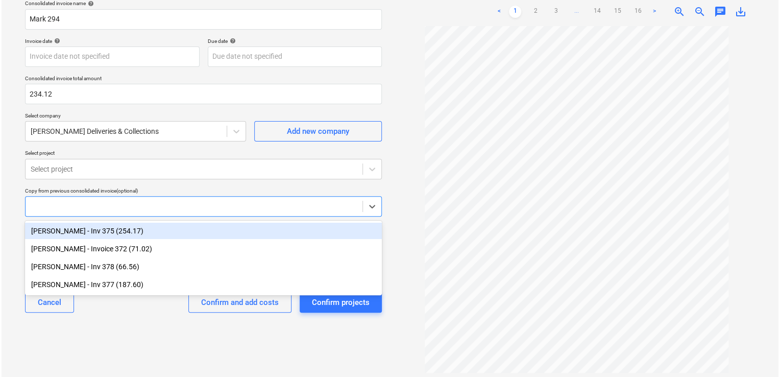
scroll to position [82, 0]
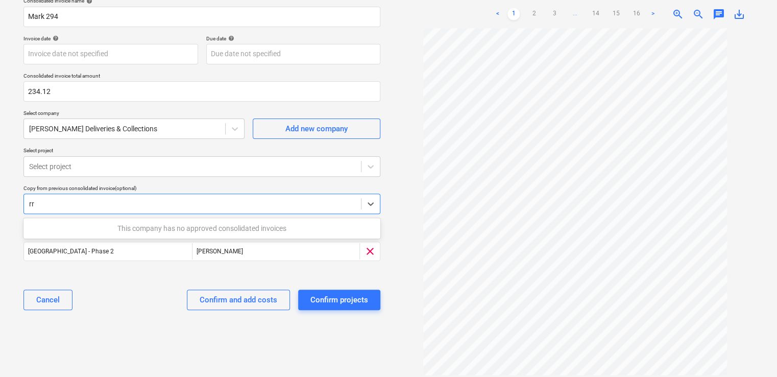
type input "r"
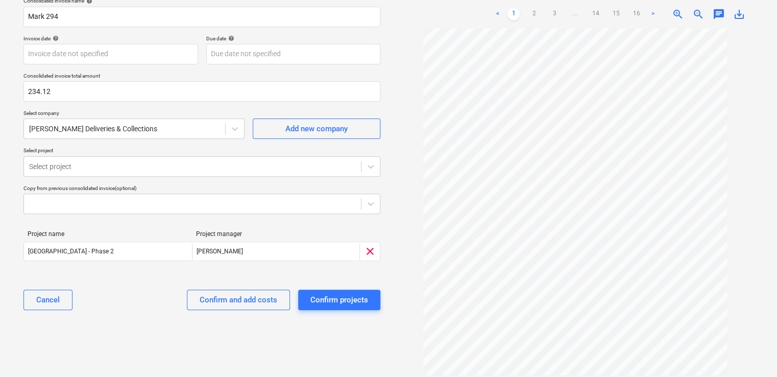
click at [14, 211] on div "Select document type or project help Consolidated invoice Consolidated invoice …" at bounding box center [388, 164] width 777 height 440
click at [106, 165] on div at bounding box center [192, 166] width 327 height 10
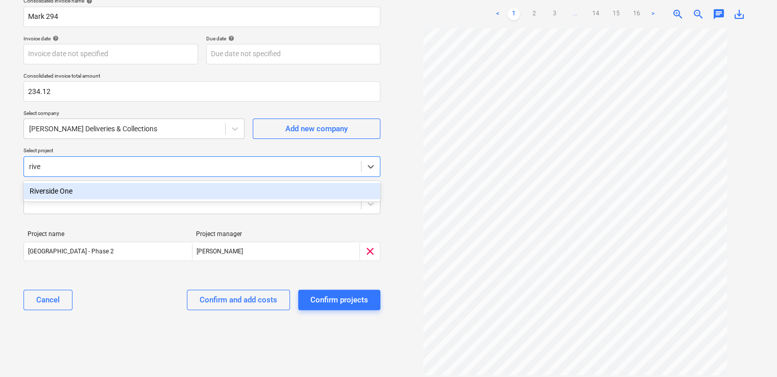
type input "river"
click at [79, 187] on div "Riverside One" at bounding box center [201, 191] width 357 height 16
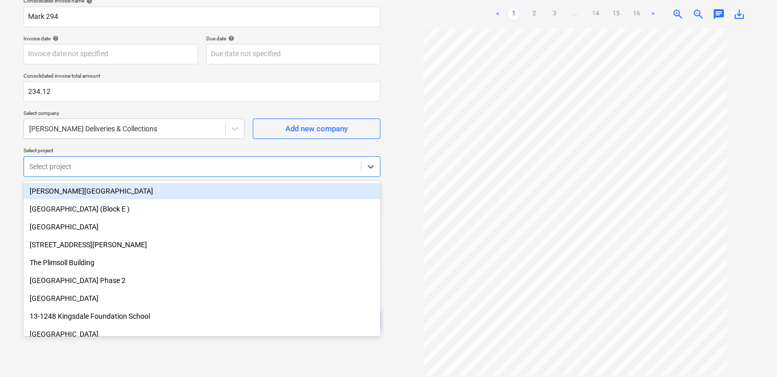
click at [67, 161] on div at bounding box center [192, 166] width 327 height 10
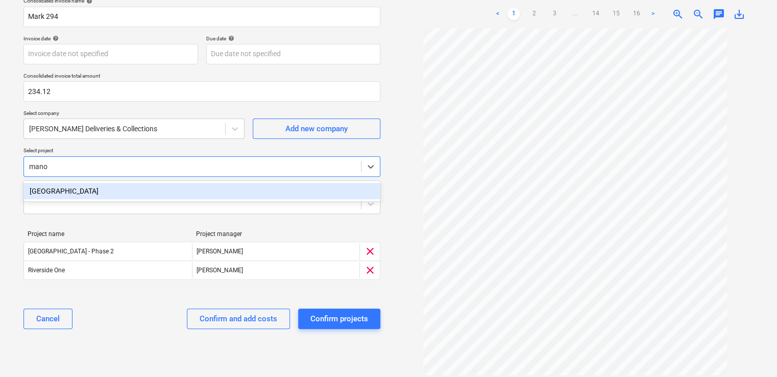
type input "manor"
click at [51, 188] on div "[GEOGRAPHIC_DATA]" at bounding box center [201, 191] width 357 height 16
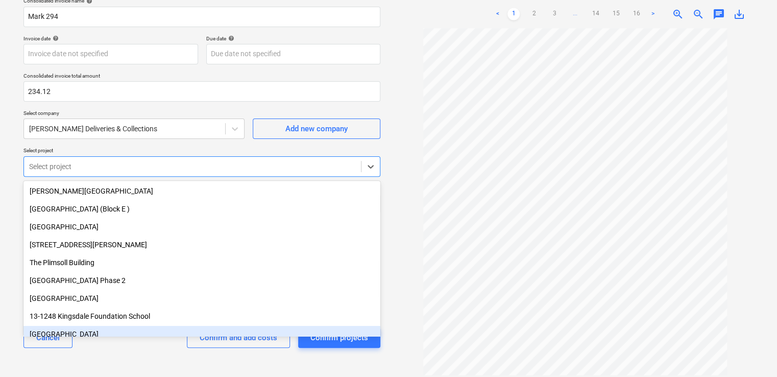
click at [137, 359] on div "Consolidated invoice name help [PERSON_NAME] 294 Invoice date help Press the do…" at bounding box center [201, 176] width 365 height 367
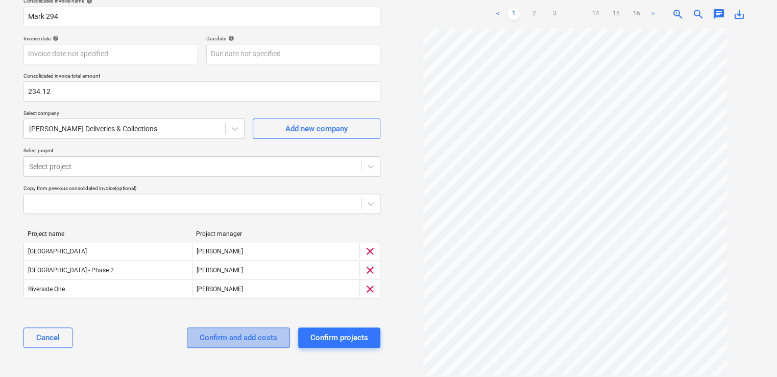
click at [264, 334] on div "Confirm and add costs" at bounding box center [239, 337] width 78 height 13
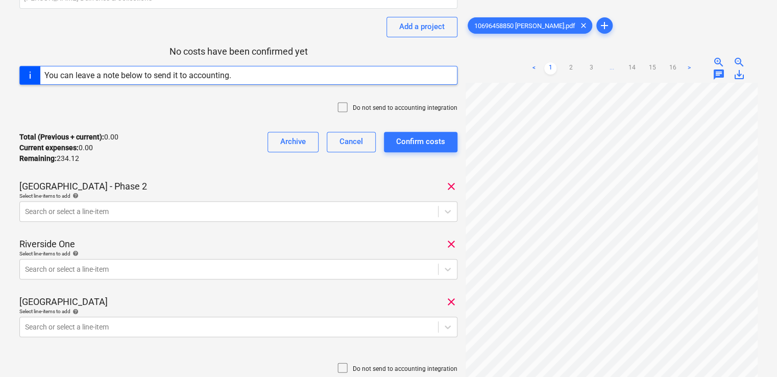
scroll to position [115, 0]
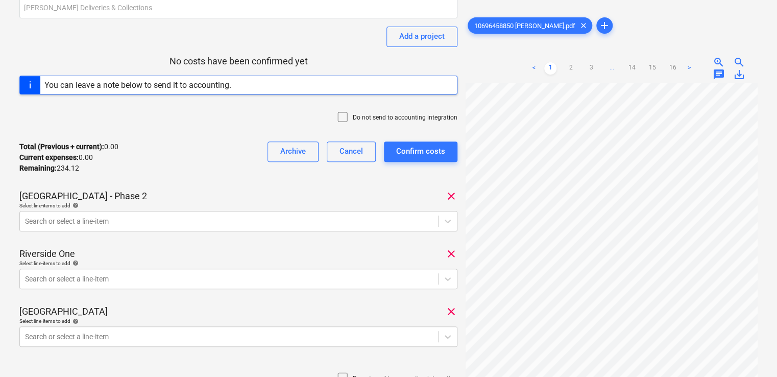
click at [347, 115] on icon at bounding box center [343, 117] width 12 height 12
click at [284, 219] on body "Projects Contacts Company Consolidated Invoices Inbox format_size keyboard_arro…" at bounding box center [388, 73] width 777 height 377
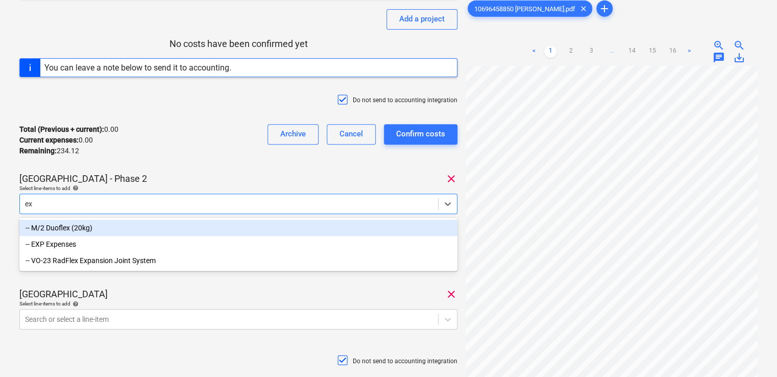
type input "exp"
click at [133, 231] on div "-- EXP Expenses" at bounding box center [238, 228] width 438 height 16
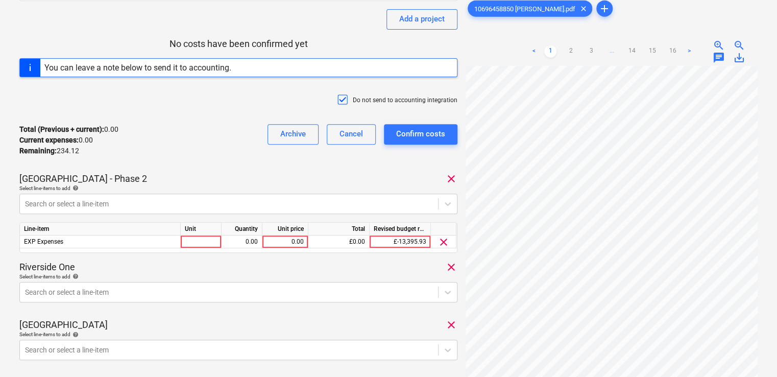
click at [182, 169] on div "Mark 294 Consolidated invoice total amount 234.12 Subcontractor [PERSON_NAME] D…" at bounding box center [238, 181] width 438 height 550
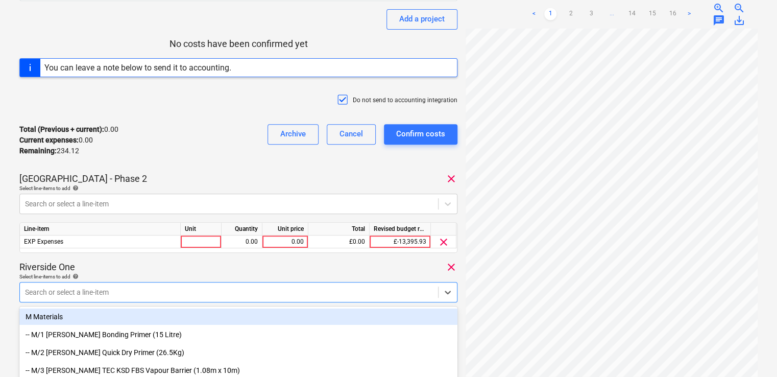
click at [194, 244] on body "Projects Contacts Company Consolidated Invoices Inbox format_size keyboard_arro…" at bounding box center [388, 55] width 777 height 377
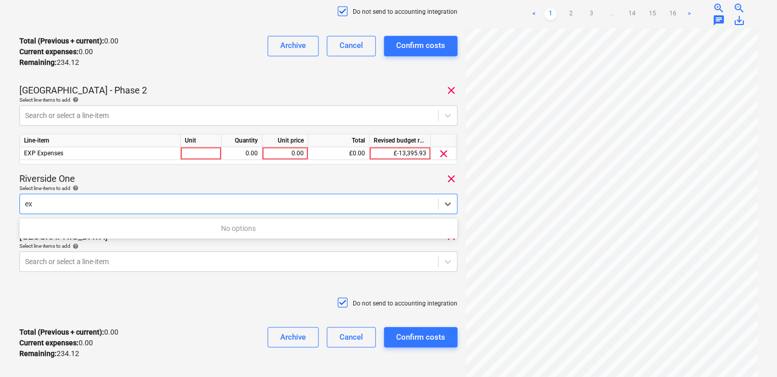
type input "e"
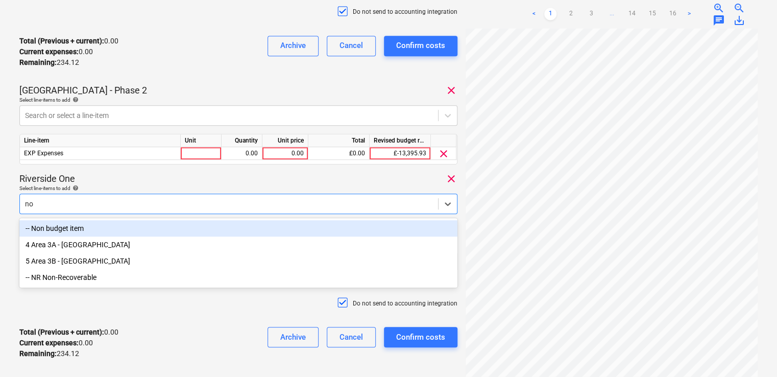
type input "non"
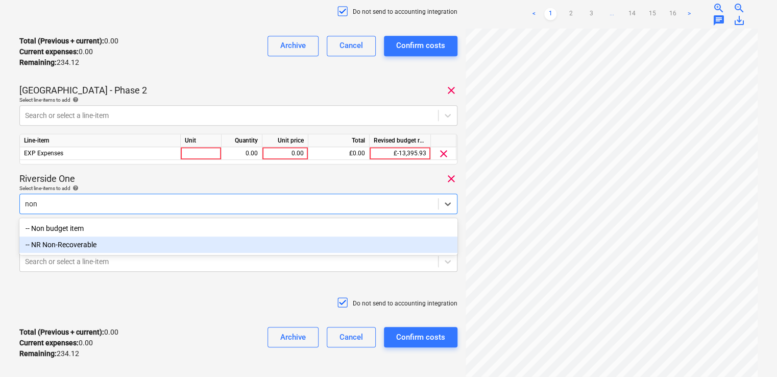
click at [106, 251] on div "-- NR Non-Recoverable" at bounding box center [238, 244] width 438 height 16
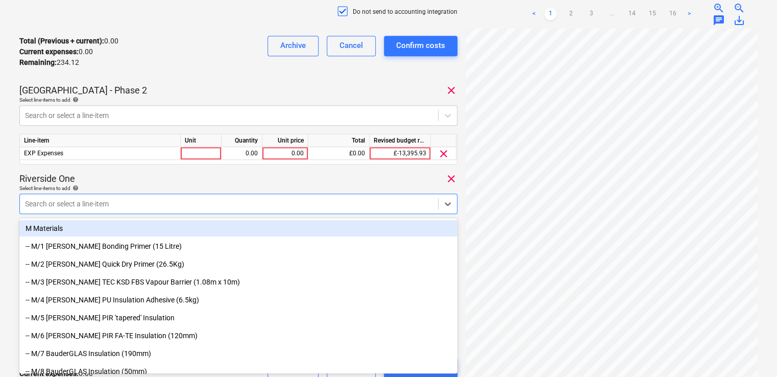
click at [106, 185] on div "Select line-items to add help" at bounding box center [238, 188] width 438 height 7
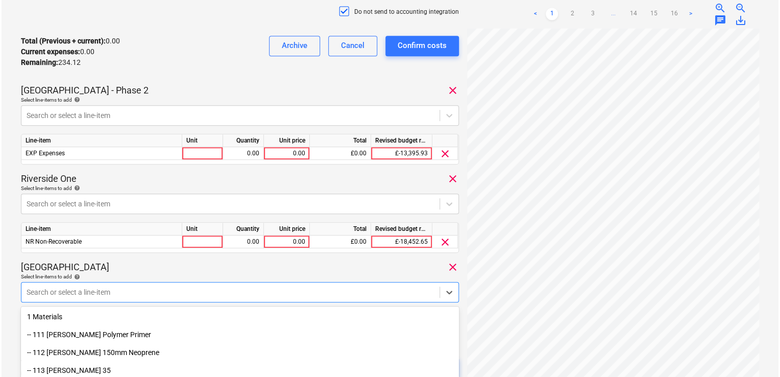
scroll to position [310, 0]
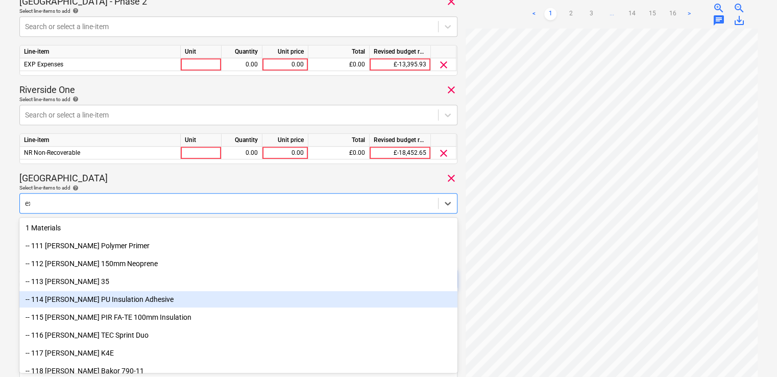
type input "exp"
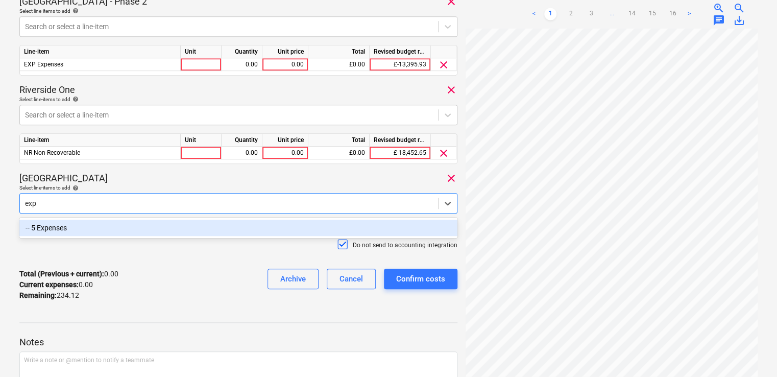
click at [52, 229] on div "-- 5 Expenses" at bounding box center [238, 228] width 438 height 16
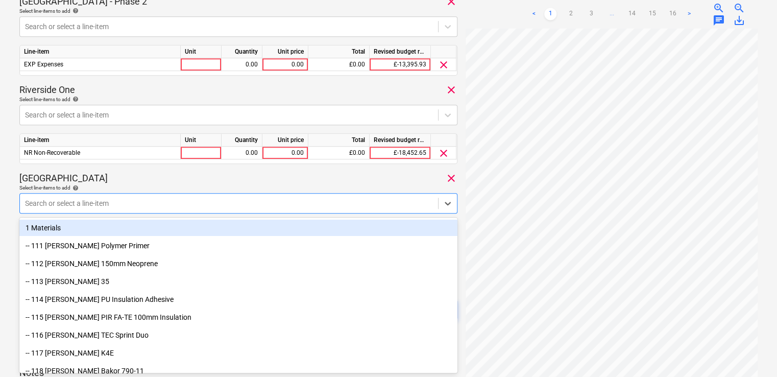
click at [114, 177] on div "[GEOGRAPHIC_DATA] clear" at bounding box center [238, 178] width 438 height 12
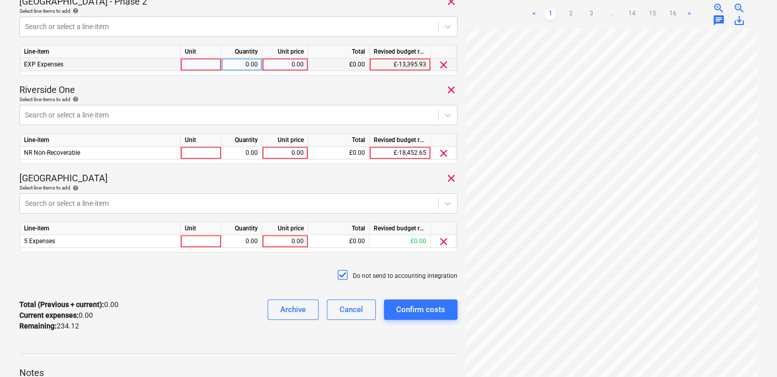
click at [212, 63] on div at bounding box center [201, 64] width 41 height 13
type input "item"
click at [245, 60] on div "0.00" at bounding box center [242, 64] width 32 height 13
type input "1"
click at [288, 62] on div "0.00" at bounding box center [285, 64] width 37 height 13
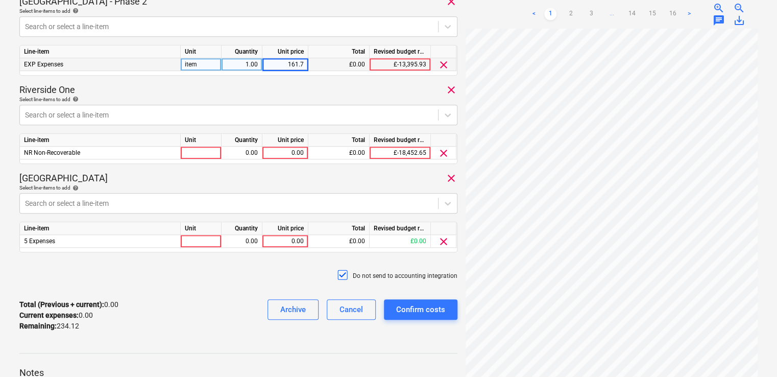
type input "161.75"
click at [305, 90] on div "Riverside One clear" at bounding box center [238, 90] width 438 height 12
click at [208, 150] on div at bounding box center [201, 153] width 41 height 13
click at [196, 153] on div at bounding box center [201, 153] width 41 height 13
type input "item"
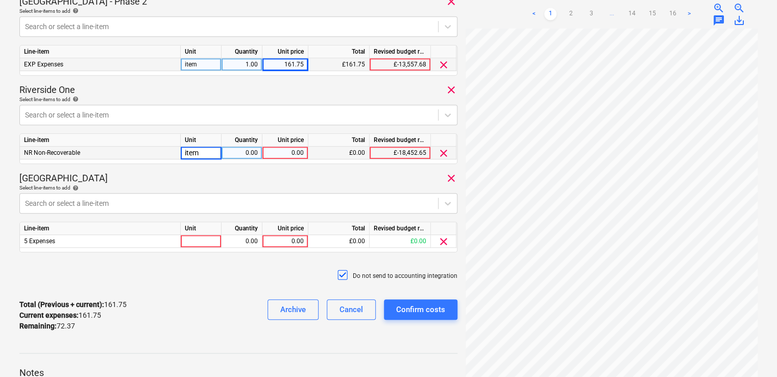
click at [280, 149] on div "0.00" at bounding box center [285, 153] width 37 height 13
type input "54.27"
click at [251, 154] on div "0.00" at bounding box center [242, 153] width 32 height 13
type input "1"
click at [253, 181] on div "[GEOGRAPHIC_DATA] clear" at bounding box center [238, 178] width 438 height 12
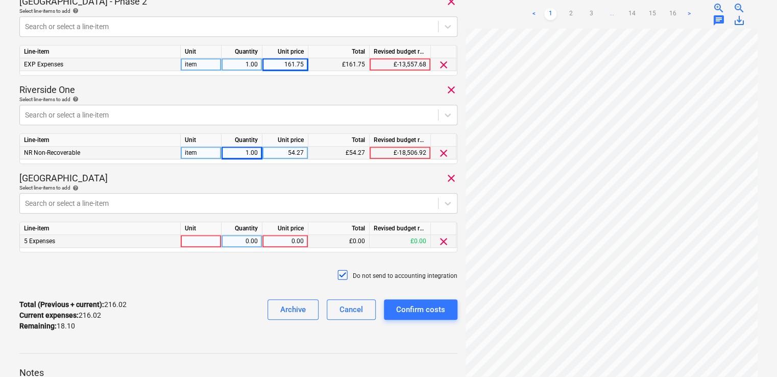
click at [195, 236] on div at bounding box center [201, 241] width 41 height 13
type input "1"
type input "item"
click at [245, 238] on div "0.00" at bounding box center [242, 241] width 32 height 13
type input "1"
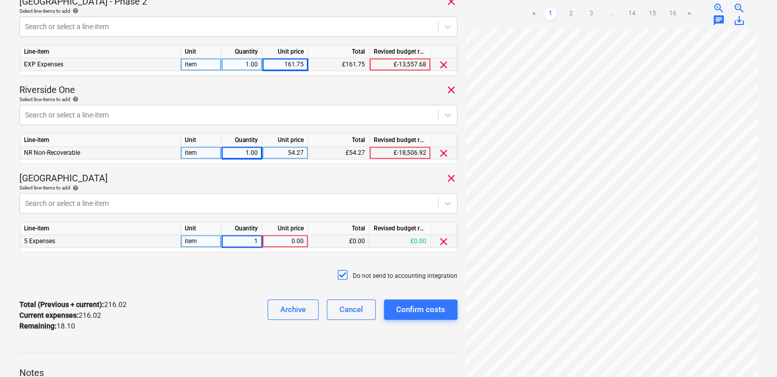
click at [284, 246] on div "0.00" at bounding box center [285, 241] width 37 height 13
type input "18.10"
click at [280, 268] on div "Do not send to accounting integration" at bounding box center [238, 275] width 438 height 31
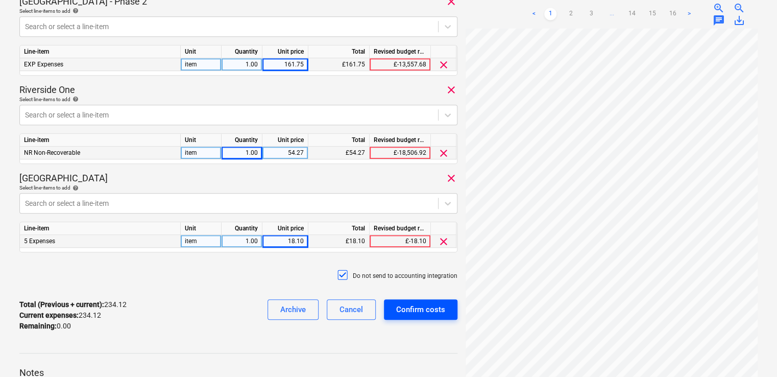
click at [424, 309] on div "Confirm costs" at bounding box center [420, 309] width 49 height 13
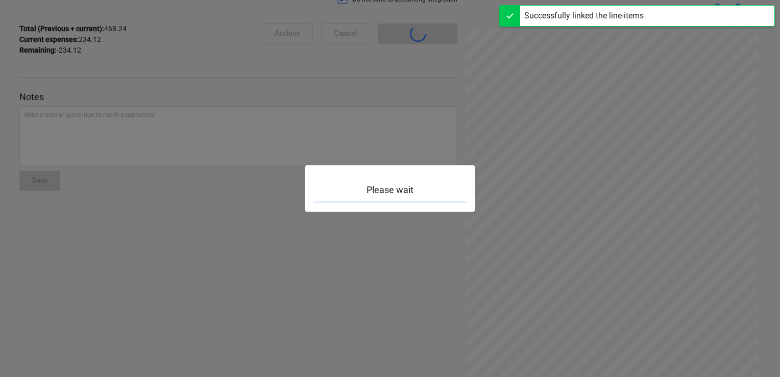
scroll to position [89, 0]
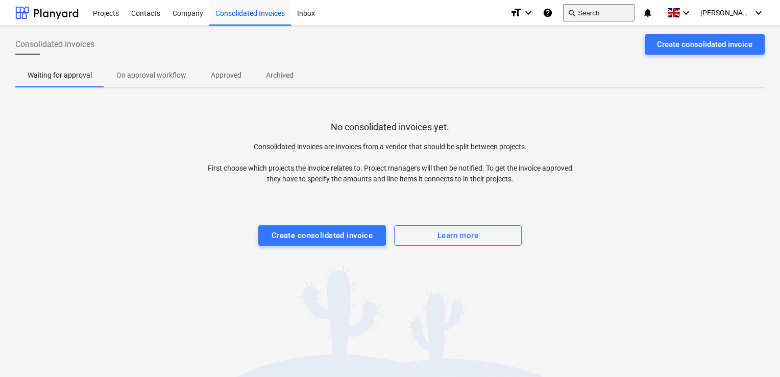
click at [626, 7] on button "search Search" at bounding box center [598, 12] width 71 height 17
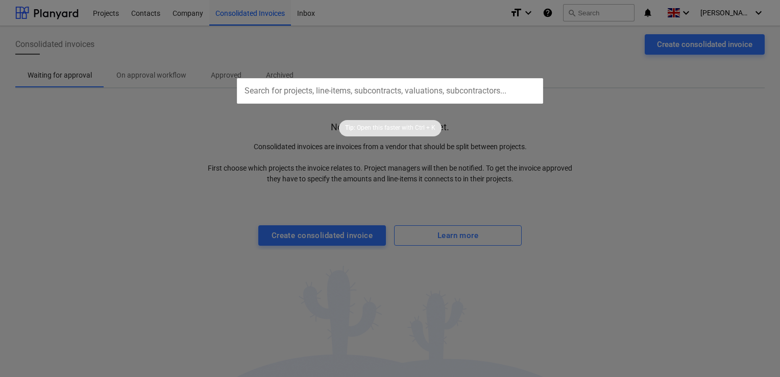
click at [348, 93] on input "text" at bounding box center [390, 91] width 306 height 26
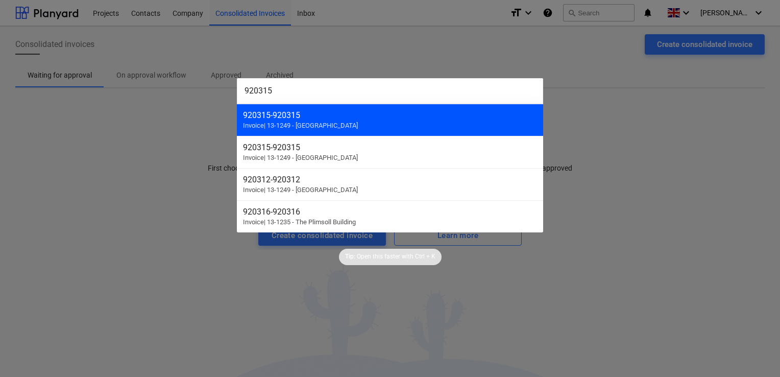
type input "920315"
click at [325, 112] on div "920315 - 920315" at bounding box center [390, 115] width 294 height 10
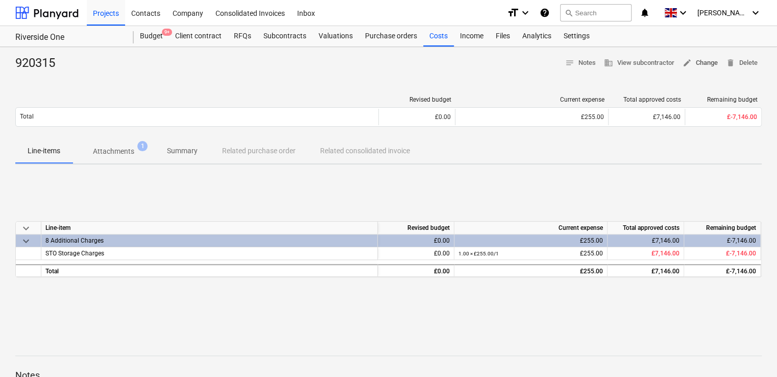
click at [703, 61] on span "edit Change" at bounding box center [700, 63] width 35 height 12
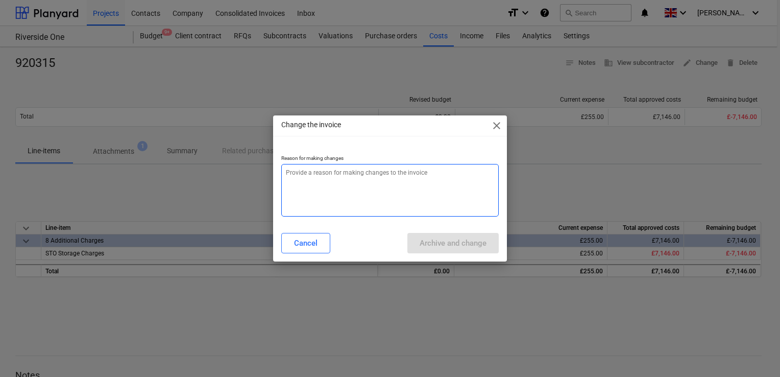
click at [356, 179] on textarea at bounding box center [390, 190] width 218 height 53
type textarea "x"
type textarea "i"
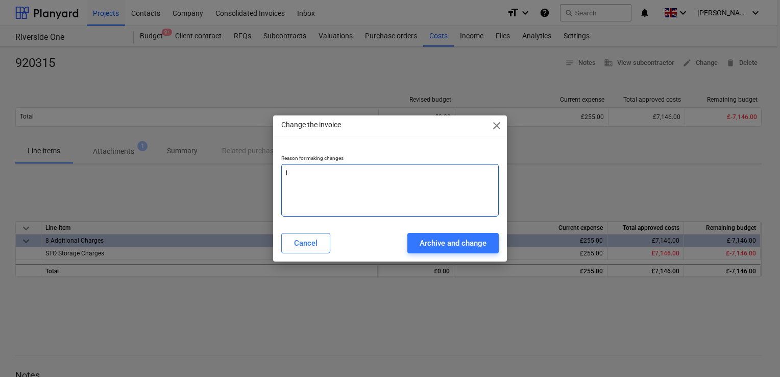
type textarea "x"
type textarea "in"
type textarea "x"
type textarea "inc"
type textarea "x"
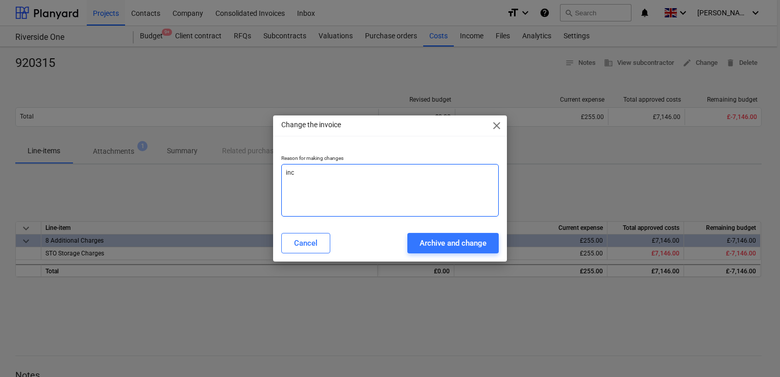
type textarea "inco"
type textarea "x"
type textarea "incor"
type textarea "x"
type textarea "incorr"
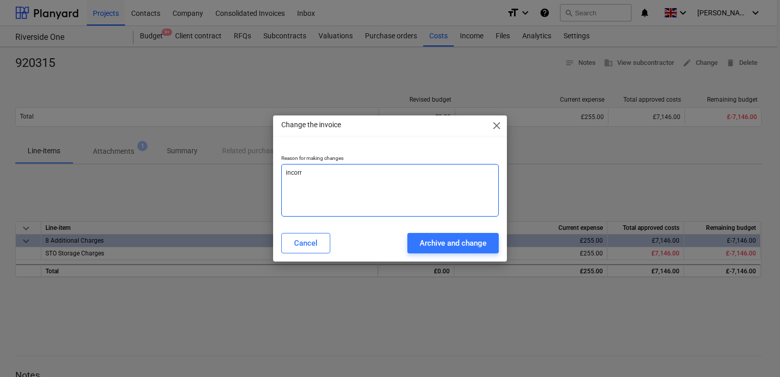
type textarea "x"
type textarea "incorre"
type textarea "x"
type textarea "incorrec"
type textarea "x"
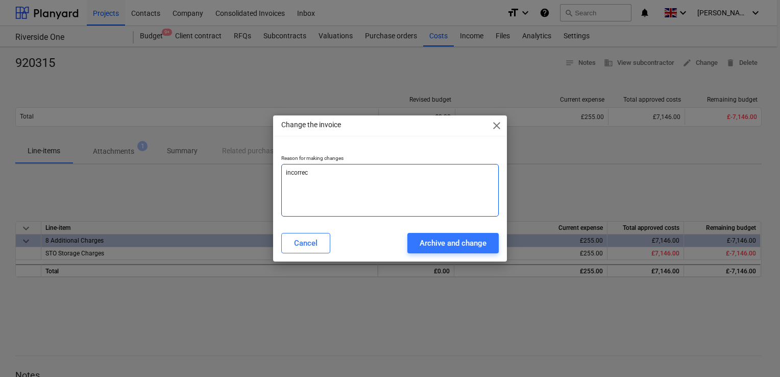
type textarea "incorrect"
type textarea "x"
type textarea "incorrect"
type textarea "x"
type textarea "incorrect s"
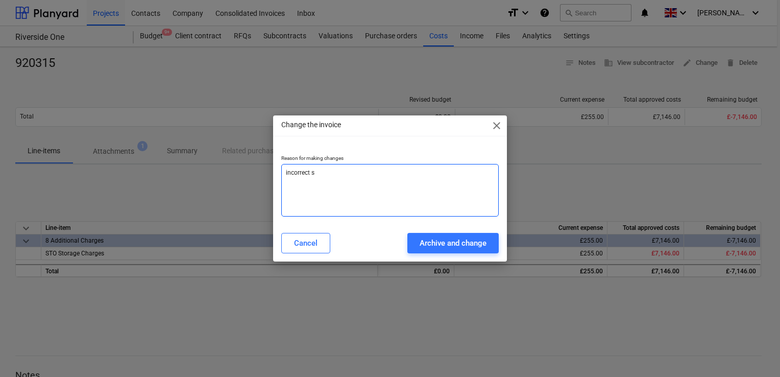
type textarea "x"
type textarea "incorrect su"
type textarea "x"
type textarea "incorrect sup"
type textarea "x"
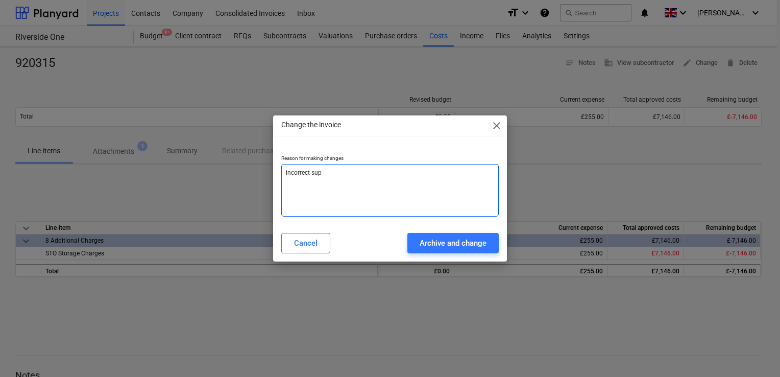
type textarea "incorrect supp"
type textarea "x"
type textarea "incorrect suppl"
type textarea "x"
type textarea "incorrect suppli"
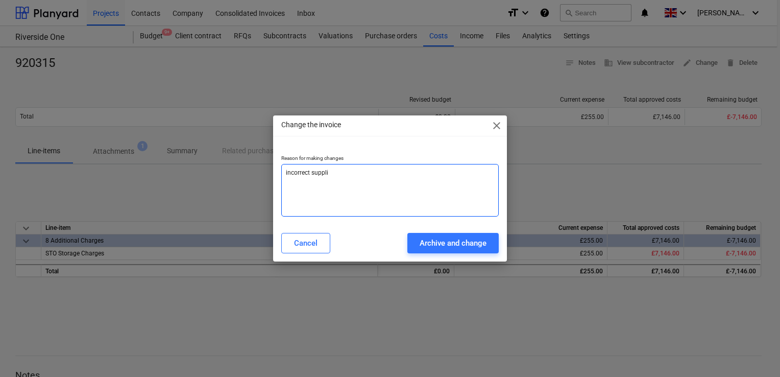
type textarea "x"
type textarea "incorrect supplie"
type textarea "x"
type textarea "incorrect supplier"
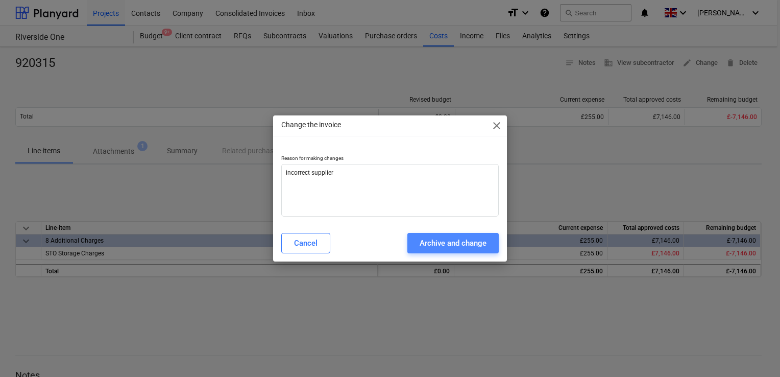
click at [435, 243] on div "Archive and change" at bounding box center [453, 242] width 67 height 13
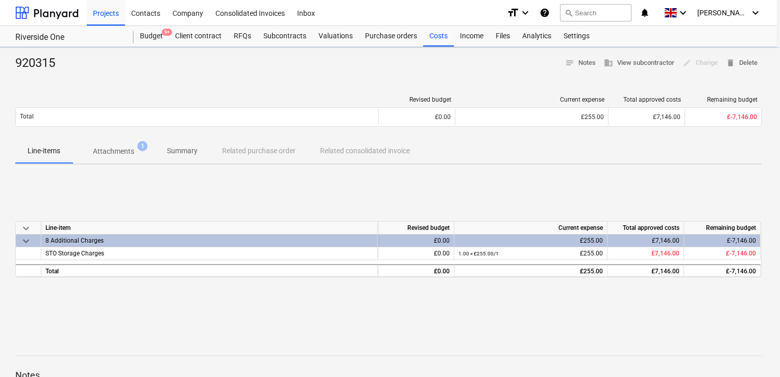
type textarea "x"
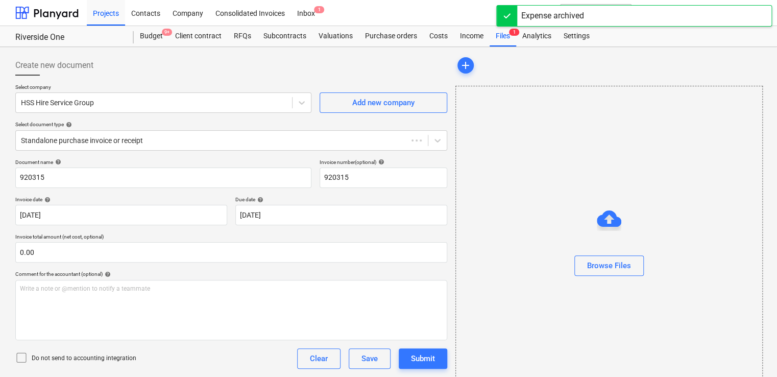
type input "920315"
type input "[DATE]"
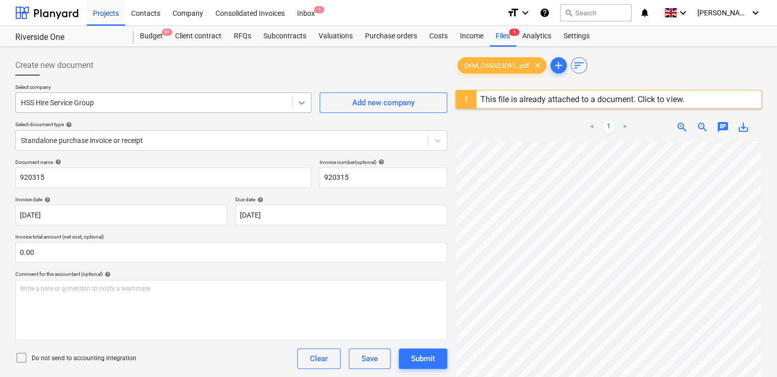
click at [299, 105] on icon at bounding box center [302, 103] width 10 height 10
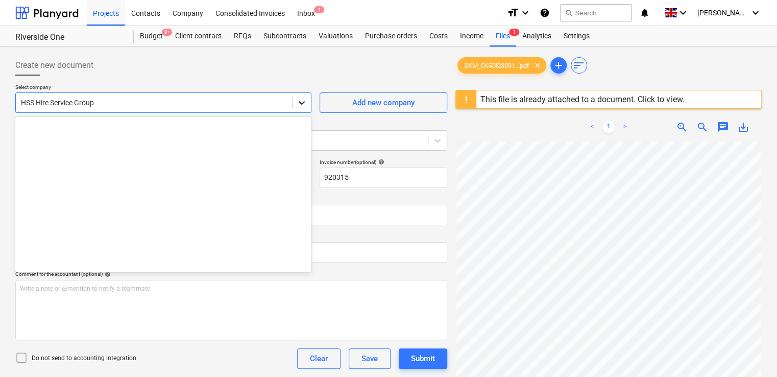
scroll to position [8418, 0]
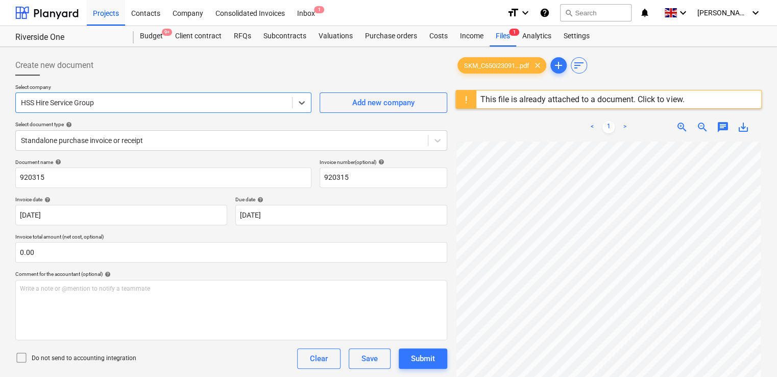
click at [255, 102] on div at bounding box center [154, 103] width 266 height 10
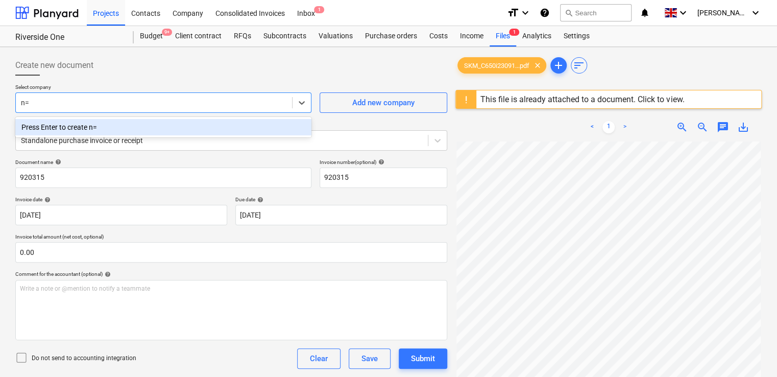
type input "n"
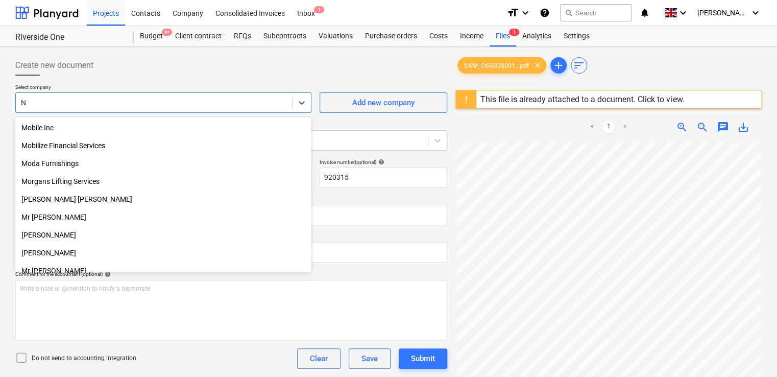
type input "N C"
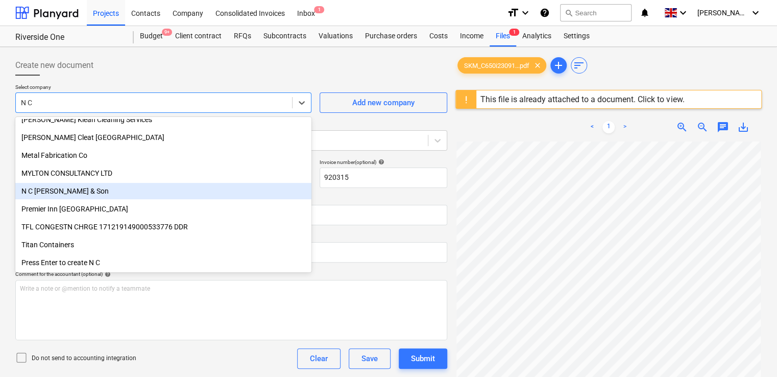
click at [93, 193] on div "N C [PERSON_NAME] & Son" at bounding box center [163, 191] width 296 height 16
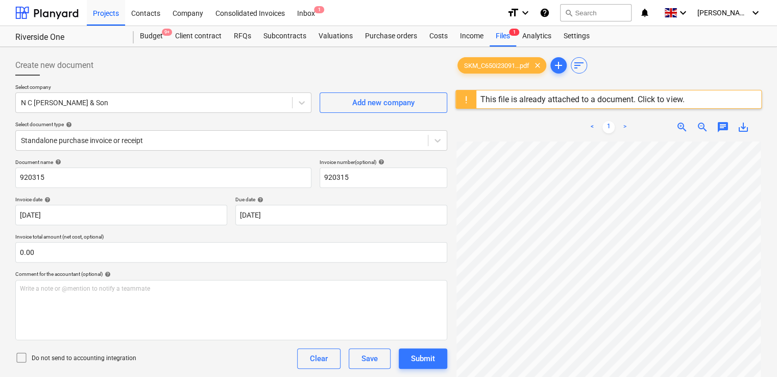
click at [19, 359] on icon at bounding box center [21, 357] width 12 height 12
click at [422, 359] on div "Submit" at bounding box center [423, 358] width 24 height 13
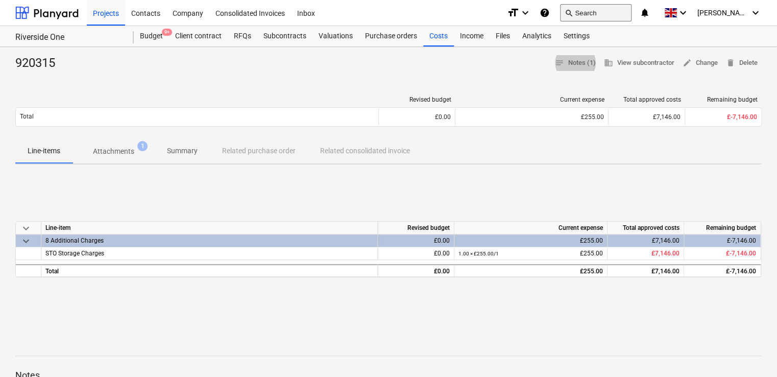
click at [603, 16] on button "search Search" at bounding box center [595, 12] width 71 height 17
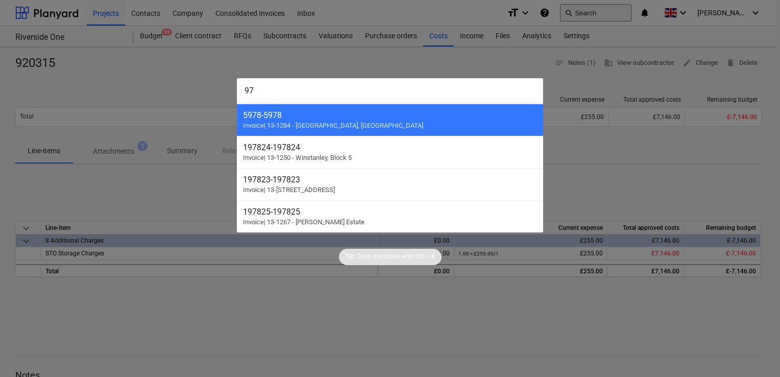
type input "9"
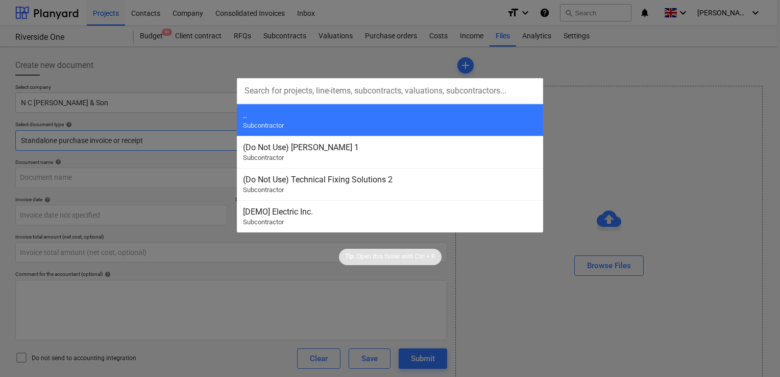
type input "0.00"
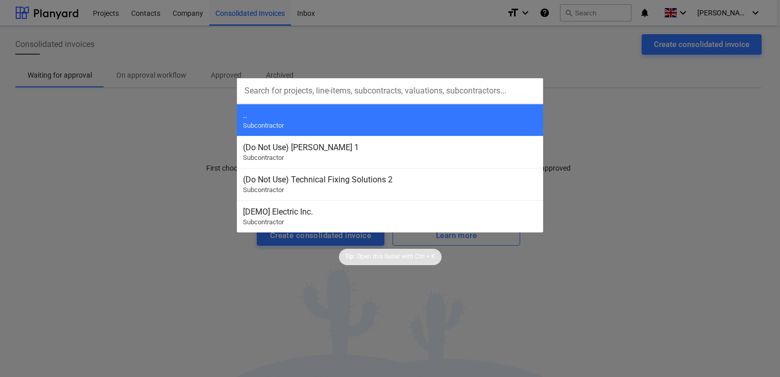
click at [494, 277] on div at bounding box center [390, 188] width 780 height 377
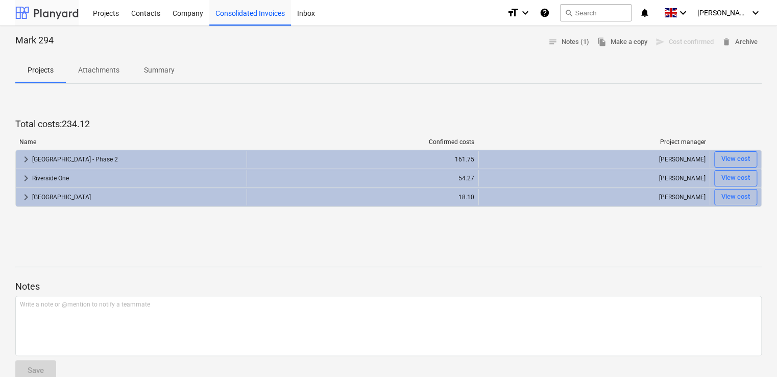
scroll to position [89, 0]
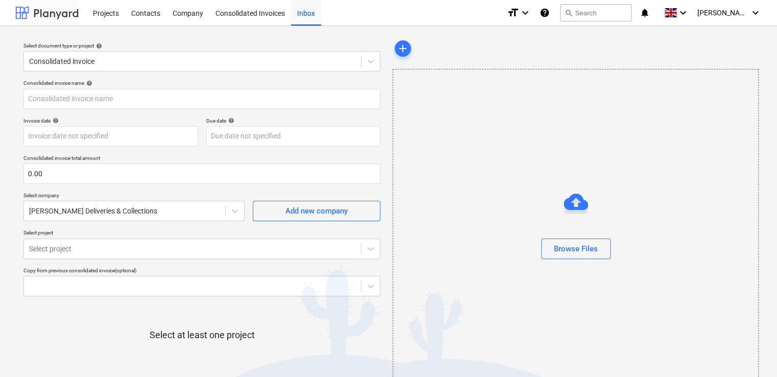
click at [43, 11] on div at bounding box center [46, 13] width 63 height 26
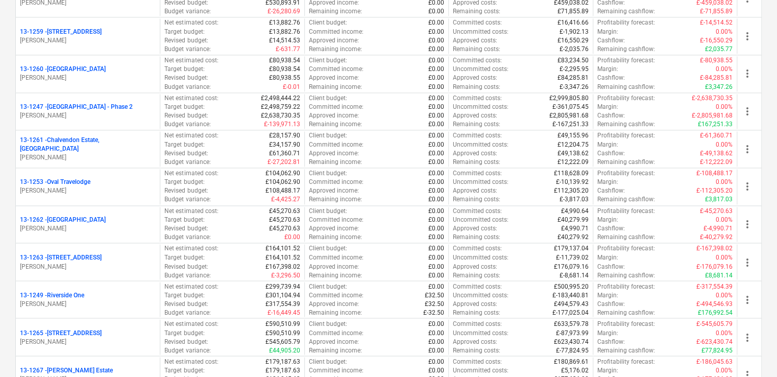
scroll to position [715, 0]
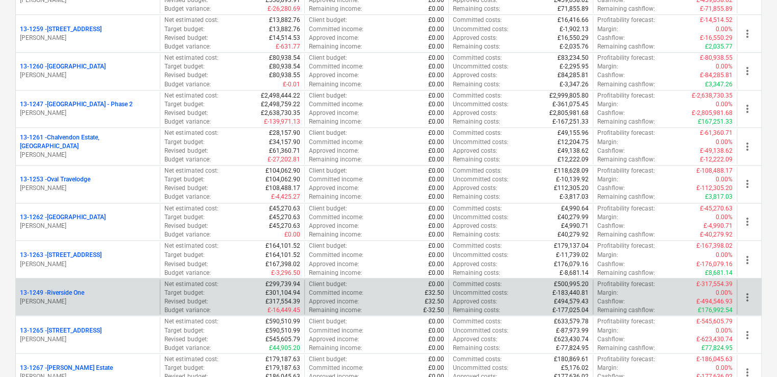
click at [44, 297] on p "[PERSON_NAME]" at bounding box center [88, 301] width 136 height 9
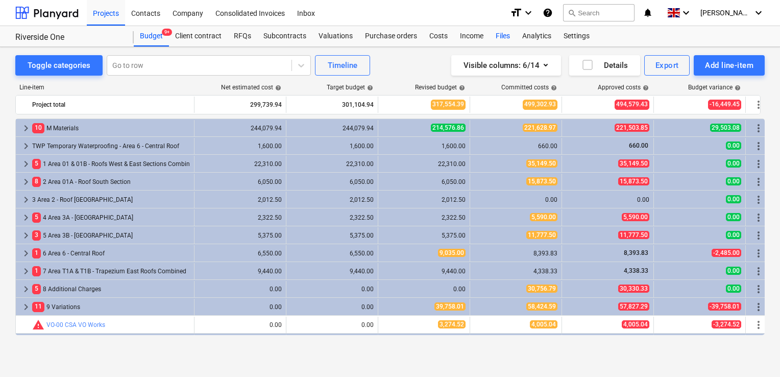
click at [499, 35] on div "Files" at bounding box center [503, 36] width 27 height 20
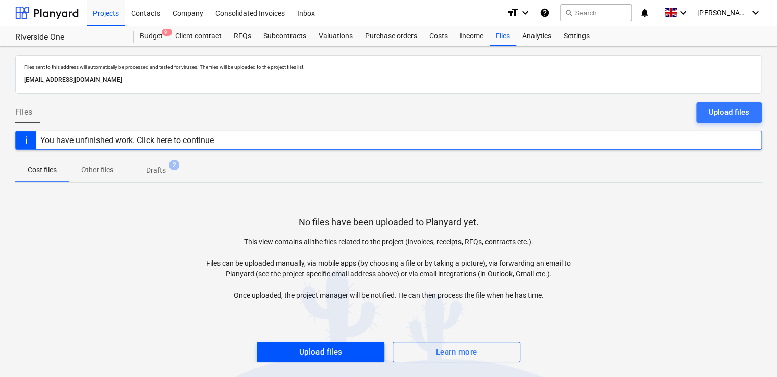
click at [332, 350] on div "Upload files" at bounding box center [320, 351] width 43 height 13
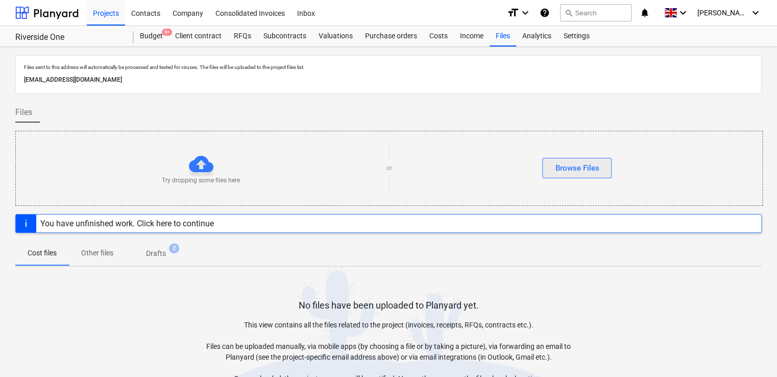
click at [572, 173] on div "Browse Files" at bounding box center [577, 167] width 44 height 13
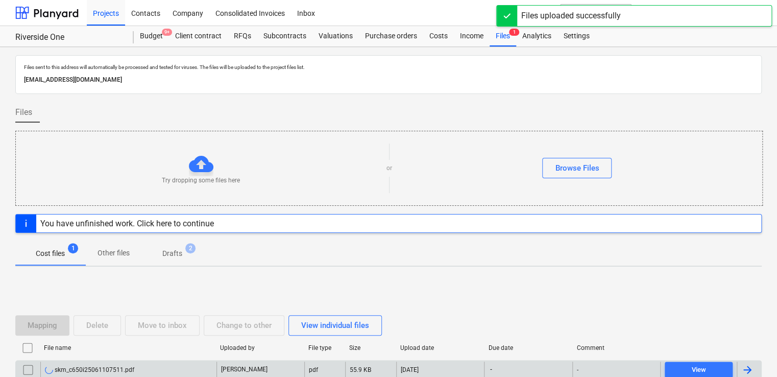
click at [743, 368] on div at bounding box center [748, 370] width 12 height 12
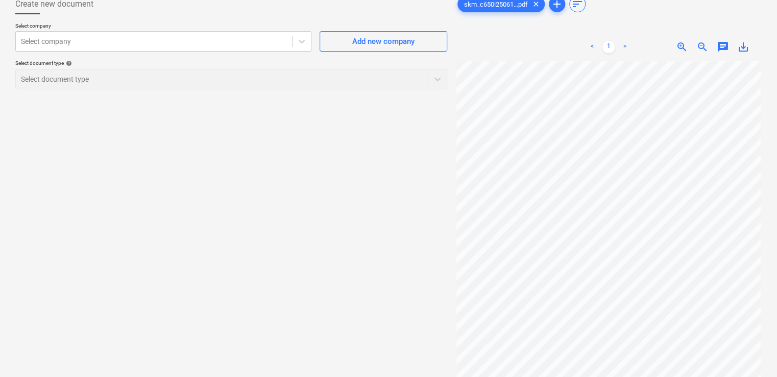
scroll to position [59, 0]
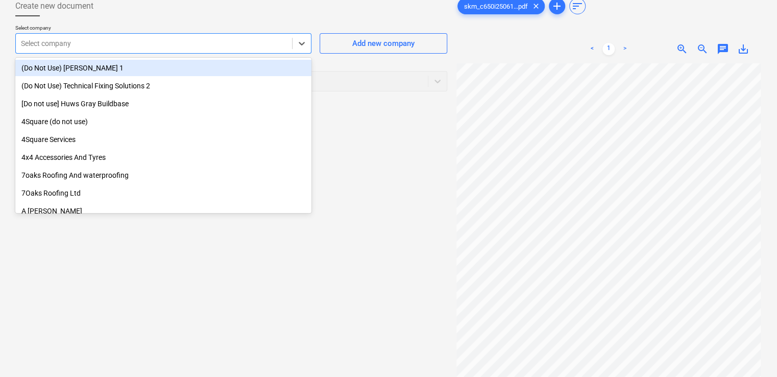
click at [262, 40] on div at bounding box center [154, 43] width 266 height 10
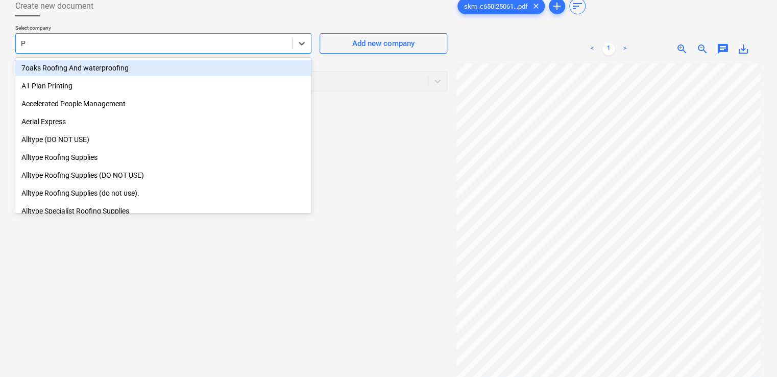
type input "PB"
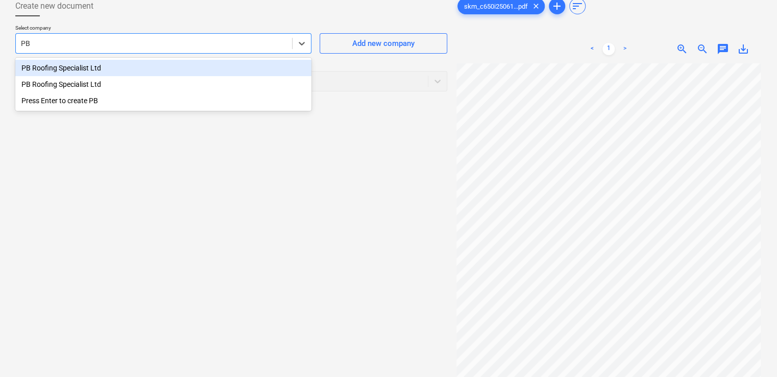
click at [71, 68] on div "PB Roofing Specialist Ltd" at bounding box center [163, 68] width 296 height 16
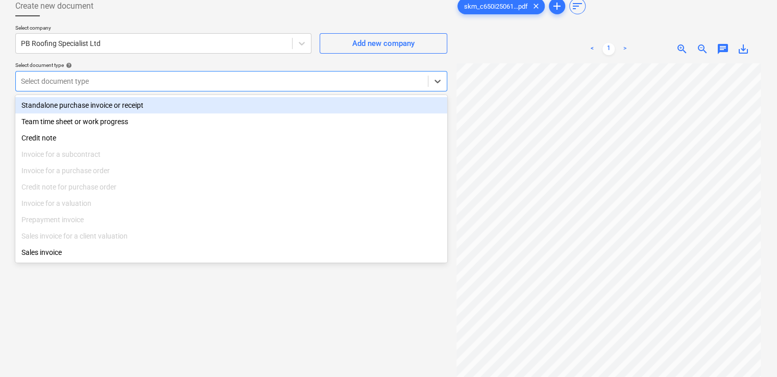
click at [186, 85] on div at bounding box center [222, 81] width 402 height 10
click at [159, 105] on div "Standalone purchase invoice or receipt" at bounding box center [231, 105] width 432 height 16
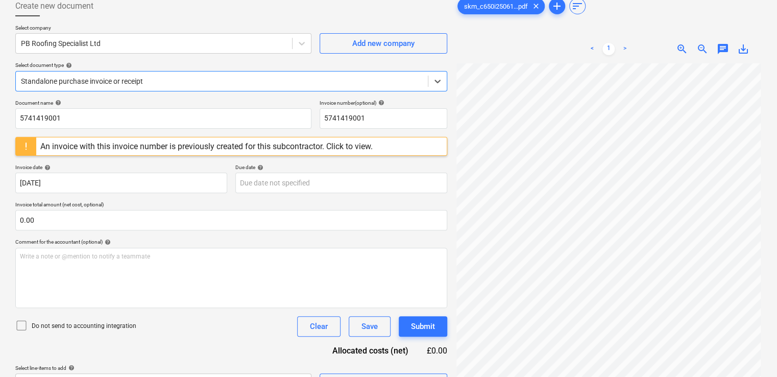
click at [148, 146] on div "An invoice with this invoice number is previously created for this subcontracto…" at bounding box center [206, 146] width 332 height 10
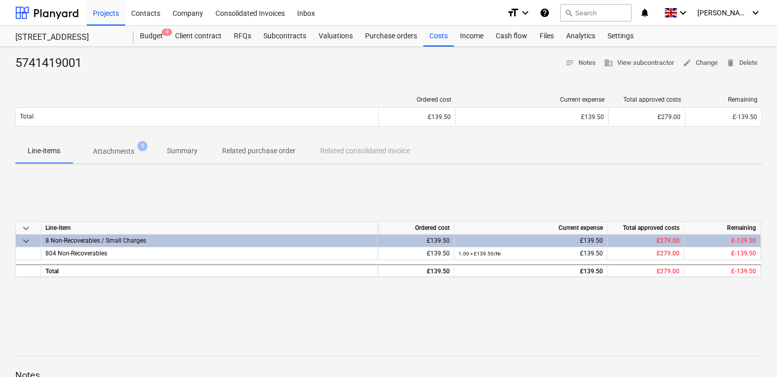
click at [121, 156] on p "Attachments" at bounding box center [113, 151] width 41 height 11
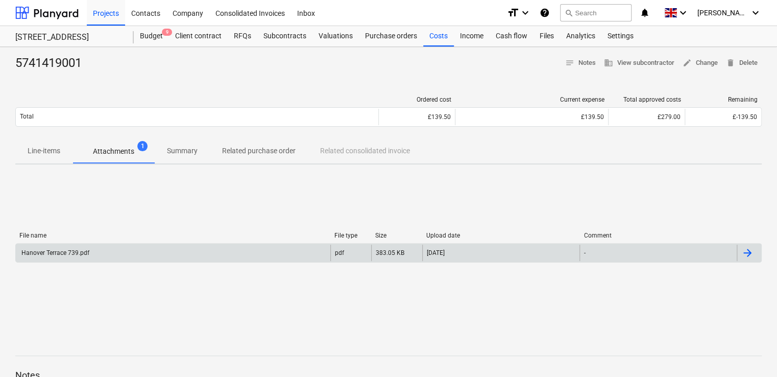
click at [75, 251] on div "Hanover Terrace 739.pdf" at bounding box center [54, 252] width 69 height 7
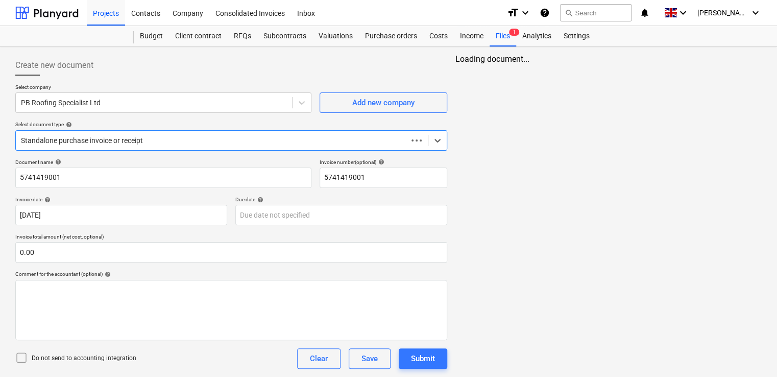
scroll to position [57, 0]
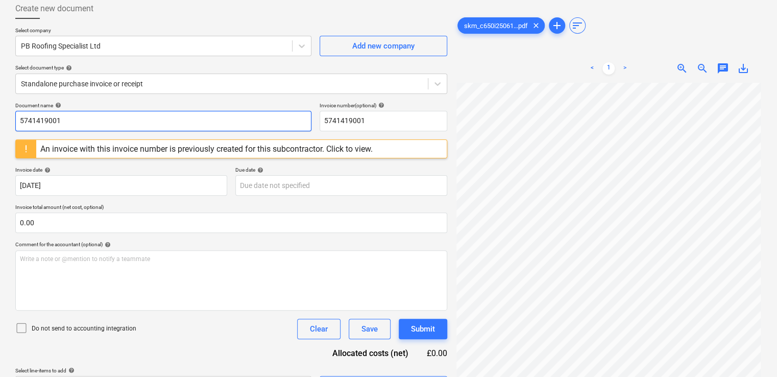
drag, startPoint x: 82, startPoint y: 120, endPoint x: -2, endPoint y: 81, distance: 92.3
click at [0, 81] on html "Projects Contacts Company Consolidated Invoices Inbox format_size keyboard_arro…" at bounding box center [388, 131] width 777 height 377
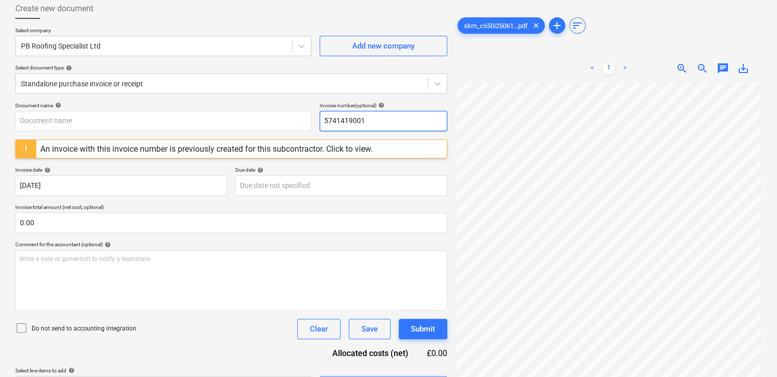
click at [380, 124] on input "5741419001" at bounding box center [384, 121] width 128 height 20
type input "5"
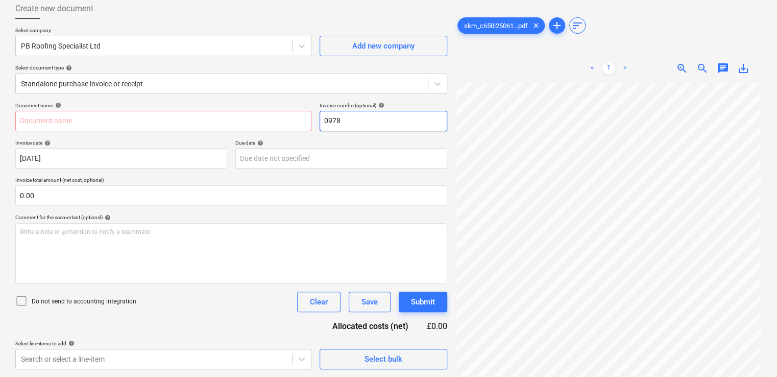
type input "0978"
click at [390, 136] on div "Document name help Invoice number (optional) help 0978 Invoice date help [DATE]…" at bounding box center [231, 235] width 432 height 267
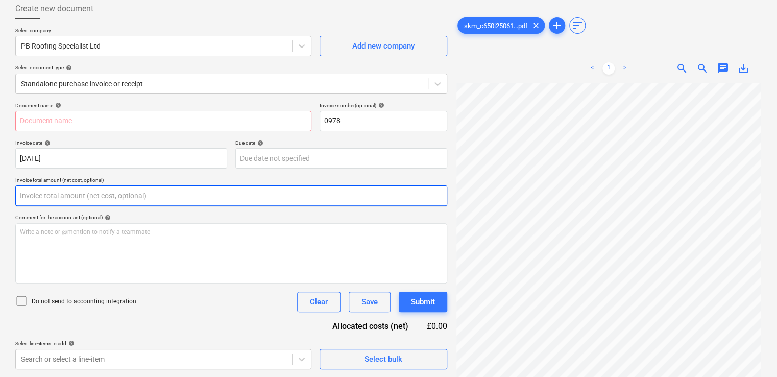
click at [137, 195] on input "text" at bounding box center [231, 195] width 432 height 20
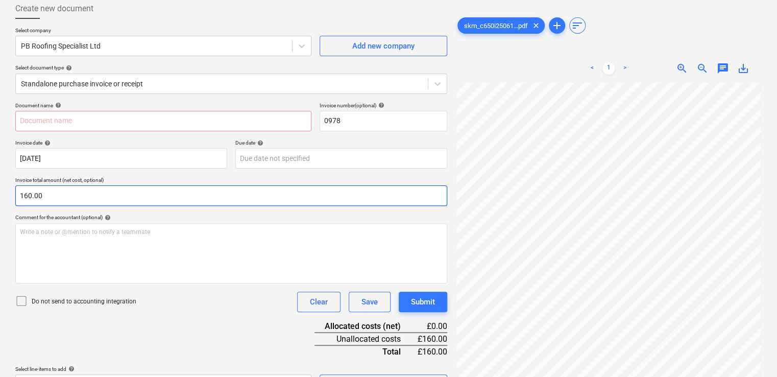
type input "160.00"
click at [168, 220] on div "Comment for the accountant (optional) help" at bounding box center [231, 217] width 432 height 7
click at [123, 120] on input "text" at bounding box center [163, 121] width 296 height 20
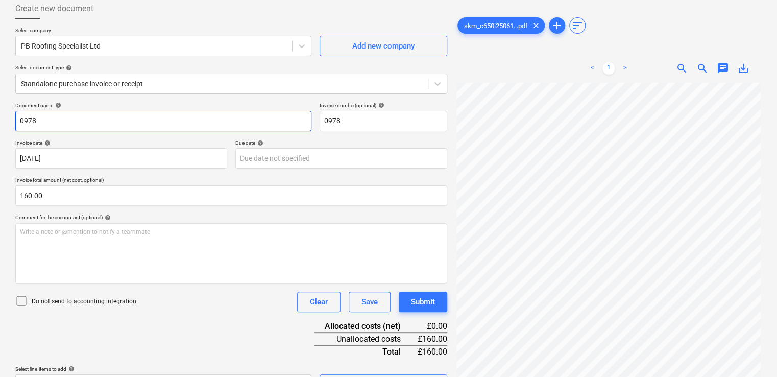
type input "0978"
click at [163, 208] on div "Document name help 0978 Invoice number (optional) help 0978 Invoice date help […" at bounding box center [231, 248] width 432 height 293
click at [190, 304] on div "Do not send to accounting integration Clear Save Submit" at bounding box center [231, 302] width 432 height 20
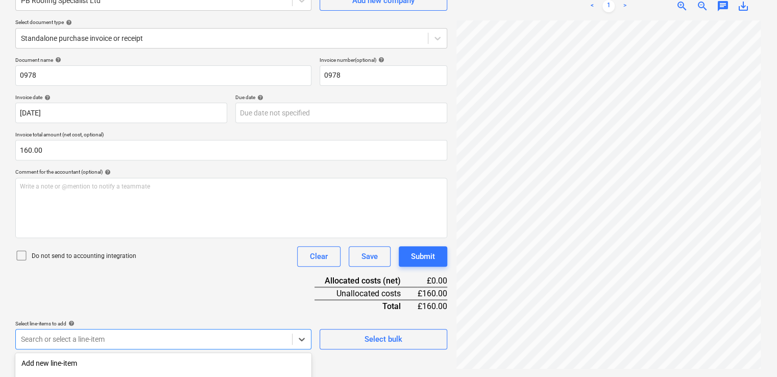
scroll to position [233, 0]
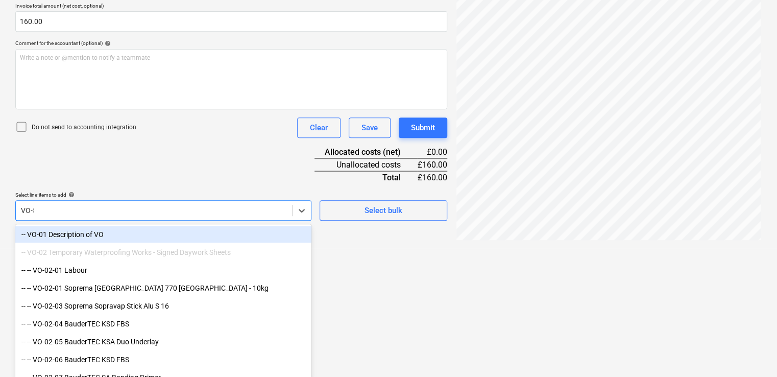
type input "VO-59"
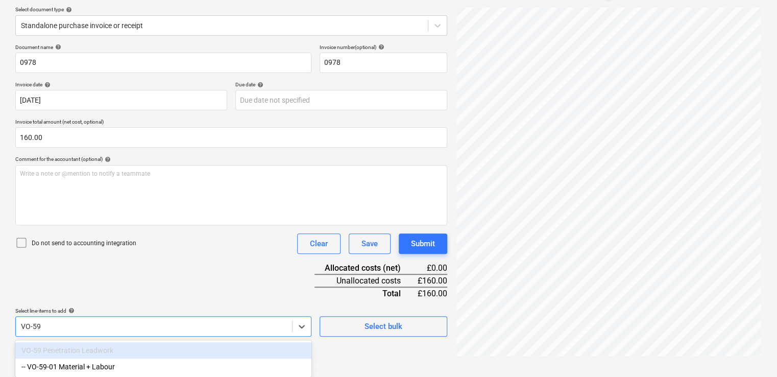
scroll to position [115, 0]
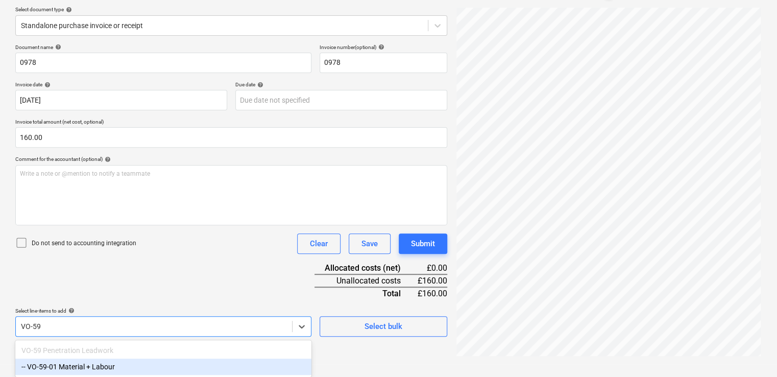
click at [114, 372] on div "-- VO-59-01 Material + Labour" at bounding box center [163, 367] width 296 height 16
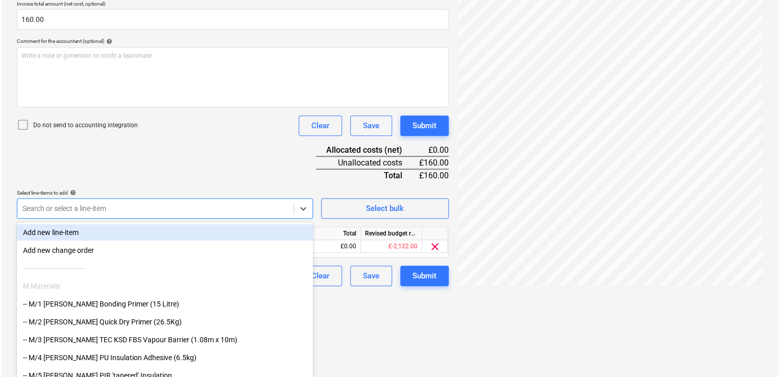
scroll to position [149, 0]
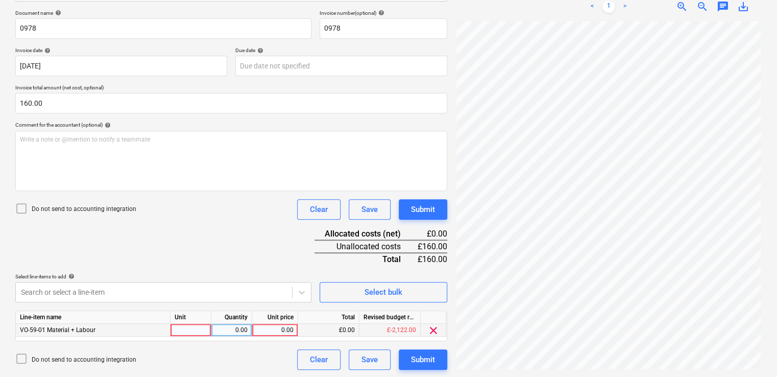
click at [198, 333] on div at bounding box center [191, 330] width 41 height 13
type input "NR"
click at [230, 330] on div "0.00" at bounding box center [232, 330] width 32 height 13
type input "4"
click at [278, 327] on div "0.00" at bounding box center [274, 330] width 37 height 13
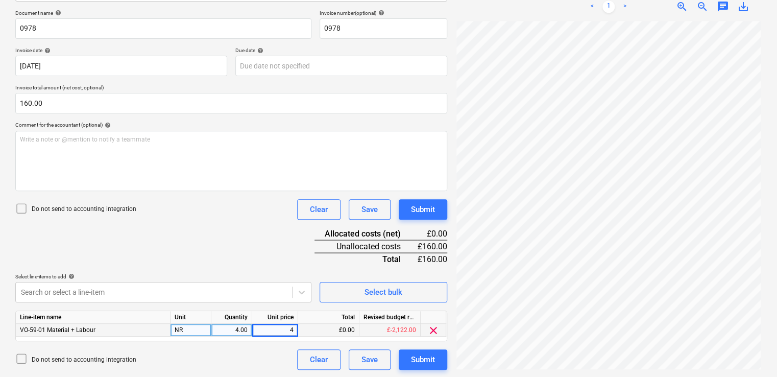
type input "40"
click at [269, 261] on div "Document name help 0978 Invoice number (optional) help 0978 Invoice date help […" at bounding box center [231, 190] width 432 height 360
click at [22, 208] on icon at bounding box center [21, 208] width 12 height 12
click at [421, 360] on div "Submit" at bounding box center [423, 359] width 24 height 13
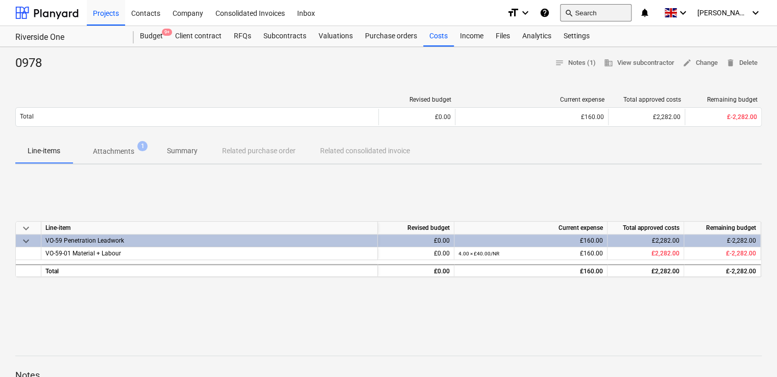
click at [601, 14] on button "search Search" at bounding box center [595, 12] width 71 height 17
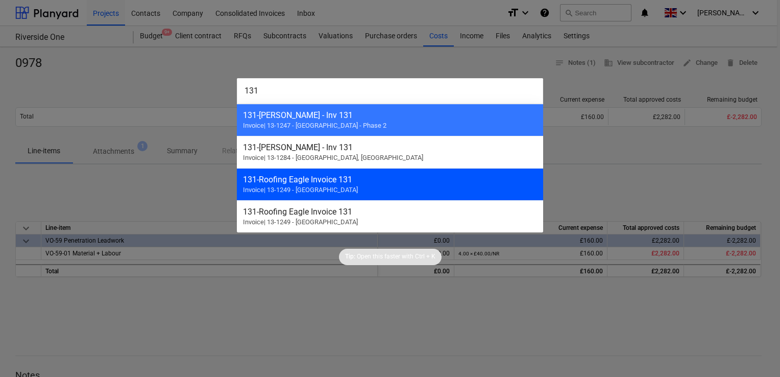
type input "131"
click at [294, 188] on span "Invoice | 13-1249 - [GEOGRAPHIC_DATA]" at bounding box center [300, 190] width 115 height 8
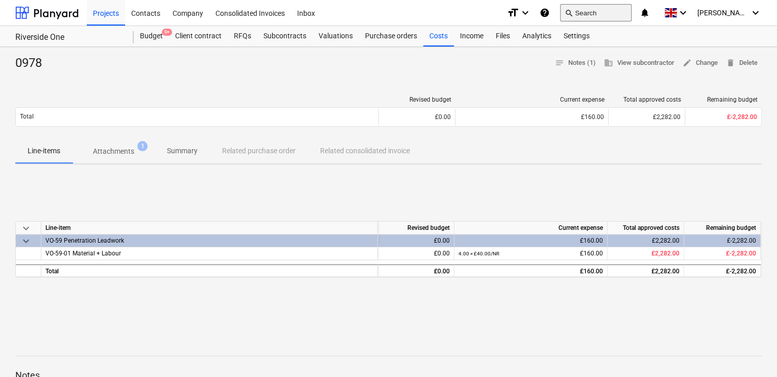
click at [626, 13] on button "search Search" at bounding box center [595, 12] width 71 height 17
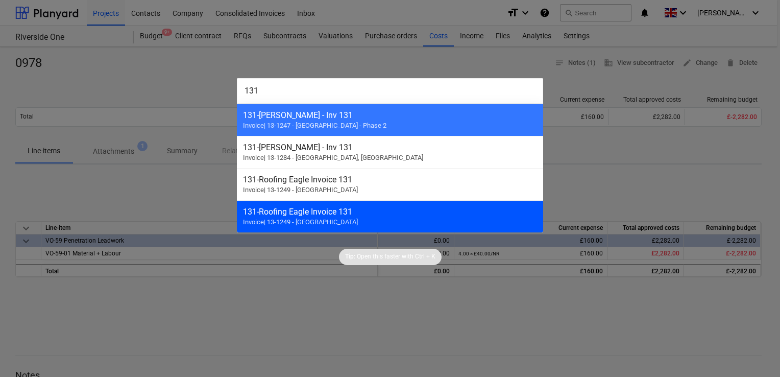
type input "131"
click at [306, 213] on div "131 - Roofing Eagle Invoice 131" at bounding box center [390, 212] width 294 height 10
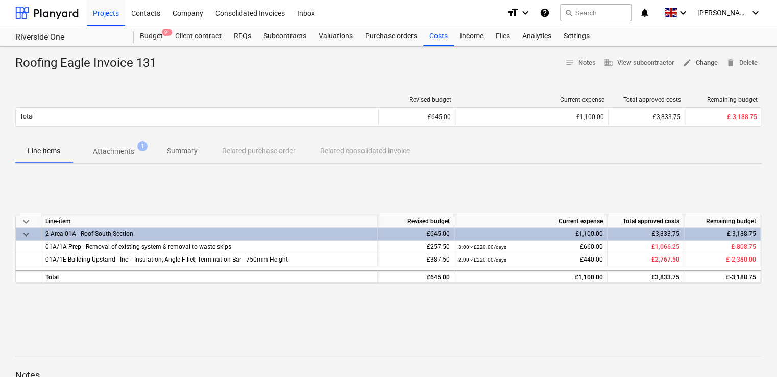
click at [707, 59] on span "edit Change" at bounding box center [700, 63] width 35 height 12
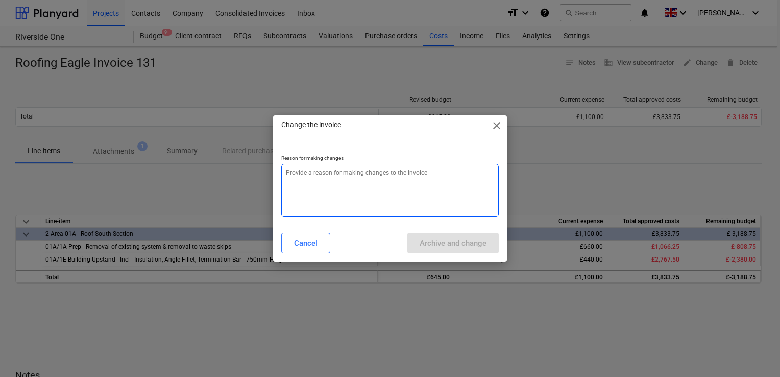
click at [361, 175] on textarea at bounding box center [390, 190] width 218 height 53
type textarea "x"
type textarea "W"
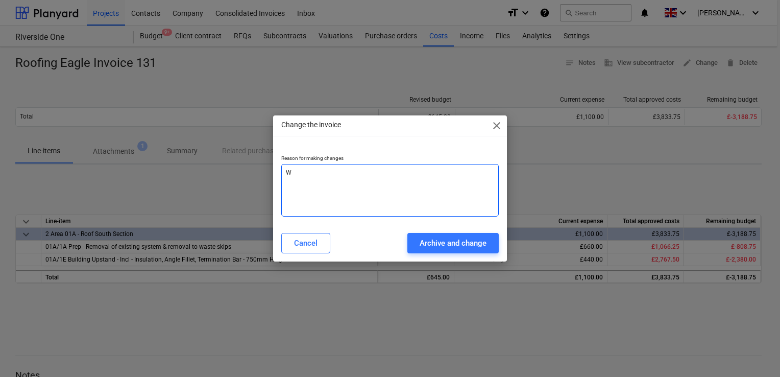
type textarea "x"
type textarea "WR"
type textarea "x"
type textarea "WRO"
type textarea "x"
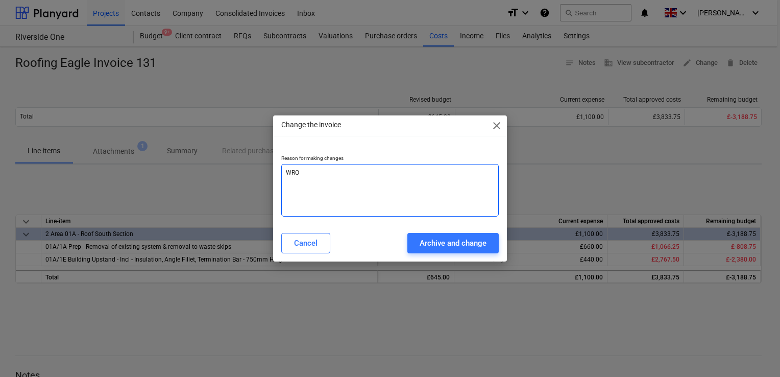
type textarea "WRON"
type textarea "x"
type textarea "WRONG"
type textarea "x"
type textarea "WRONG"
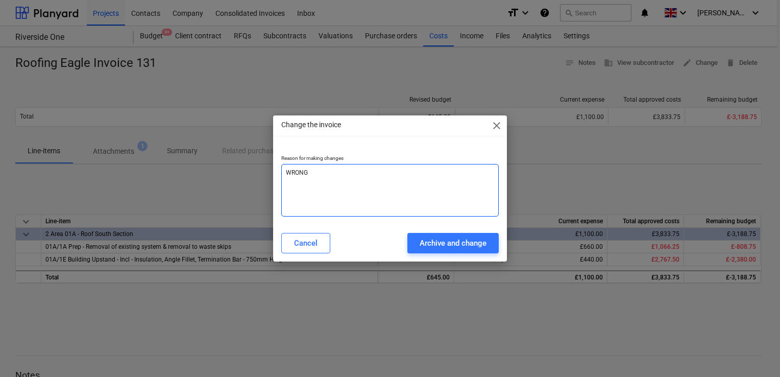
type textarea "x"
type textarea "WRONG V"
type textarea "x"
type textarea "WRONG VA"
type textarea "x"
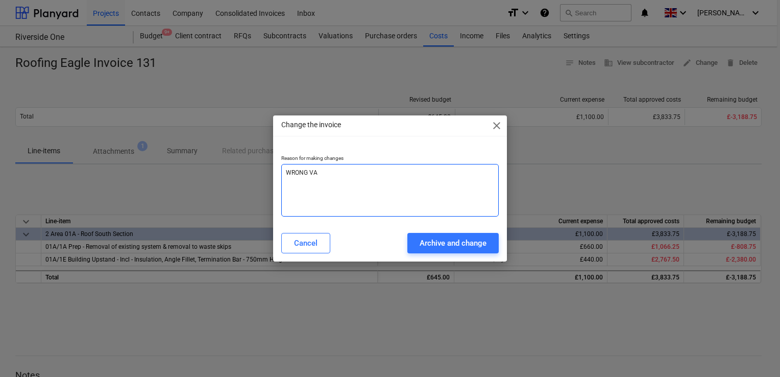
type textarea "WRONG VAL"
type textarea "x"
type textarea "WRONG VALI"
type textarea "x"
type textarea "WRONG VALI="
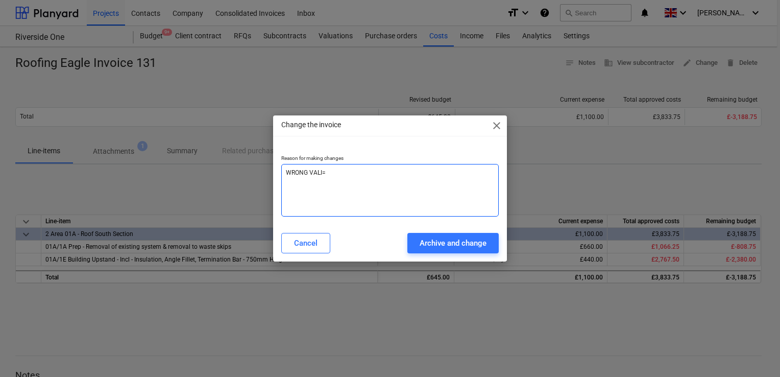
type textarea "x"
type textarea "WRONG VALI"
type textarea "x"
type textarea "WRONG VAL"
type textarea "x"
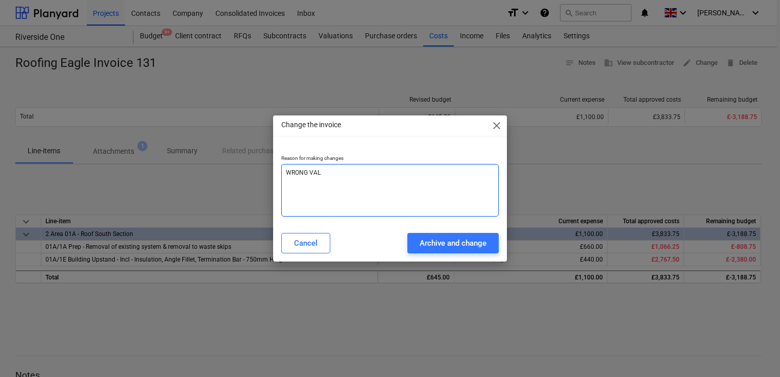
type textarea "WRONG VALU"
type textarea "x"
type textarea "WRONG VALUE"
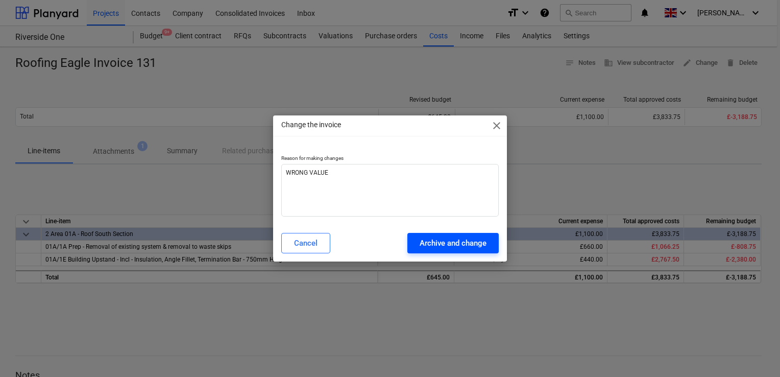
click at [429, 244] on div "Archive and change" at bounding box center [453, 242] width 67 height 13
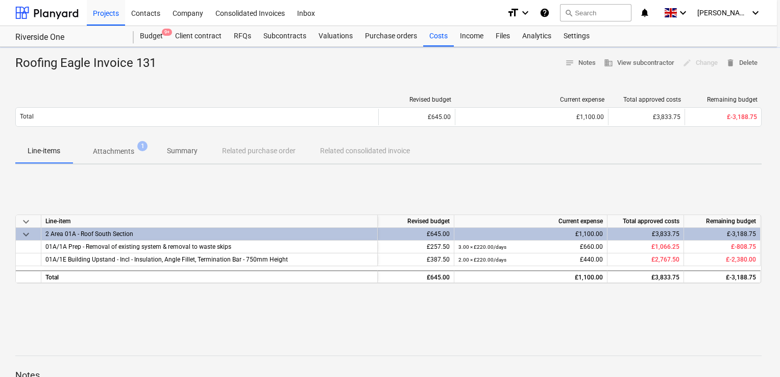
type textarea "x"
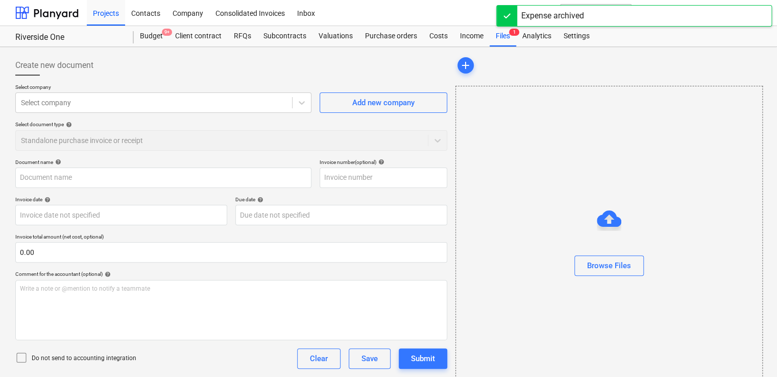
type input "Roofing Eagle Invoice 131"
type input "131"
type input "[DATE]"
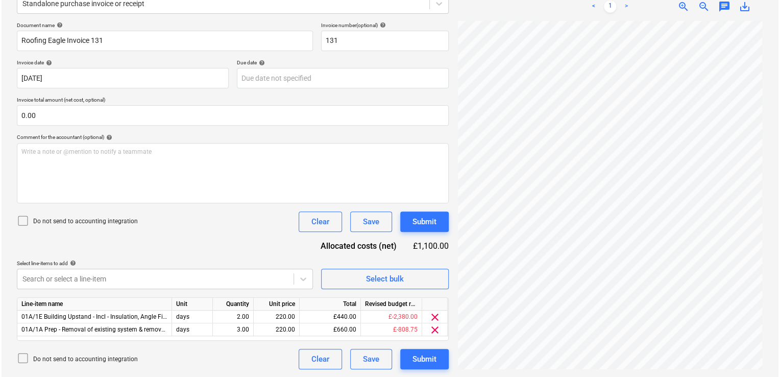
scroll to position [8, 0]
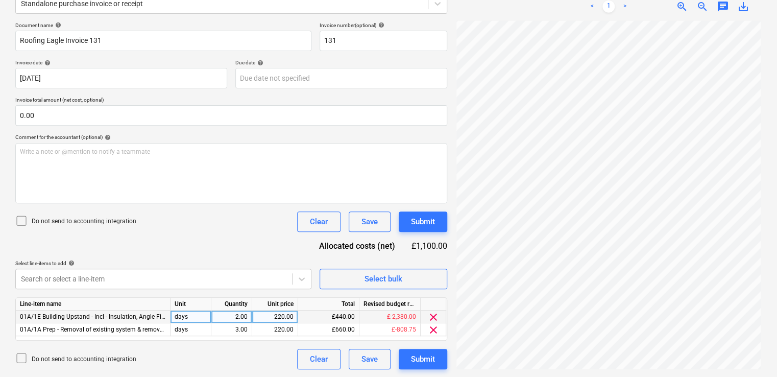
click at [288, 316] on div "220.00" at bounding box center [274, 316] width 37 height 13
type input "176"
click at [312, 291] on div "Document name help Roofing Eagle Invoice 131 Invoice number (optional) help 131…" at bounding box center [231, 195] width 432 height 347
click at [28, 221] on div at bounding box center [23, 221] width 16 height 14
click at [417, 222] on div "Submit" at bounding box center [423, 221] width 24 height 13
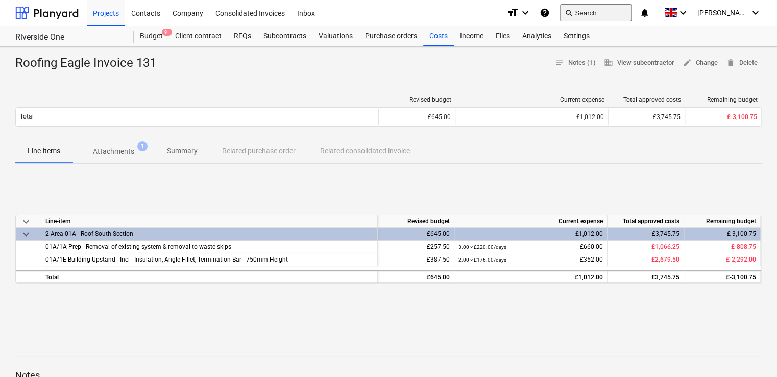
click at [594, 6] on button "search Search" at bounding box center [595, 12] width 71 height 17
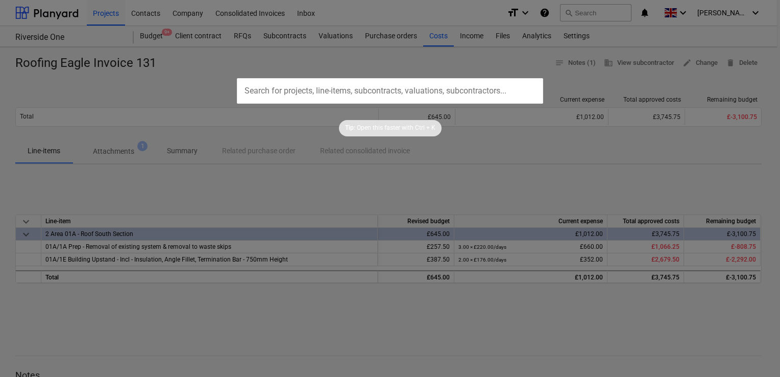
click at [363, 93] on input "text" at bounding box center [390, 91] width 306 height 26
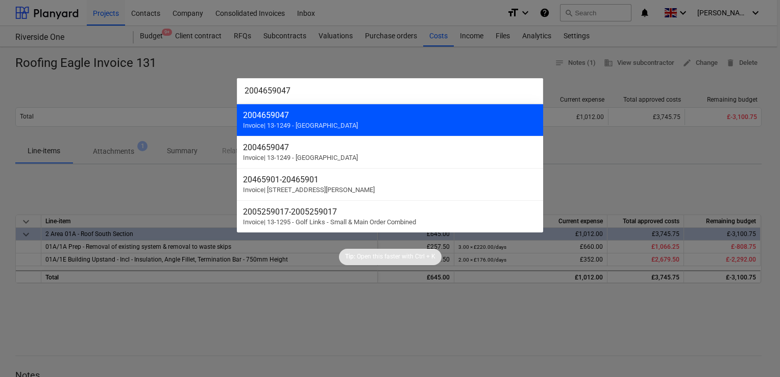
type input "2004659047"
click at [292, 118] on div "2004659047" at bounding box center [390, 115] width 294 height 10
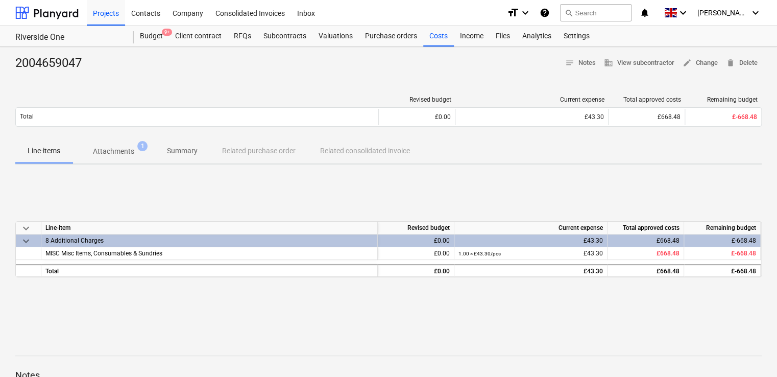
click at [373, 174] on div "keyboard_arrow_down Line-item Revised budget Current expense Total approved cos…" at bounding box center [388, 249] width 747 height 153
click at [738, 58] on span "delete Delete" at bounding box center [742, 63] width 32 height 12
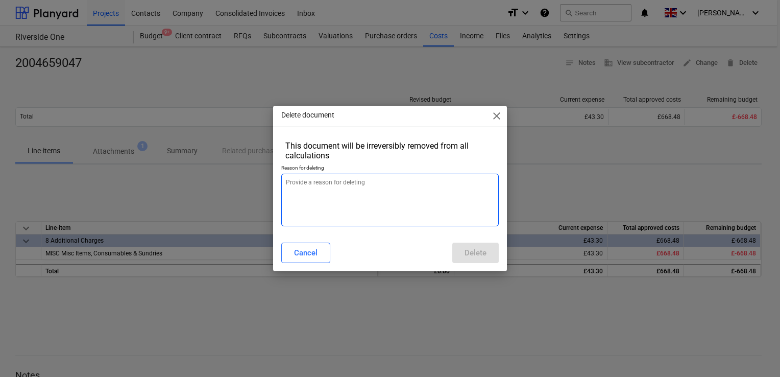
click at [335, 200] on textarea at bounding box center [390, 200] width 218 height 53
type textarea "x"
type textarea "D"
type textarea "x"
type textarea "DU"
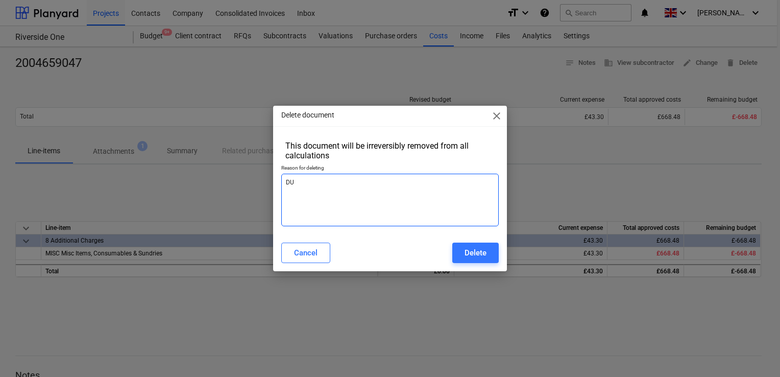
type textarea "x"
type textarea "DUL"
type textarea "x"
type textarea "DULP"
type textarea "x"
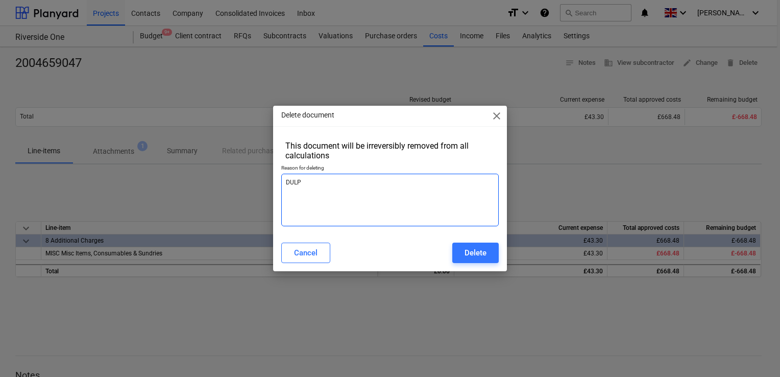
type textarea "DULPI"
type textarea "x"
type textarea "DULPIC"
type textarea "x"
type textarea "DULPICA"
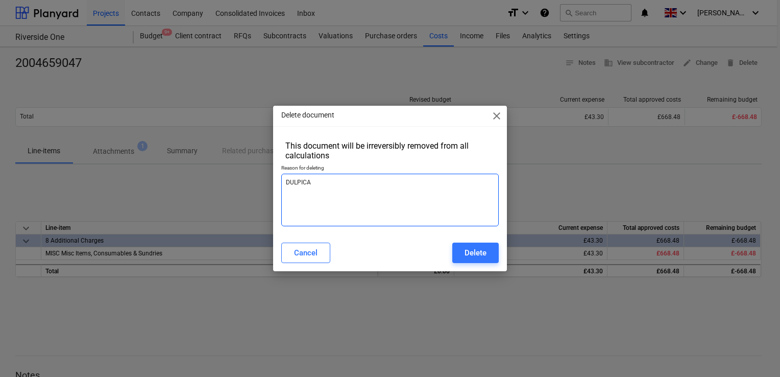
type textarea "x"
type textarea "DULPICAT"
type textarea "x"
type textarea "DULPICATI"
type textarea "x"
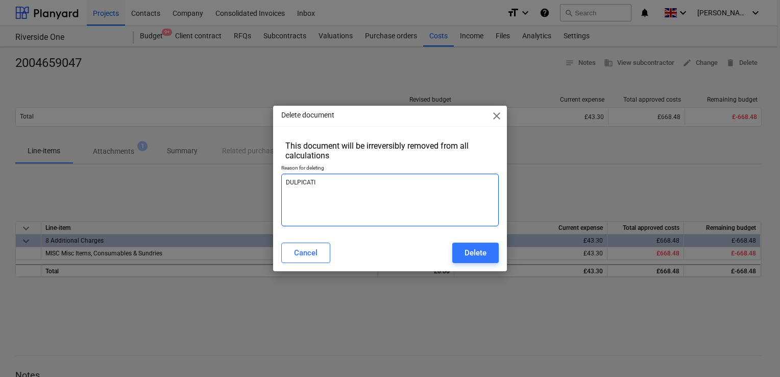
type textarea "DULPICATIO"
type textarea "x"
type textarea "DULPICATION"
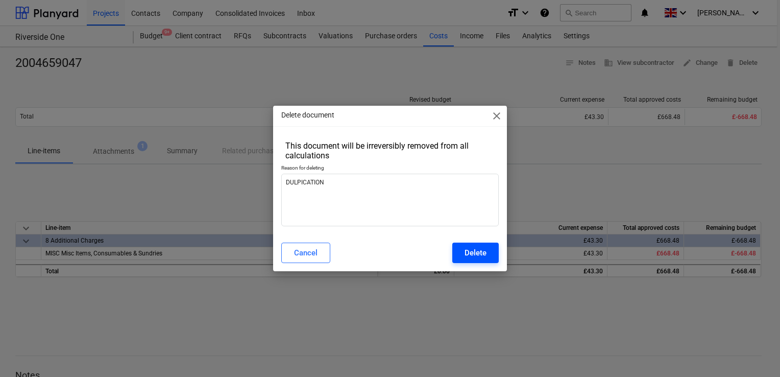
click at [474, 249] on div "Delete" at bounding box center [476, 252] width 22 height 13
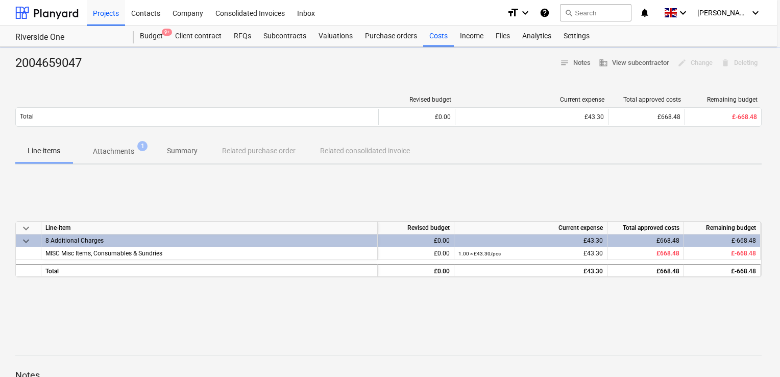
type textarea "x"
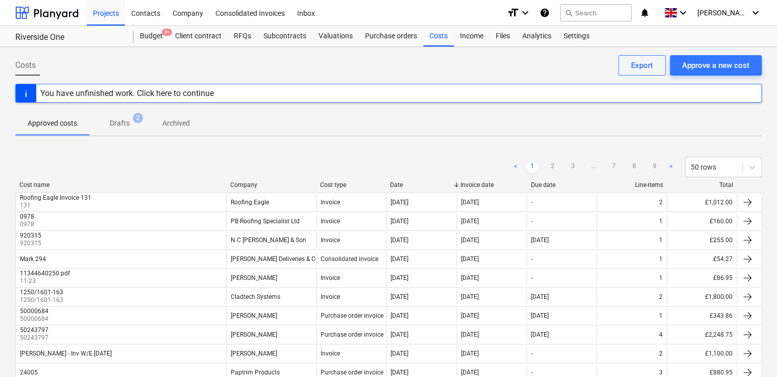
click at [387, 125] on div "Approved costs Drafts 2 Archived" at bounding box center [388, 123] width 747 height 25
click at [611, 12] on button "search Search" at bounding box center [595, 12] width 71 height 17
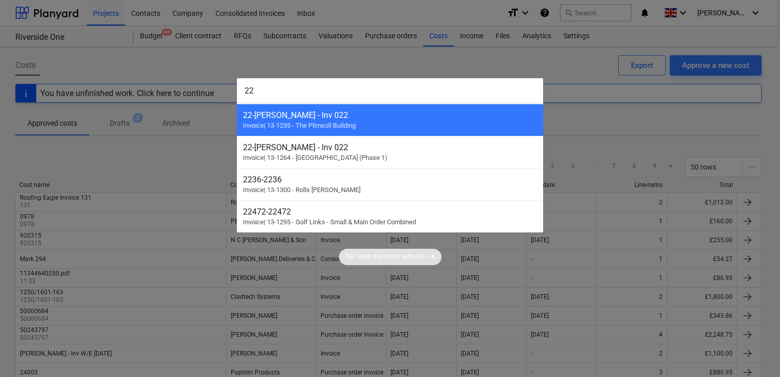
type input "2"
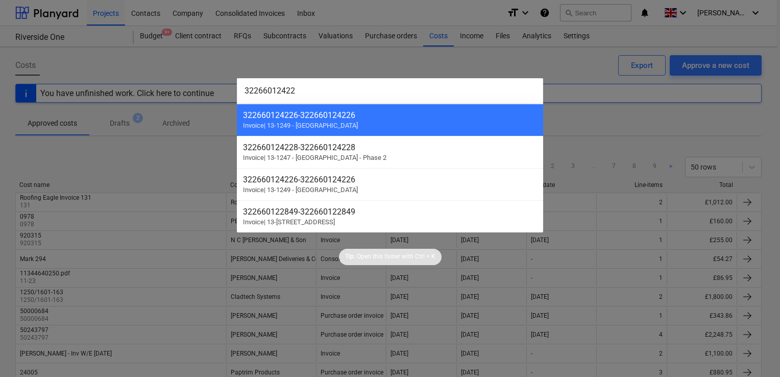
type input "322660124226"
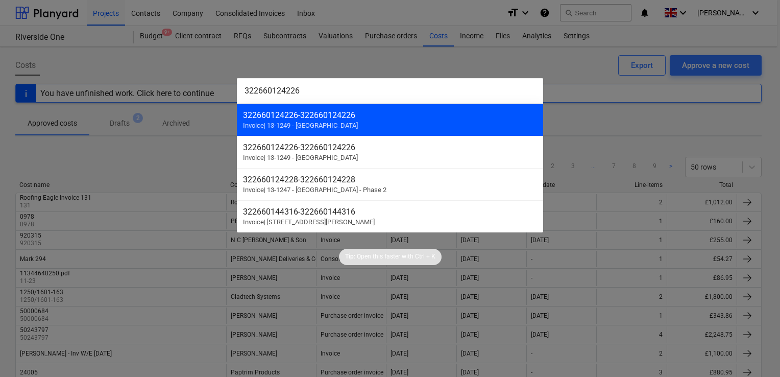
click at [341, 126] on div "322660124226 - 322660124226 Invoice | 13-1249 - [GEOGRAPHIC_DATA]" at bounding box center [390, 120] width 306 height 32
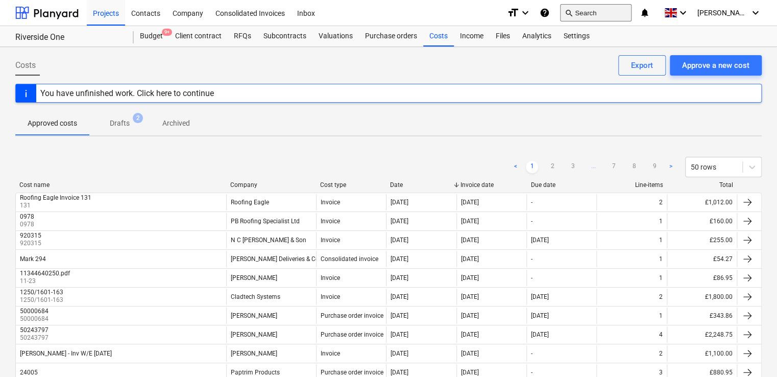
click at [616, 11] on button "search Search" at bounding box center [595, 12] width 71 height 17
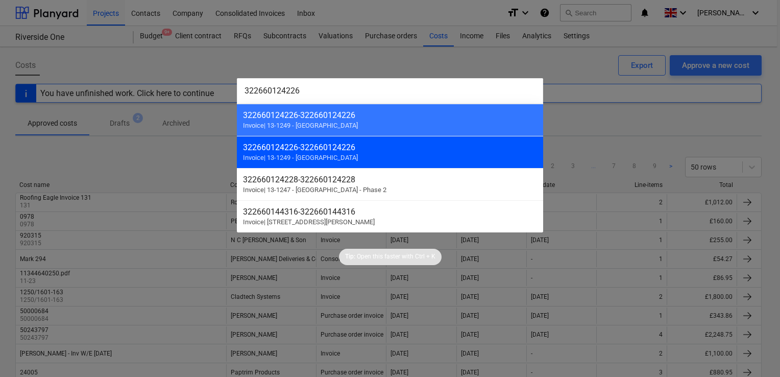
type input "322660124226"
click at [295, 166] on div "322660124226 - 322660124226 Invoice | 13-1249 - [GEOGRAPHIC_DATA]" at bounding box center [390, 152] width 306 height 32
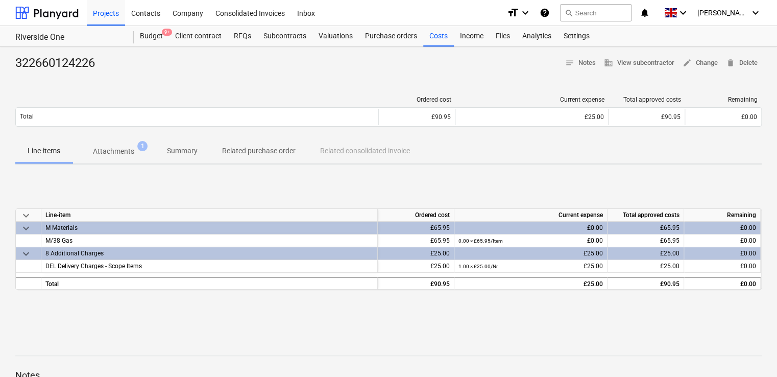
click at [295, 166] on div "322660124226 notes Notes business View subcontractor edit Change delete Delete …" at bounding box center [388, 266] width 777 height 439
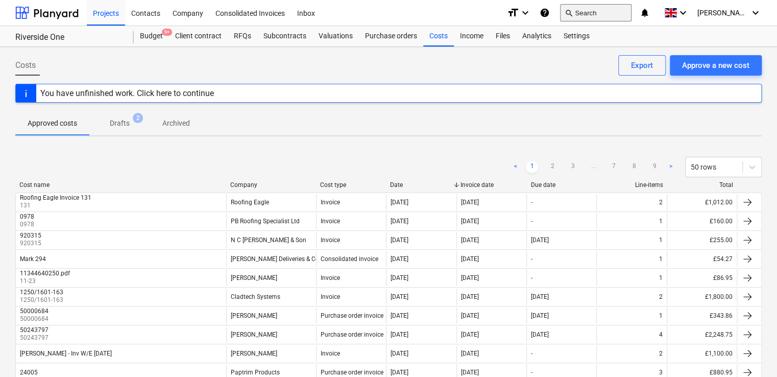
click at [598, 11] on button "search Search" at bounding box center [595, 12] width 71 height 17
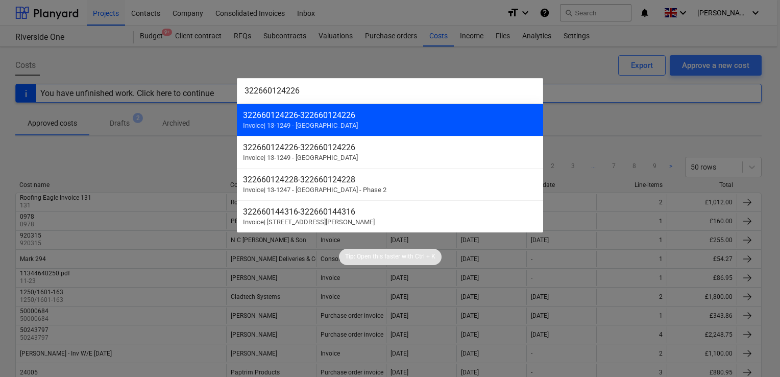
type input "322660124226"
click at [341, 117] on div "322660124226 - 322660124226" at bounding box center [390, 115] width 294 height 10
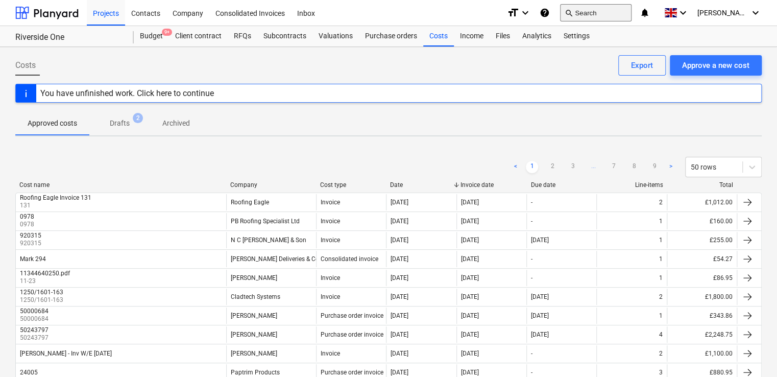
click at [624, 19] on button "search Search" at bounding box center [595, 12] width 71 height 17
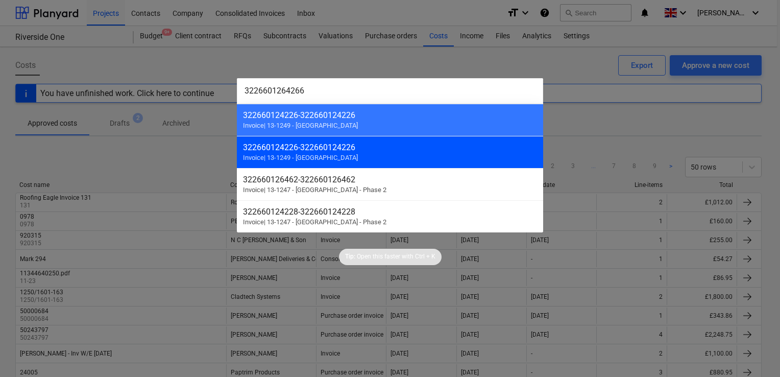
type input "3226601264266"
click at [365, 147] on div "322660124226 - 322660124226" at bounding box center [390, 147] width 294 height 10
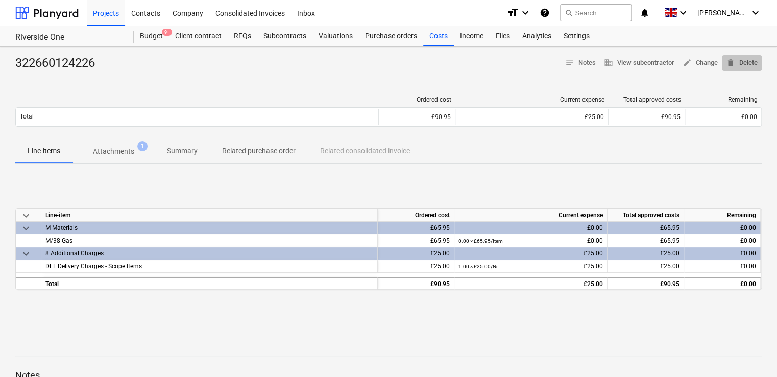
click at [745, 63] on span "delete Delete" at bounding box center [742, 63] width 32 height 12
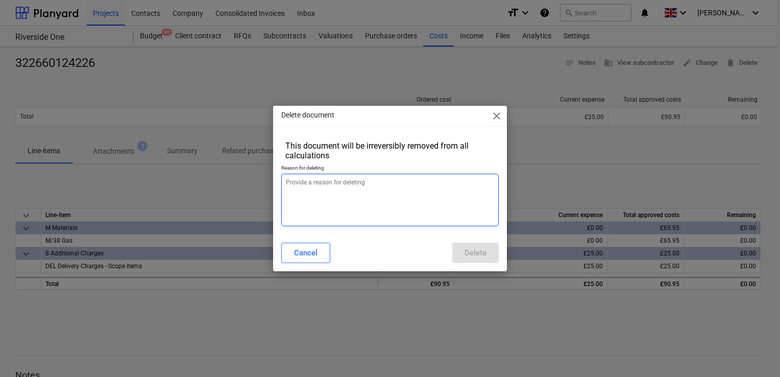
click at [347, 186] on textarea at bounding box center [390, 200] width 218 height 53
type textarea "x"
type textarea "D"
type textarea "x"
type textarea "DU"
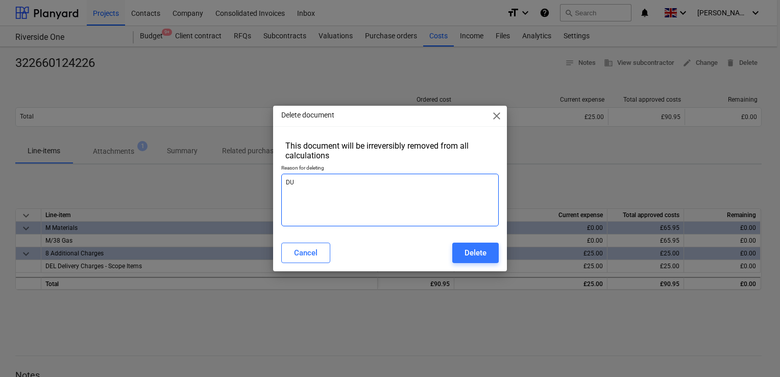
type textarea "x"
type textarea "DUP"
type textarea "x"
type textarea "DUPL"
type textarea "x"
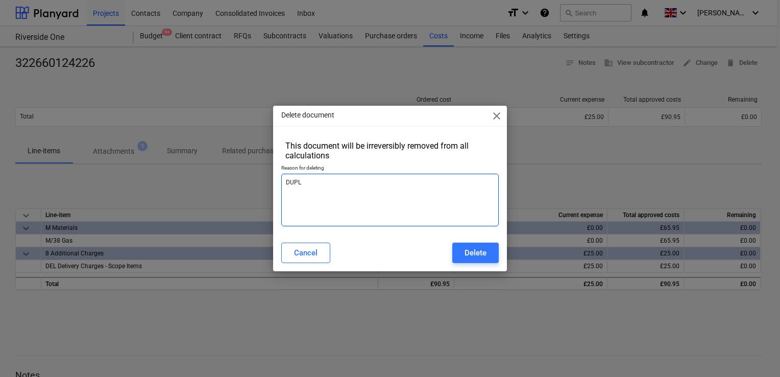
type textarea "DUPLI"
type textarea "x"
type textarea "DUPLIC"
type textarea "x"
type textarea "DUPLICA"
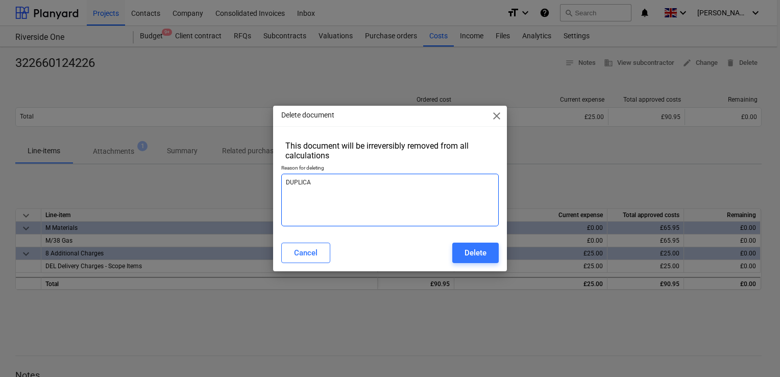
type textarea "x"
type textarea "DUPLICAT"
type textarea "x"
type textarea "DUPLICATI"
type textarea "x"
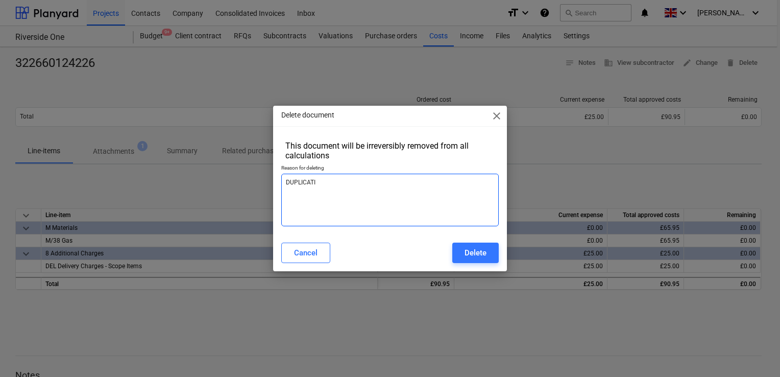
type textarea "DUPLICATIO"
type textarea "x"
type textarea "DUPLICATION"
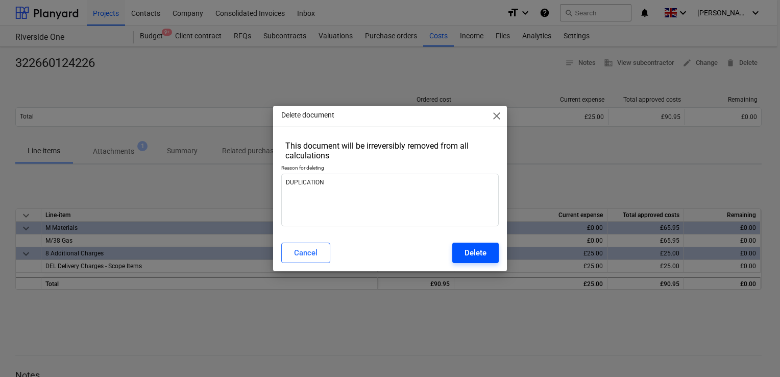
click at [480, 254] on div "Delete" at bounding box center [476, 252] width 22 height 13
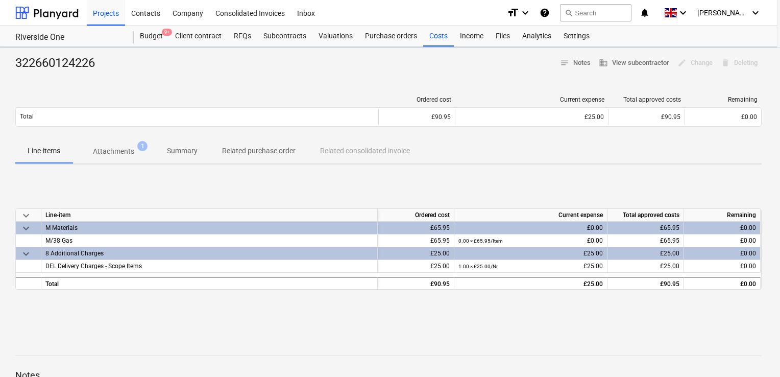
type textarea "x"
